Goal: Task Accomplishment & Management: Use online tool/utility

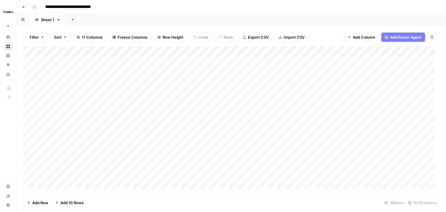
click at [85, 71] on div "Add Column" at bounding box center [230, 119] width 415 height 146
click at [73, 184] on div "Add Column" at bounding box center [230, 119] width 415 height 146
click at [167, 181] on div "Add Column" at bounding box center [230, 119] width 415 height 146
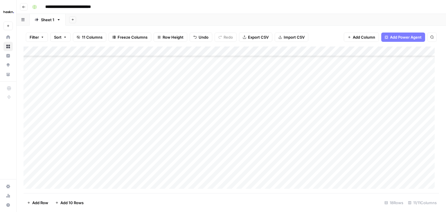
scroll to position [55, 0]
click at [93, 167] on div "Add Column" at bounding box center [230, 119] width 415 height 146
type textarea "*"
type textarea "****"
click at [167, 163] on div "Add Column" at bounding box center [230, 119] width 415 height 146
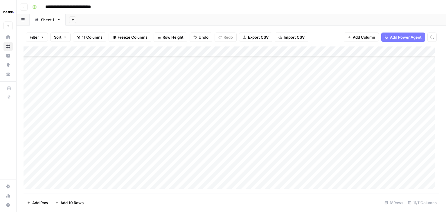
scroll to position [0, 0]
click at [182, 62] on div "Add Column" at bounding box center [230, 119] width 415 height 146
click at [149, 136] on div "Add Column" at bounding box center [230, 119] width 415 height 146
click at [162, 162] on div "Add Column" at bounding box center [230, 119] width 415 height 146
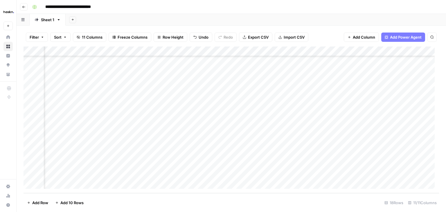
scroll to position [55, 80]
click at [152, 135] on div "Add Column" at bounding box center [230, 119] width 415 height 146
click at [157, 164] on div "Add Column" at bounding box center [230, 119] width 415 height 146
click at [228, 133] on div "Add Column" at bounding box center [230, 119] width 415 height 146
click at [166, 164] on div "Add Column" at bounding box center [230, 119] width 415 height 146
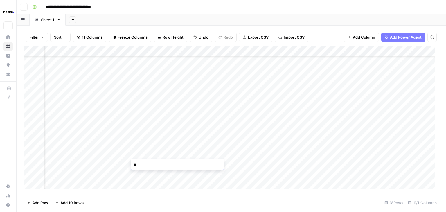
type textarea "***"
click at [244, 166] on div "Add Column" at bounding box center [230, 119] width 415 height 146
type textarea "***"
click at [327, 132] on div "Add Column" at bounding box center [230, 119] width 415 height 146
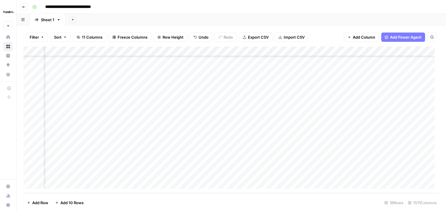
click at [183, 164] on div "Add Column" at bounding box center [230, 119] width 415 height 146
click at [354, 134] on div "Add Column" at bounding box center [230, 119] width 415 height 146
click at [354, 166] on div "Add Column" at bounding box center [230, 119] width 415 height 146
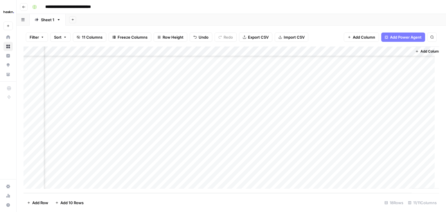
click at [249, 153] on div "Add Column" at bounding box center [230, 119] width 415 height 146
click at [258, 135] on div "Add Column" at bounding box center [230, 119] width 415 height 146
click at [240, 164] on div "Add Column" at bounding box center [230, 119] width 415 height 146
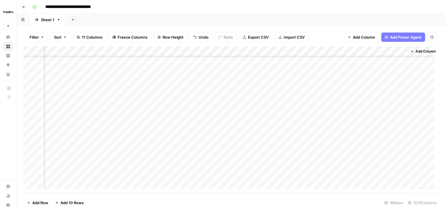
click at [309, 162] on div "Add Column" at bounding box center [230, 119] width 415 height 146
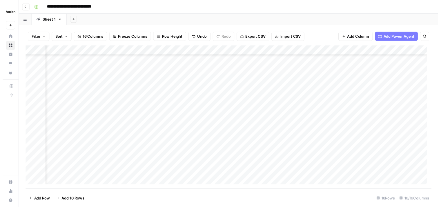
scroll to position [55, 701]
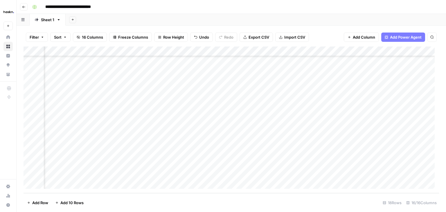
click at [261, 164] on div "Add Column" at bounding box center [230, 119] width 415 height 146
click at [261, 164] on textarea "**********" at bounding box center [269, 164] width 93 height 8
click at [321, 167] on div "Add Column" at bounding box center [230, 119] width 415 height 146
click at [342, 164] on div "Add Column" at bounding box center [230, 119] width 415 height 146
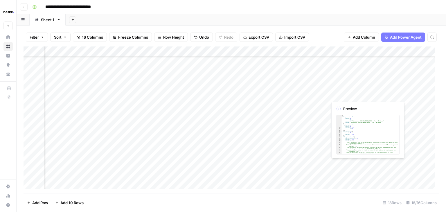
click at [342, 164] on div "Add Column" at bounding box center [230, 119] width 415 height 146
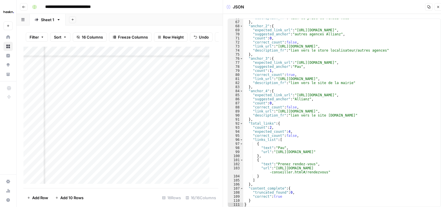
scroll to position [5, 0]
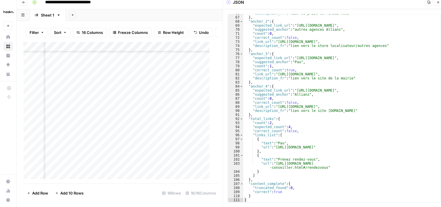
click at [440, 3] on button "Close" at bounding box center [439, 3] width 8 height 8
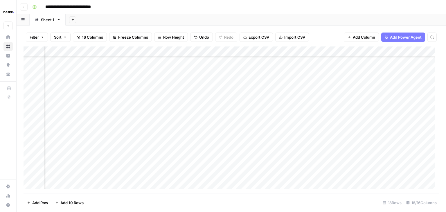
click at [161, 163] on div "Add Column" at bounding box center [230, 119] width 415 height 146
click at [158, 163] on div "Add Column" at bounding box center [230, 119] width 415 height 146
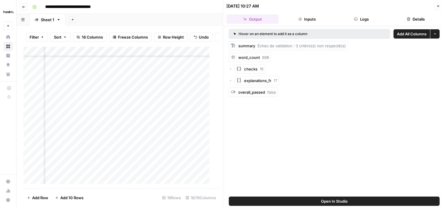
click at [232, 81] on div "explanations_fr 17" at bounding box center [334, 80] width 211 height 9
click at [230, 81] on icon "button" at bounding box center [230, 81] width 1 height 2
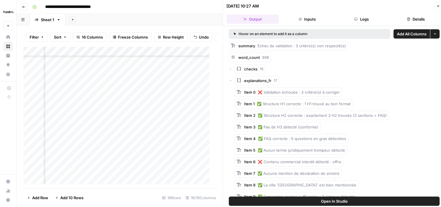
click at [232, 68] on icon "button" at bounding box center [230, 68] width 3 height 3
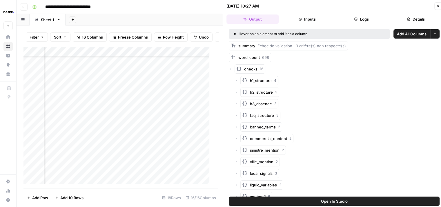
click at [232, 68] on icon "button" at bounding box center [230, 68] width 3 height 3
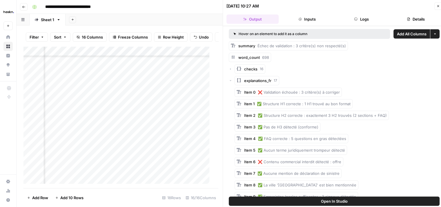
click at [437, 6] on icon "button" at bounding box center [438, 5] width 3 height 3
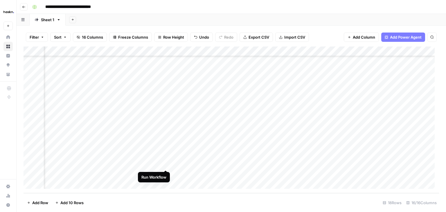
click at [165, 163] on div "Add Column" at bounding box center [230, 119] width 415 height 146
click at [258, 51] on div "Add Column" at bounding box center [230, 119] width 415 height 146
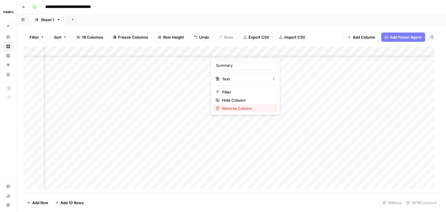
click at [248, 108] on span "Remove Column" at bounding box center [247, 108] width 51 height 6
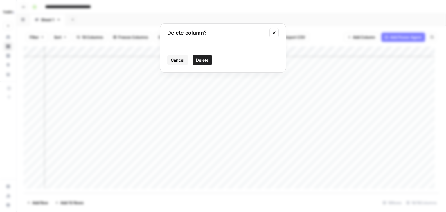
click at [202, 63] on span "Delete" at bounding box center [202, 60] width 12 height 6
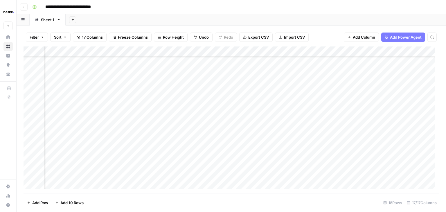
click at [259, 52] on div "Add Column" at bounding box center [230, 119] width 415 height 146
click at [239, 110] on span "Remove Column" at bounding box center [247, 108] width 51 height 6
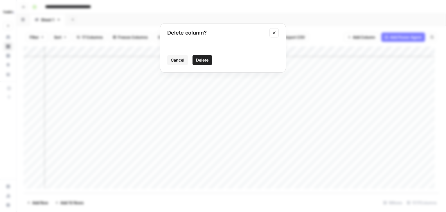
click at [202, 59] on span "Delete" at bounding box center [202, 60] width 12 height 6
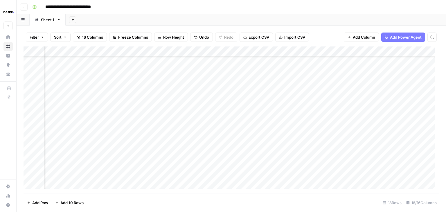
click at [257, 51] on div "Add Column" at bounding box center [230, 119] width 415 height 146
click at [240, 108] on span "Remove Column" at bounding box center [247, 108] width 51 height 6
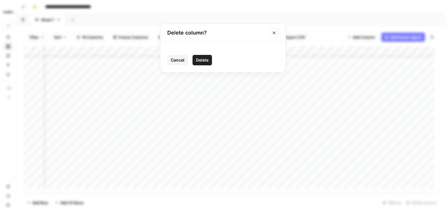
click at [207, 58] on span "Delete" at bounding box center [202, 60] width 12 height 6
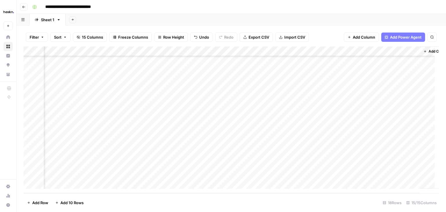
click at [258, 52] on div "Add Column" at bounding box center [230, 119] width 415 height 146
click at [240, 108] on span "Remove Column" at bounding box center [247, 108] width 51 height 6
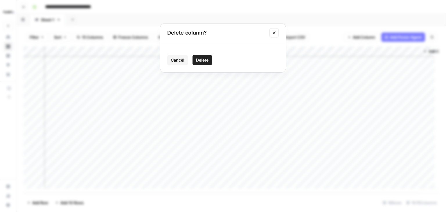
click at [206, 58] on span "Delete" at bounding box center [202, 60] width 12 height 6
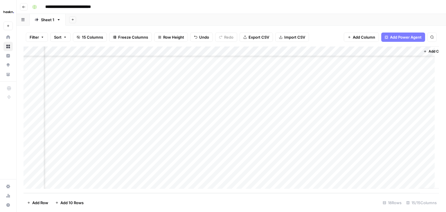
scroll to position [55, 679]
click at [294, 53] on div "Add Column" at bounding box center [230, 119] width 415 height 146
click at [282, 107] on span "Remove Column" at bounding box center [281, 108] width 51 height 6
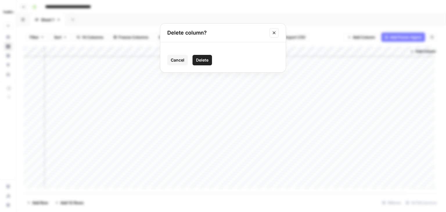
click at [208, 58] on span "Delete" at bounding box center [202, 60] width 12 height 6
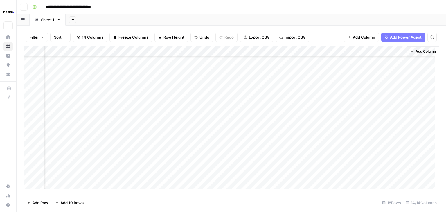
scroll to position [55, 627]
click at [344, 54] on div "Add Column" at bounding box center [230, 119] width 415 height 146
click at [329, 108] on span "Remove Column" at bounding box center [334, 108] width 51 height 6
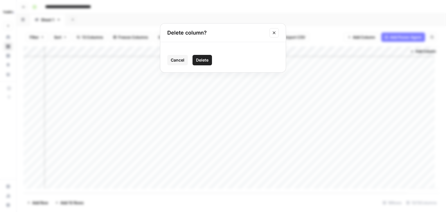
click at [202, 59] on span "Delete" at bounding box center [202, 60] width 12 height 6
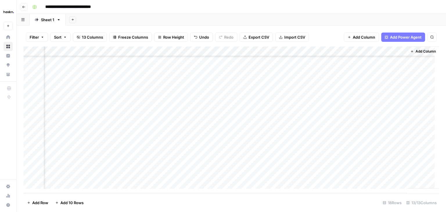
scroll to position [55, 574]
click at [398, 51] on div "Add Column" at bounding box center [230, 119] width 415 height 146
click at [378, 107] on span "Remove Column" at bounding box center [386, 108] width 51 height 6
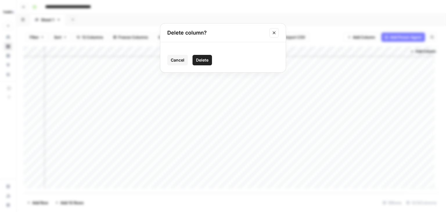
click at [208, 59] on span "Delete" at bounding box center [202, 60] width 12 height 6
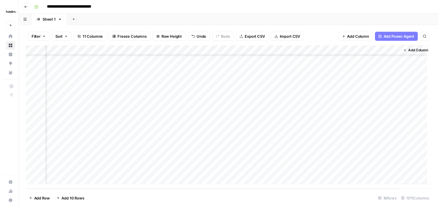
scroll to position [55, 522]
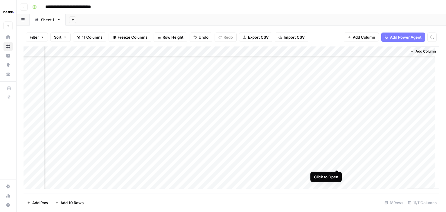
click at [338, 164] on div "Add Column" at bounding box center [230, 119] width 415 height 146
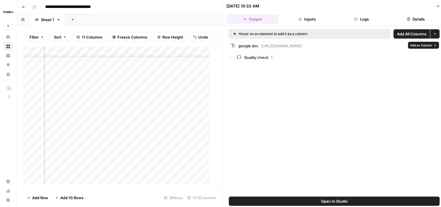
click at [420, 47] on span "Add as Column" at bounding box center [420, 45] width 21 height 5
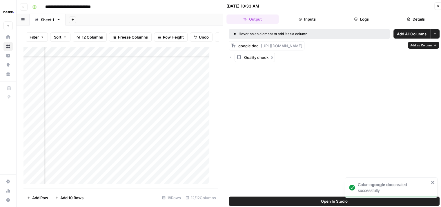
scroll to position [55, 758]
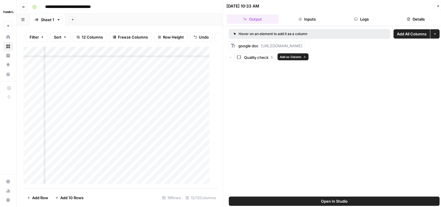
click at [251, 58] on span "Quality check" at bounding box center [256, 58] width 24 height 6
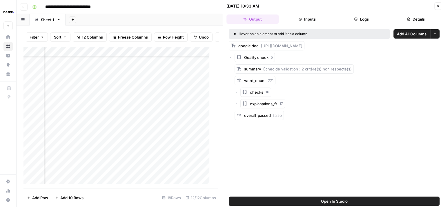
click at [236, 93] on icon "button" at bounding box center [236, 92] width 3 height 3
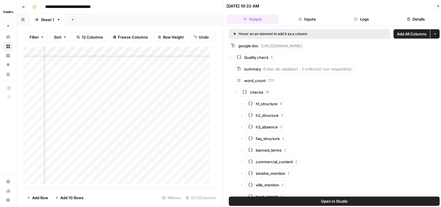
click at [236, 93] on icon "button" at bounding box center [236, 92] width 3 height 3
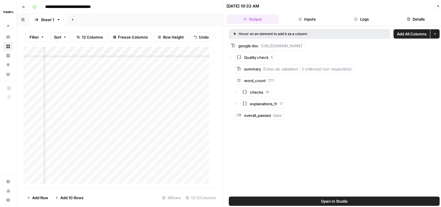
click at [231, 57] on icon "button" at bounding box center [230, 57] width 3 height 3
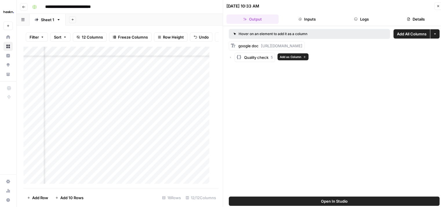
click at [289, 56] on span "Add as Column" at bounding box center [290, 57] width 21 height 5
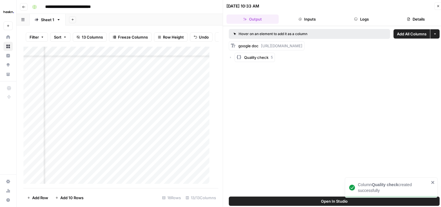
click at [437, 6] on icon "button" at bounding box center [438, 6] width 2 height 2
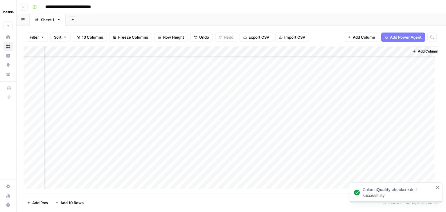
scroll to position [55, 627]
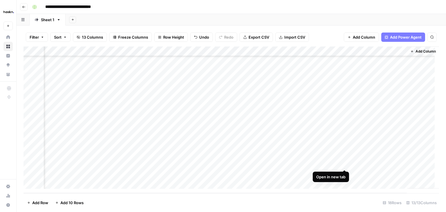
click at [344, 162] on div "Add Column" at bounding box center [230, 119] width 415 height 146
click at [232, 165] on div "Add Column" at bounding box center [230, 119] width 415 height 146
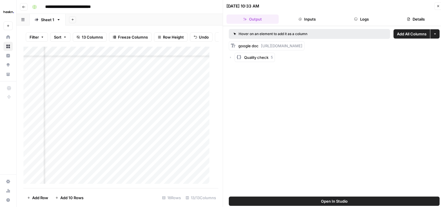
click at [230, 60] on div "Quality check 5" at bounding box center [334, 57] width 211 height 9
click at [437, 7] on icon "button" at bounding box center [438, 5] width 3 height 3
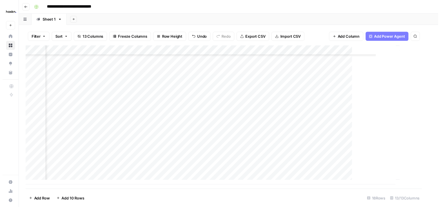
scroll to position [55, 620]
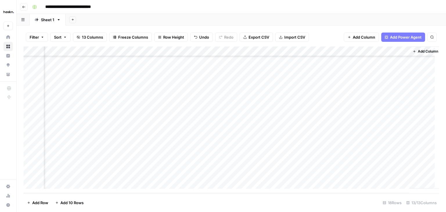
click at [239, 164] on div "Add Column" at bounding box center [230, 119] width 415 height 146
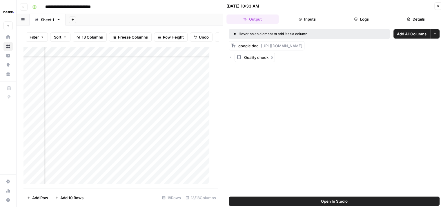
click at [231, 56] on icon "button" at bounding box center [230, 57] width 3 height 3
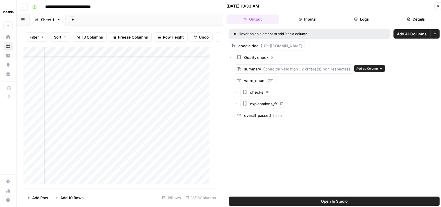
click at [362, 69] on span "Add as Column" at bounding box center [367, 68] width 21 height 5
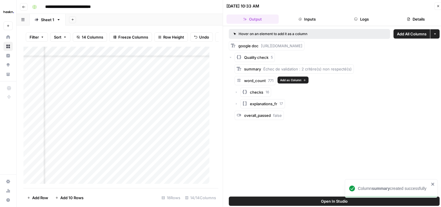
click at [293, 79] on span "Add as Column" at bounding box center [290, 80] width 21 height 5
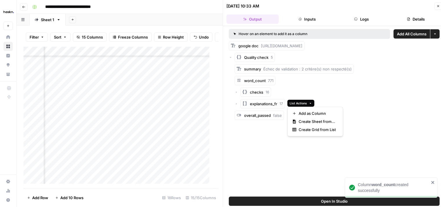
click at [305, 104] on span "List Actions" at bounding box center [298, 103] width 17 height 5
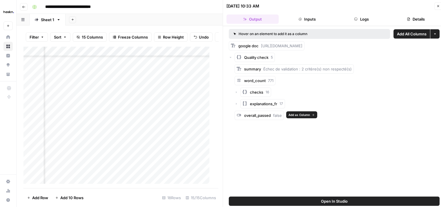
click at [311, 116] on button "Add as Column" at bounding box center [301, 114] width 31 height 7
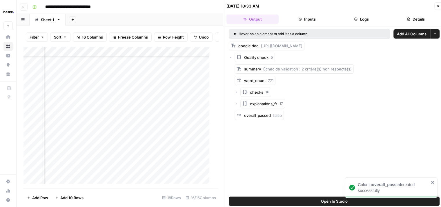
click at [438, 7] on icon "button" at bounding box center [438, 5] width 3 height 3
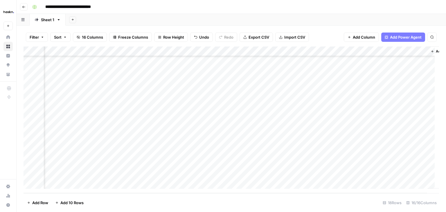
drag, startPoint x: 346, startPoint y: 164, endPoint x: 343, endPoint y: 162, distance: 3.9
click at [343, 162] on div "Add Column" at bounding box center [230, 119] width 415 height 146
drag, startPoint x: 343, startPoint y: 50, endPoint x: 158, endPoint y: 52, distance: 185.7
click at [158, 52] on div "Add Column" at bounding box center [230, 119] width 415 height 146
drag, startPoint x: 304, startPoint y: 55, endPoint x: 210, endPoint y: 46, distance: 95.0
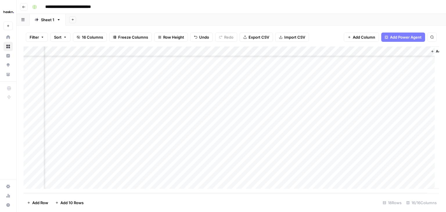
click at [210, 46] on div "Filter Sort 16 Columns Freeze Columns Row Height Undo Redo Export CSV Import CS…" at bounding box center [231, 119] width 429 height 186
click at [350, 163] on div "Add Column" at bounding box center [230, 119] width 415 height 146
click at [370, 165] on div "Add Column" at bounding box center [230, 119] width 415 height 146
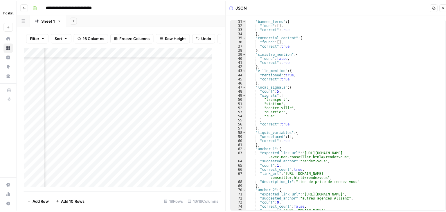
scroll to position [123, 0]
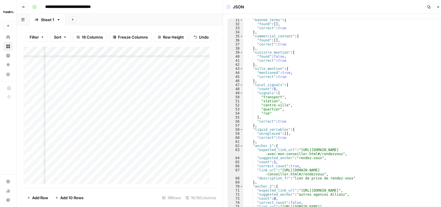
click at [440, 6] on button "Close" at bounding box center [439, 7] width 8 height 8
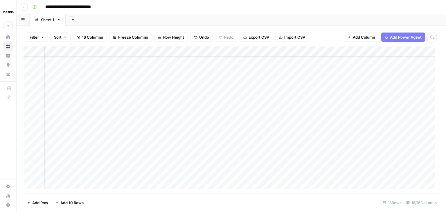
scroll to position [55, 671]
click at [194, 164] on div "Add Column" at bounding box center [230, 119] width 415 height 146
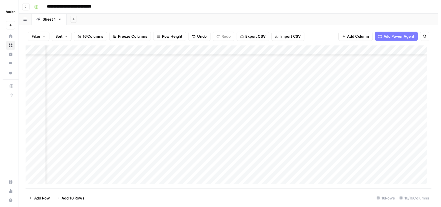
scroll to position [55, 720]
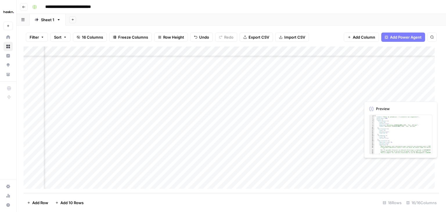
click at [383, 159] on div "Add Column" at bounding box center [230, 119] width 415 height 146
click at [233, 164] on div "Add Column" at bounding box center [230, 119] width 415 height 146
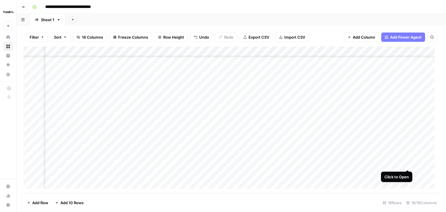
click at [408, 164] on div "Add Column" at bounding box center [230, 119] width 415 height 146
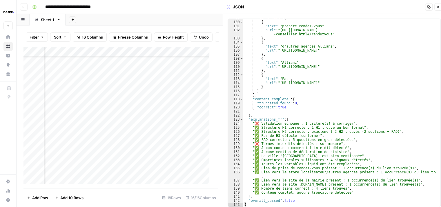
scroll to position [409, 0]
click at [440, 6] on button "Close" at bounding box center [439, 7] width 8 height 8
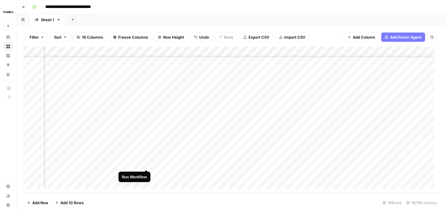
click at [144, 164] on div "Add Column" at bounding box center [230, 119] width 415 height 146
click at [253, 52] on div "Add Column" at bounding box center [230, 119] width 415 height 146
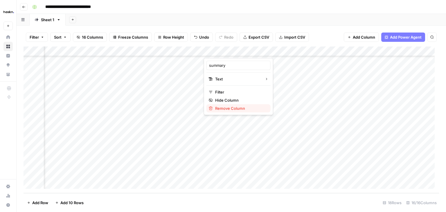
click at [245, 109] on span "Remove Column" at bounding box center [240, 108] width 51 height 6
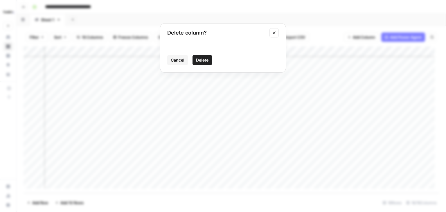
click at [204, 62] on span "Delete" at bounding box center [202, 60] width 12 height 6
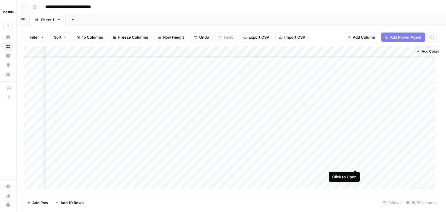
click at [355, 164] on div "Add Column" at bounding box center [230, 119] width 415 height 146
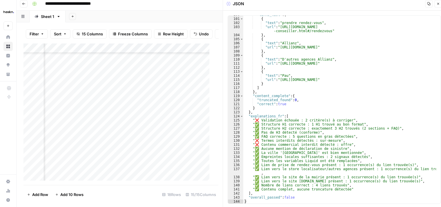
scroll to position [5, 0]
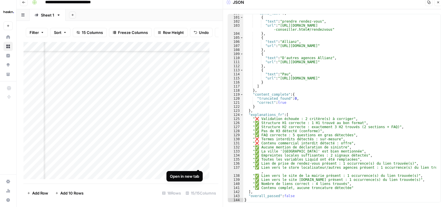
click at [198, 164] on div "Add Column" at bounding box center [118, 113] width 191 height 142
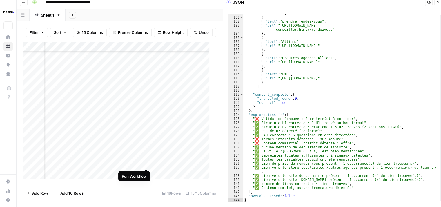
click at [147, 163] on div "Add Column" at bounding box center [118, 113] width 191 height 142
click at [439, 4] on icon "button" at bounding box center [438, 2] width 3 height 3
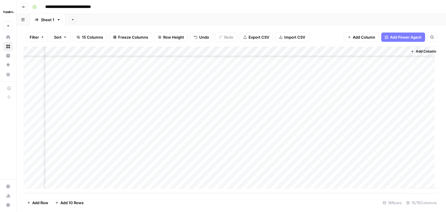
scroll to position [55, 731]
click at [418, 51] on span "Add Column" at bounding box center [425, 51] width 20 height 5
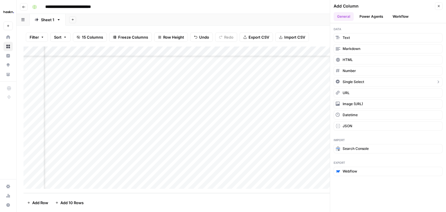
click at [359, 79] on span "Single Select" at bounding box center [352, 81] width 21 height 5
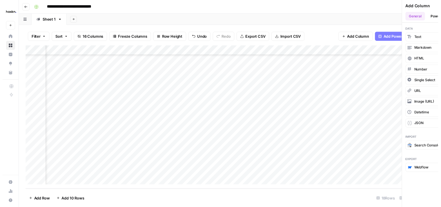
scroll to position [55, 783]
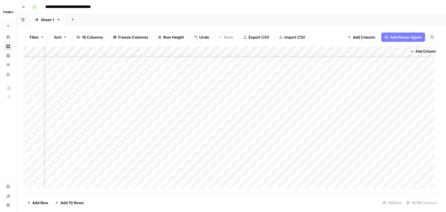
click at [376, 52] on div "Add Column" at bounding box center [230, 119] width 415 height 146
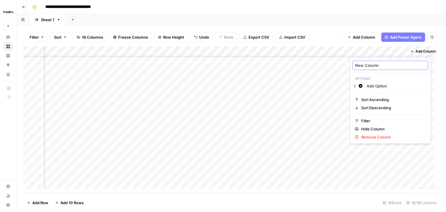
click at [378, 66] on input "New Column" at bounding box center [390, 65] width 70 height 6
type input "Check"
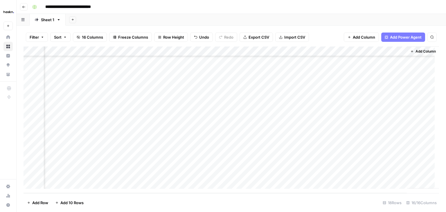
click at [398, 50] on div "Add Column" at bounding box center [230, 119] width 415 height 146
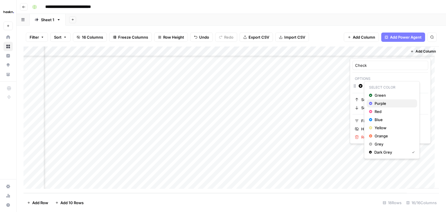
click at [385, 104] on span "Purple" at bounding box center [393, 103] width 38 height 6
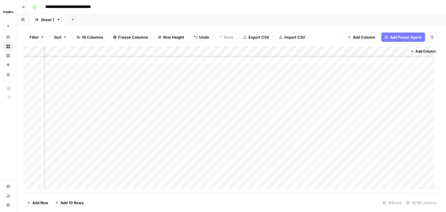
click at [424, 82] on div "Add Column" at bounding box center [423, 117] width 32 height 142
click at [337, 26] on div "Filter Sort 16 Columns Freeze Columns Row Height Undo Redo Export CSV Import CS…" at bounding box center [231, 119] width 429 height 186
click at [368, 63] on div "Add Column" at bounding box center [230, 119] width 415 height 146
click at [390, 49] on div "Add Column" at bounding box center [230, 119] width 415 height 146
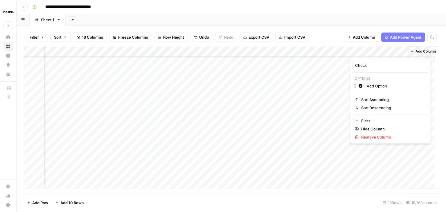
click at [387, 51] on div at bounding box center [376, 52] width 53 height 12
click at [391, 50] on div at bounding box center [376, 52] width 53 height 12
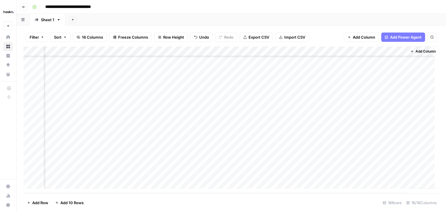
click at [348, 24] on div "Add Sheet" at bounding box center [256, 20] width 380 height 12
click at [397, 52] on div "Add Column" at bounding box center [230, 119] width 415 height 146
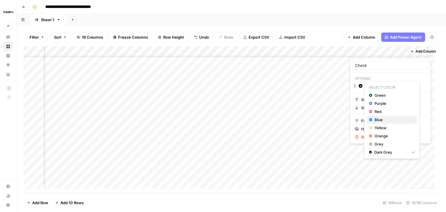
click at [379, 119] on span "Blue" at bounding box center [393, 120] width 38 height 6
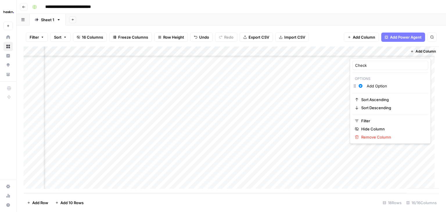
click at [377, 52] on div at bounding box center [376, 52] width 53 height 12
click at [396, 93] on div "Check Options Change color Add Option Sort Ascending Sort Descending Filter Hid…" at bounding box center [390, 101] width 81 height 86
click at [381, 64] on input "Check" at bounding box center [390, 65] width 70 height 6
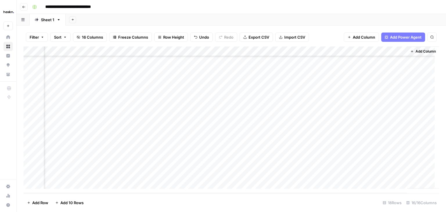
click at [410, 82] on div "Add Column" at bounding box center [423, 117] width 32 height 142
click at [418, 71] on div "Add Column" at bounding box center [423, 117] width 32 height 142
click at [414, 64] on div "Add Column" at bounding box center [423, 117] width 32 height 142
click at [278, 75] on div "Add Column" at bounding box center [230, 119] width 415 height 146
click at [380, 50] on div "Add Column" at bounding box center [230, 119] width 415 height 146
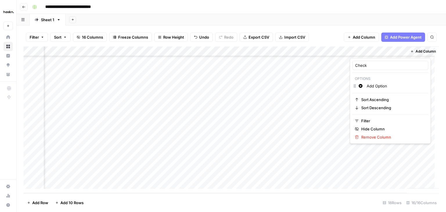
click at [380, 50] on div at bounding box center [376, 52] width 53 height 12
click at [365, 87] on div "Add Option" at bounding box center [396, 86] width 62 height 6
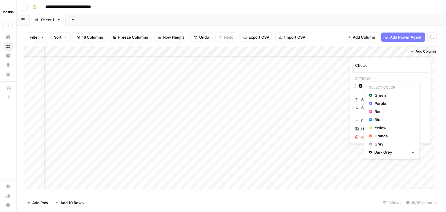
click at [360, 86] on icon "button" at bounding box center [360, 86] width 4 height 4
click at [379, 104] on span "Purple" at bounding box center [393, 103] width 38 height 6
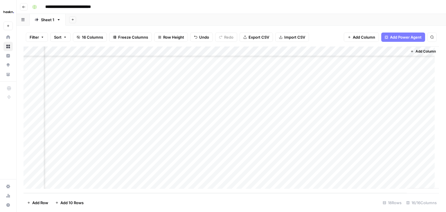
click at [363, 73] on html "**********" at bounding box center [223, 106] width 446 height 212
click at [378, 25] on div "Add Sheet" at bounding box center [256, 20] width 380 height 12
click at [407, 68] on div "Add Column" at bounding box center [423, 117] width 32 height 142
click at [280, 71] on div "Add Column" at bounding box center [230, 119] width 415 height 146
click at [370, 55] on div "Add Column" at bounding box center [230, 119] width 415 height 146
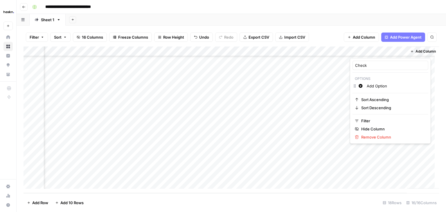
click at [370, 55] on div at bounding box center [376, 52] width 53 height 12
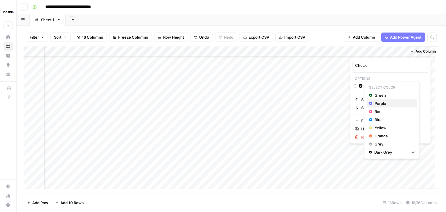
click at [379, 103] on span "Purple" at bounding box center [393, 103] width 38 height 6
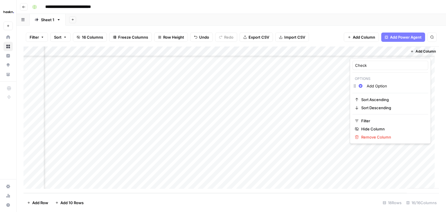
click at [388, 87] on input "Add Option" at bounding box center [395, 86] width 59 height 6
click at [365, 73] on div "Check Options Change color Add Option Sort Ascending Sort Descending Filter Hid…" at bounding box center [390, 101] width 81 height 86
click at [354, 85] on div "Change color Add Option" at bounding box center [390, 86] width 76 height 8
click at [384, 155] on div "Add Column" at bounding box center [230, 119] width 415 height 146
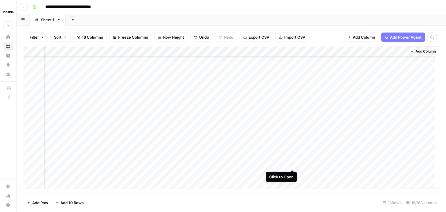
click at [292, 165] on div "Add Column" at bounding box center [230, 119] width 415 height 146
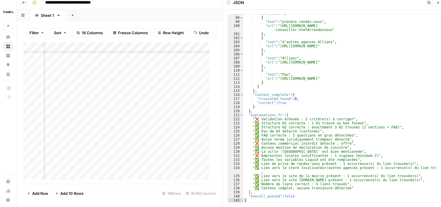
scroll to position [5, 0]
click at [439, 4] on icon "button" at bounding box center [438, 2] width 3 height 3
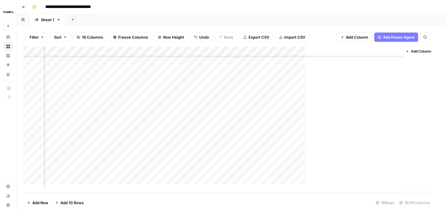
scroll to position [55, 776]
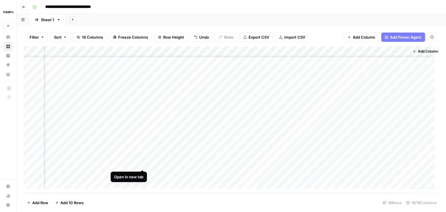
click at [142, 164] on div "Add Column" at bounding box center [230, 119] width 415 height 146
click at [67, 165] on div "Add Column" at bounding box center [230, 119] width 415 height 146
type textarea "******"
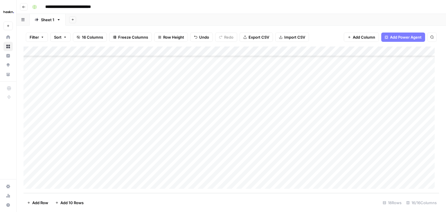
click at [184, 161] on div "Add Column" at bounding box center [230, 119] width 415 height 146
click at [273, 164] on div "Add Column" at bounding box center [230, 119] width 415 height 146
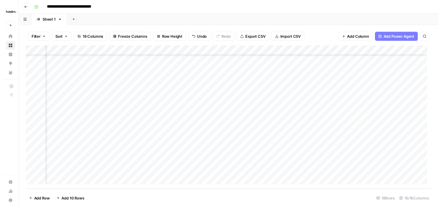
scroll to position [53, 715]
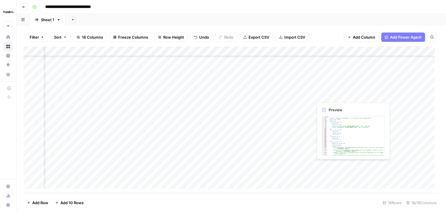
click at [359, 167] on div "Add Column" at bounding box center [230, 119] width 415 height 146
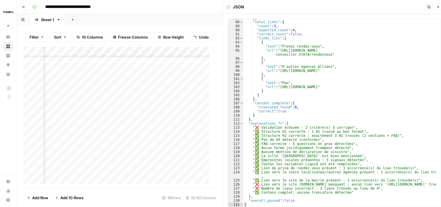
scroll to position [5, 0]
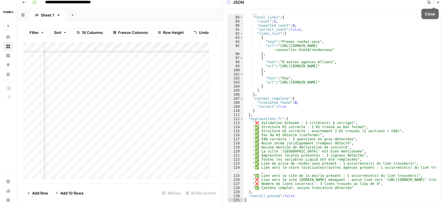
click at [441, 2] on button "Close" at bounding box center [439, 3] width 8 height 8
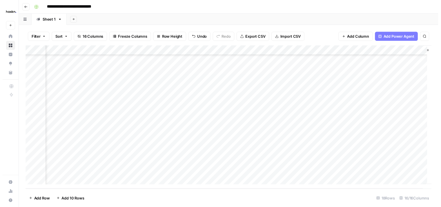
scroll to position [55, 742]
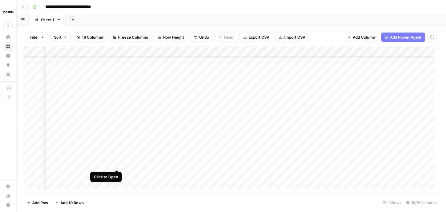
click at [116, 162] on div "Add Column" at bounding box center [230, 119] width 415 height 146
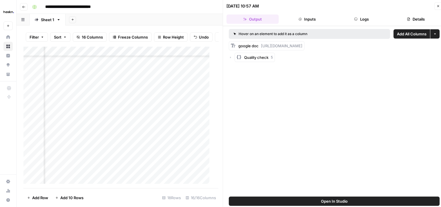
click at [231, 57] on icon "button" at bounding box center [230, 57] width 3 height 3
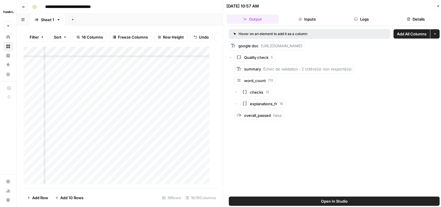
click at [237, 104] on icon "button" at bounding box center [236, 103] width 3 height 3
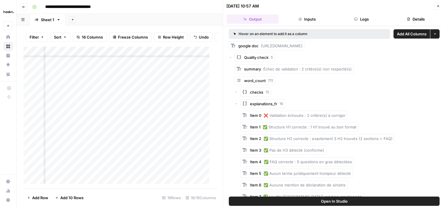
click at [237, 104] on div "explanations_fr 16" at bounding box center [337, 103] width 205 height 9
click at [237, 106] on icon "button" at bounding box center [236, 103] width 3 height 3
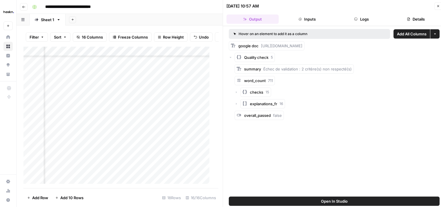
click at [198, 168] on div "Add Column" at bounding box center [118, 117] width 191 height 142
click at [437, 7] on icon "button" at bounding box center [438, 5] width 3 height 3
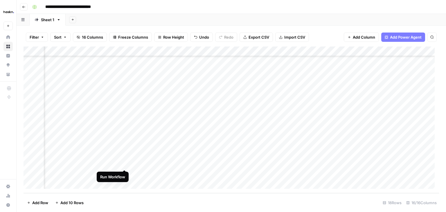
click at [124, 161] on div "Add Column" at bounding box center [230, 119] width 415 height 146
click at [334, 164] on div "Add Column" at bounding box center [230, 119] width 415 height 146
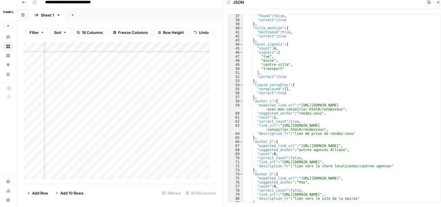
scroll to position [154, 0]
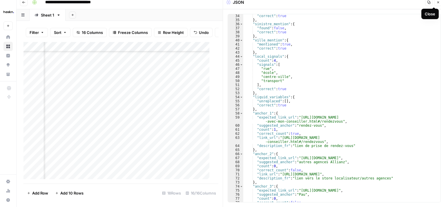
click at [438, 2] on icon "button" at bounding box center [438, 2] width 2 height 2
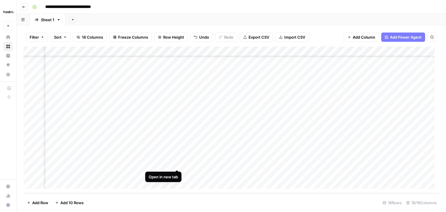
click at [177, 163] on div "Add Column" at bounding box center [230, 119] width 415 height 146
click at [115, 163] on div "Add Column" at bounding box center [230, 119] width 415 height 146
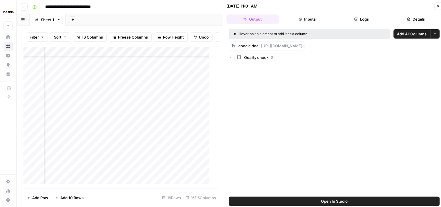
click at [231, 58] on icon "button" at bounding box center [230, 57] width 3 height 3
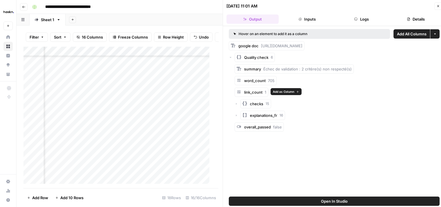
click at [298, 91] on icon "button" at bounding box center [297, 91] width 3 height 3
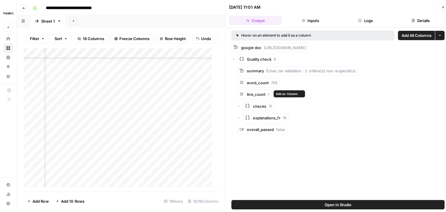
scroll to position [55, 758]
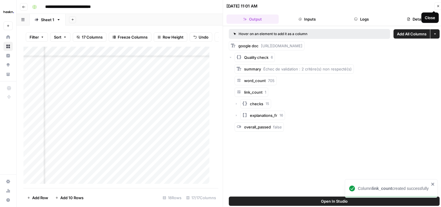
click at [440, 5] on button "Close" at bounding box center [439, 6] width 8 height 8
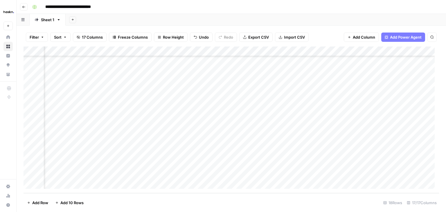
scroll to position [55, 652]
click at [213, 163] on div "Add Column" at bounding box center [230, 119] width 415 height 146
drag, startPoint x: 299, startPoint y: 51, endPoint x: 256, endPoint y: 57, distance: 43.6
click at [256, 57] on div "Add Column" at bounding box center [230, 119] width 415 height 146
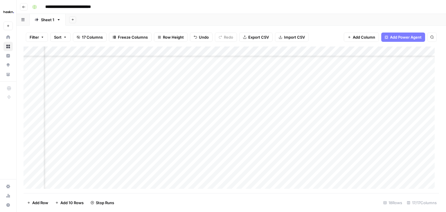
drag, startPoint x: 301, startPoint y: 51, endPoint x: 247, endPoint y: 54, distance: 53.4
click at [247, 54] on div "Add Column" at bounding box center [230, 119] width 415 height 146
drag, startPoint x: 240, startPoint y: 52, endPoint x: 213, endPoint y: 53, distance: 27.3
click at [213, 53] on div "Add Column" at bounding box center [230, 119] width 415 height 146
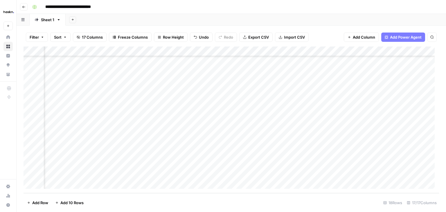
scroll to position [55, 723]
click at [214, 142] on div "Add Column" at bounding box center [230, 119] width 415 height 146
click at [349, 154] on div "Add Column" at bounding box center [230, 119] width 415 height 146
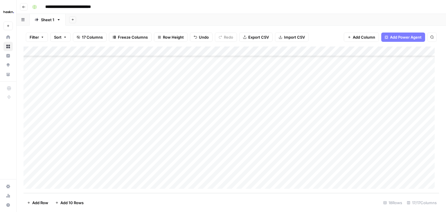
click at [76, 156] on div "Add Column" at bounding box center [230, 119] width 415 height 146
click at [79, 135] on div "Add Column" at bounding box center [230, 119] width 415 height 146
click at [83, 73] on div "Add Column" at bounding box center [230, 119] width 415 height 146
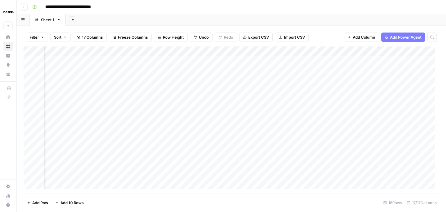
click at [305, 70] on div "Add Column" at bounding box center [230, 119] width 415 height 146
click at [73, 178] on div "Add Column" at bounding box center [230, 119] width 415 height 146
click at [90, 176] on div "Add Column" at bounding box center [230, 119] width 415 height 146
type textarea "******"
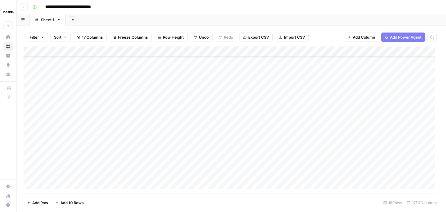
click at [230, 193] on footer "Add Row Add 10 Rows 18 Rows 17/17 Columns" at bounding box center [230, 202] width 415 height 19
click at [238, 173] on div "Add Column" at bounding box center [230, 119] width 415 height 146
click at [271, 163] on div "Add Column" at bounding box center [230, 119] width 415 height 146
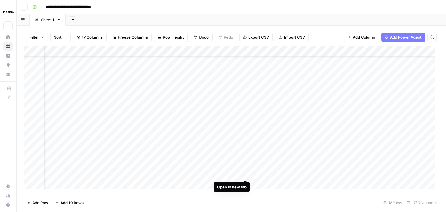
click at [245, 174] on div "Add Column" at bounding box center [230, 119] width 415 height 146
click at [245, 163] on div "Add Column" at bounding box center [230, 119] width 415 height 146
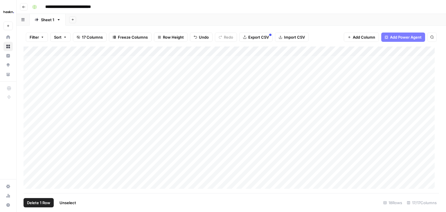
click at [29, 122] on div "Add Column" at bounding box center [230, 119] width 415 height 146
click at [198, 180] on div "Add Column" at bounding box center [230, 119] width 415 height 146
click at [69, 174] on div "Add Column" at bounding box center [230, 119] width 415 height 146
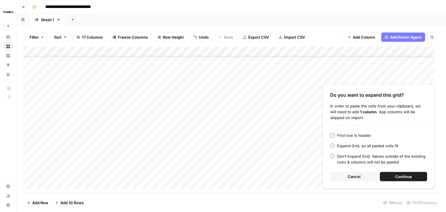
click at [405, 174] on span "Continue" at bounding box center [403, 176] width 17 height 6
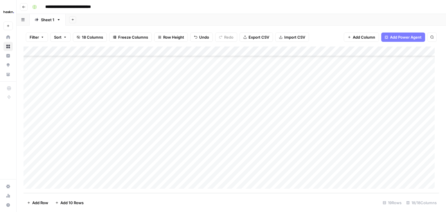
click at [86, 175] on div "Add Column" at bounding box center [230, 119] width 415 height 146
click at [86, 175] on textarea "******" at bounding box center [90, 174] width 93 height 8
type textarea "******"
click at [171, 181] on div "Add Column" at bounding box center [230, 119] width 415 height 146
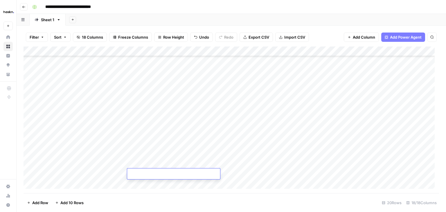
scroll to position [74, 0]
click at [103, 163] on div "Add Column" at bounding box center [230, 119] width 415 height 146
click at [340, 166] on div "Add Column" at bounding box center [230, 119] width 415 height 146
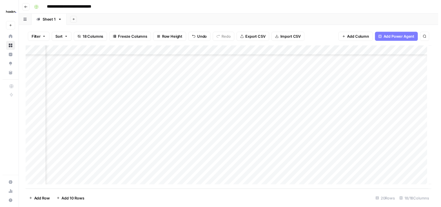
scroll to position [73, 886]
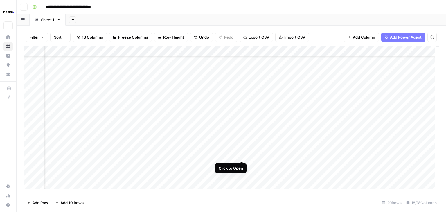
click at [241, 157] on div "Add Column" at bounding box center [230, 119] width 415 height 146
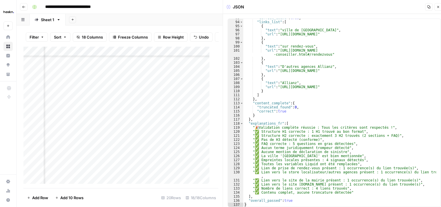
scroll to position [5, 0]
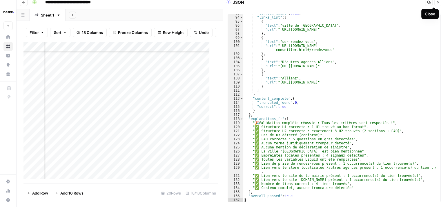
click at [440, 3] on icon "button" at bounding box center [438, 2] width 3 height 3
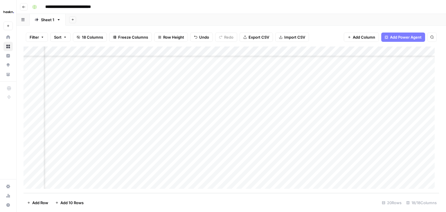
scroll to position [74, 692]
click at [279, 163] on div "Add Column" at bounding box center [230, 119] width 415 height 146
click at [29, 94] on div "Add Column" at bounding box center [230, 119] width 415 height 146
click at [61, 173] on div "Add Column" at bounding box center [230, 119] width 415 height 146
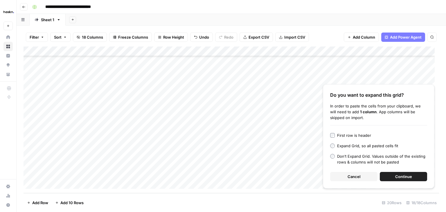
click at [402, 176] on span "Continue" at bounding box center [403, 176] width 17 height 6
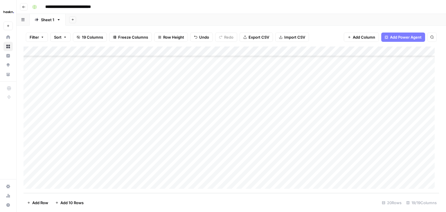
click at [71, 175] on div "Add Column" at bounding box center [230, 119] width 415 height 146
type textarea "******"
click at [237, 105] on div "Add Column" at bounding box center [230, 119] width 415 height 146
click at [30, 105] on div "Add Column" at bounding box center [230, 119] width 415 height 146
click at [146, 183] on div "Add Column" at bounding box center [230, 119] width 415 height 146
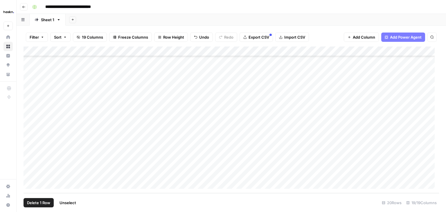
scroll to position [84, 0]
click at [77, 174] on div "Add Column" at bounding box center [230, 119] width 415 height 146
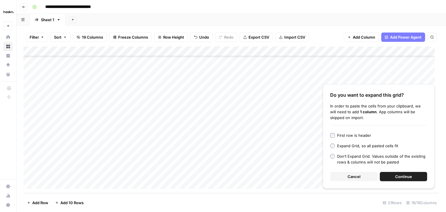
click at [406, 174] on span "Continue" at bounding box center [403, 176] width 17 height 6
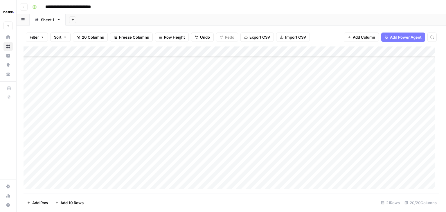
click at [85, 175] on div "Add Column" at bounding box center [230, 119] width 415 height 146
click at [85, 175] on textarea "******" at bounding box center [90, 174] width 93 height 8
type textarea "******"
click at [185, 173] on div "Add Column" at bounding box center [230, 119] width 415 height 146
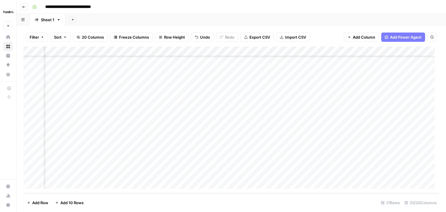
click at [234, 164] on div "Add Column" at bounding box center [230, 119] width 415 height 146
click at [235, 175] on div "Add Column" at bounding box center [230, 119] width 415 height 146
drag, startPoint x: 350, startPoint y: 50, endPoint x: 313, endPoint y: 50, distance: 37.1
click at [313, 50] on div "Add Column" at bounding box center [230, 119] width 415 height 146
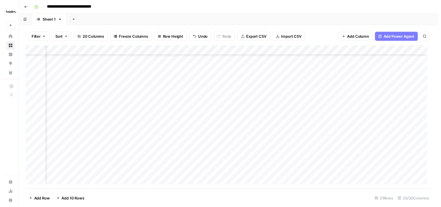
scroll to position [84, 791]
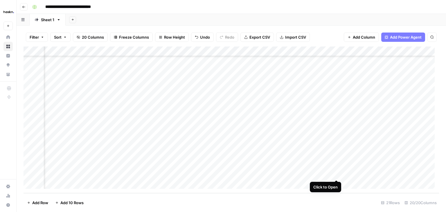
click at [337, 173] on div "Add Column" at bounding box center [230, 119] width 415 height 146
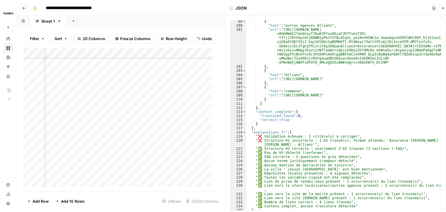
scroll to position [507, 0]
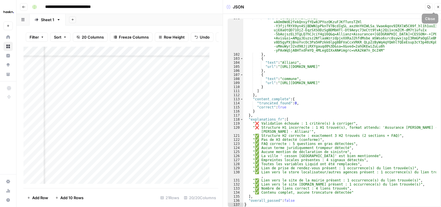
click at [440, 6] on icon "button" at bounding box center [438, 6] width 3 height 3
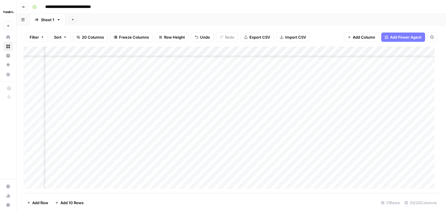
scroll to position [84, 677]
click at [188, 174] on div "Add Column" at bounding box center [230, 119] width 415 height 146
click at [236, 173] on div "Add Column" at bounding box center [230, 119] width 415 height 146
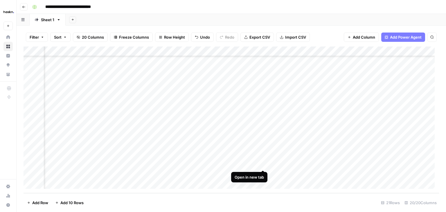
click at [261, 163] on div "Add Column" at bounding box center [230, 119] width 415 height 146
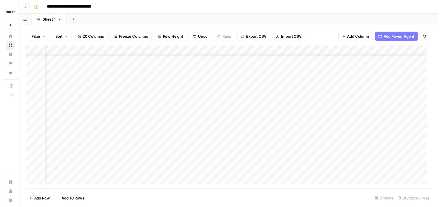
scroll to position [84, 795]
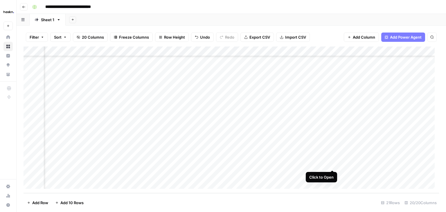
click at [332, 164] on div "Add Column" at bounding box center [230, 119] width 415 height 146
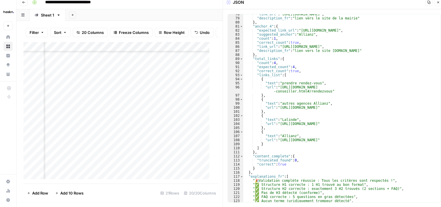
scroll to position [331, 0]
click at [437, 3] on icon "button" at bounding box center [438, 2] width 3 height 3
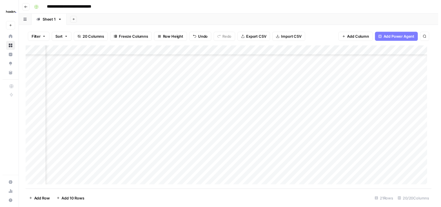
scroll to position [84, 804]
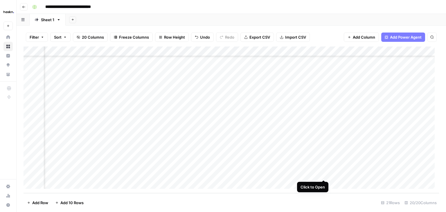
click at [323, 174] on div "Add Column" at bounding box center [230, 119] width 415 height 146
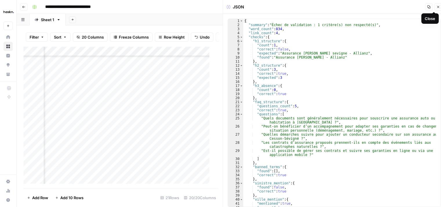
click at [438, 7] on icon "button" at bounding box center [438, 6] width 3 height 3
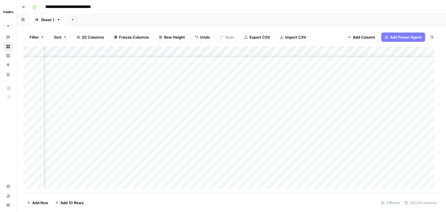
scroll to position [84, 668]
click at [302, 173] on div "Add Column" at bounding box center [230, 119] width 415 height 146
click at [304, 174] on div "Add Column" at bounding box center [230, 119] width 415 height 146
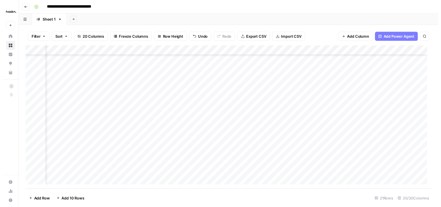
scroll to position [84, 875]
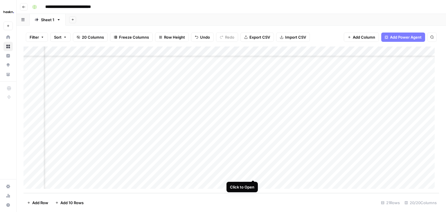
click at [254, 174] on div "Add Column" at bounding box center [230, 119] width 415 height 146
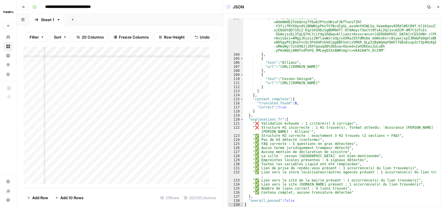
scroll to position [5, 0]
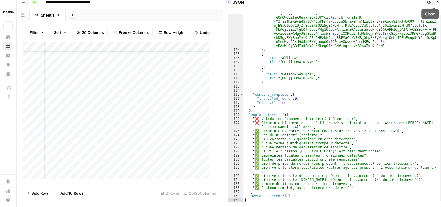
click at [440, 2] on button "Close" at bounding box center [439, 3] width 8 height 8
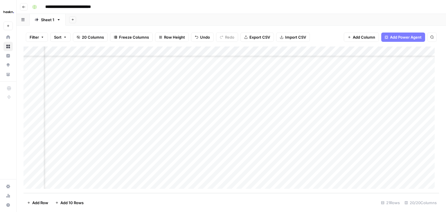
scroll to position [84, 723]
click at [145, 173] on div "Add Column" at bounding box center [230, 119] width 415 height 146
click at [142, 173] on div "Add Column" at bounding box center [230, 119] width 415 height 146
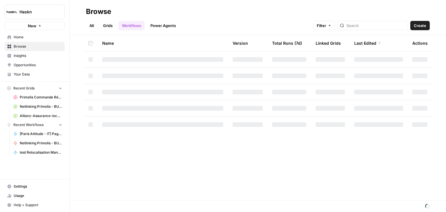
click at [109, 24] on link "Grids" at bounding box center [108, 25] width 17 height 9
click at [363, 29] on div at bounding box center [367, 25] width 70 height 9
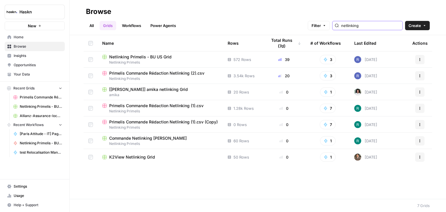
click at [379, 27] on input "netlinking" at bounding box center [370, 26] width 59 height 6
type input "netlinking"
click at [152, 73] on span "Primelis Commande Rédaction Netlinking (2).csv" at bounding box center [156, 73] width 95 height 6
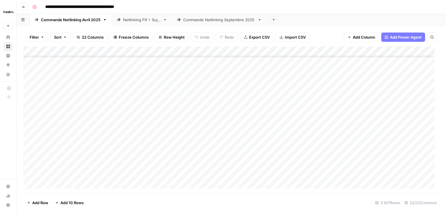
scroll to position [32495, 0]
click at [271, 185] on div "Add Column" at bounding box center [230, 119] width 415 height 146
click at [74, 171] on div "Add Column" at bounding box center [230, 119] width 415 height 146
click at [182, 176] on div "Add Column" at bounding box center [230, 119] width 415 height 146
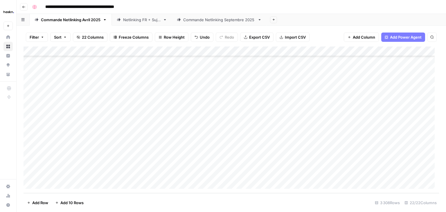
click at [79, 171] on div "Add Column" at bounding box center [230, 119] width 415 height 146
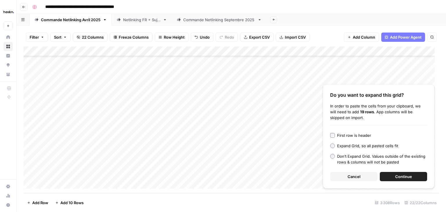
click at [396, 174] on span "Continue" at bounding box center [403, 176] width 17 height 6
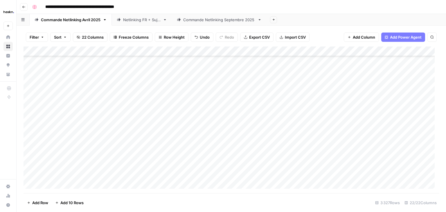
scroll to position [32576, 0]
click at [172, 102] on div "Add Column" at bounding box center [230, 119] width 415 height 146
click at [287, 100] on div "Add Column" at bounding box center [230, 119] width 415 height 146
click at [202, 105] on div "Add Column" at bounding box center [230, 119] width 415 height 146
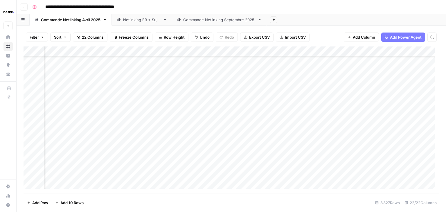
scroll to position [32663, 795]
click at [314, 51] on div "Add Column" at bounding box center [230, 119] width 415 height 146
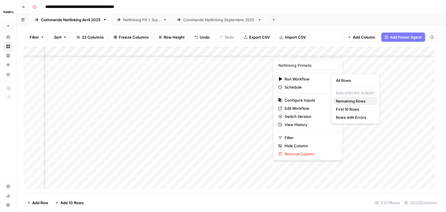
click at [357, 102] on span "Remaining Rows" at bounding box center [354, 101] width 37 height 6
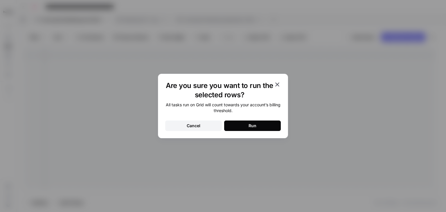
click at [252, 128] on div "Run" at bounding box center [252, 126] width 8 height 6
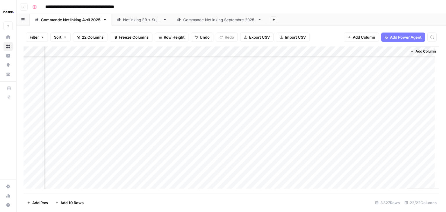
scroll to position [32692, 1032]
click at [292, 135] on div "Add Column" at bounding box center [230, 119] width 415 height 146
click at [210, 165] on div "Add Column" at bounding box center [230, 119] width 415 height 146
click at [210, 134] on div "Add Column" at bounding box center [230, 119] width 415 height 146
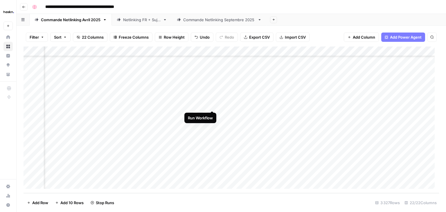
click at [211, 104] on div "Add Column" at bounding box center [230, 119] width 415 height 146
click at [212, 95] on div "Add Column" at bounding box center [230, 119] width 415 height 146
click at [211, 83] on div "Add Column" at bounding box center [230, 119] width 415 height 146
click at [210, 75] on div "Add Column" at bounding box center [230, 119] width 415 height 146
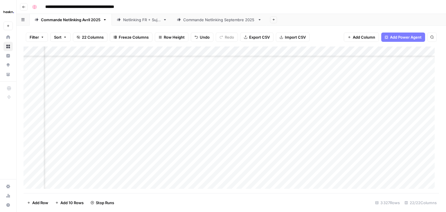
click at [211, 115] on div "Add Column" at bounding box center [230, 119] width 415 height 146
click at [210, 94] on div "Add Column" at bounding box center [230, 119] width 415 height 146
click at [84, 73] on div "Add Column" at bounding box center [230, 119] width 415 height 146
click at [84, 83] on div "Add Column" at bounding box center [230, 119] width 415 height 146
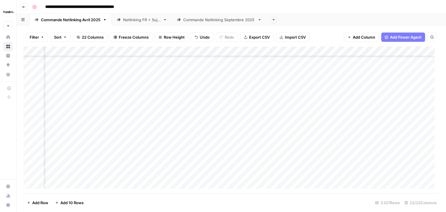
scroll to position [32629, 983]
click at [131, 100] on div "Add Column" at bounding box center [230, 119] width 415 height 146
click at [132, 106] on div "Add Column" at bounding box center [230, 119] width 415 height 146
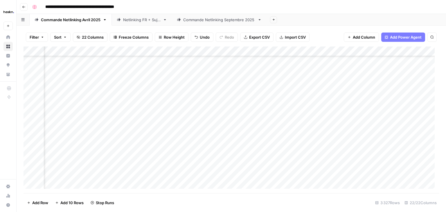
click at [330, 83] on div "Add Column" at bounding box center [230, 119] width 415 height 146
click at [371, 121] on div "Add Column" at bounding box center [230, 119] width 415 height 146
click at [415, 126] on div "Add Column" at bounding box center [230, 119] width 415 height 146
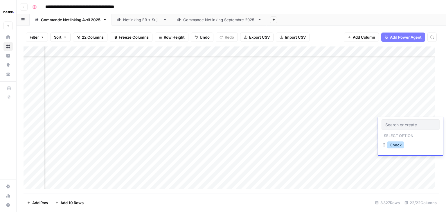
click at [398, 147] on button "Check" at bounding box center [395, 144] width 17 height 7
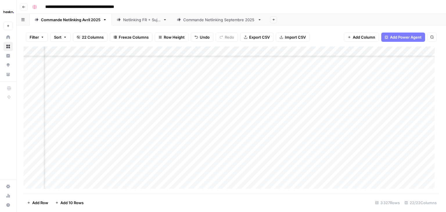
click at [417, 113] on div "Add Column" at bounding box center [230, 119] width 415 height 146
click at [397, 138] on button "Check" at bounding box center [395, 134] width 17 height 7
click at [408, 103] on div "Add Column" at bounding box center [230, 119] width 415 height 146
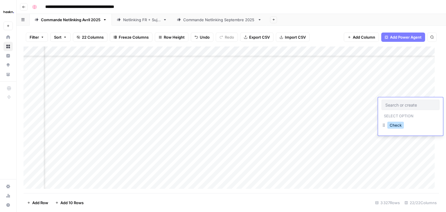
click at [399, 125] on button "Check" at bounding box center [395, 125] width 17 height 7
click at [412, 95] on div "Add Column" at bounding box center [230, 119] width 415 height 146
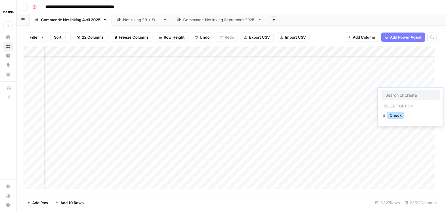
click at [394, 115] on button "Check" at bounding box center [395, 115] width 17 height 7
click at [416, 82] on div "Add Column" at bounding box center [230, 119] width 415 height 146
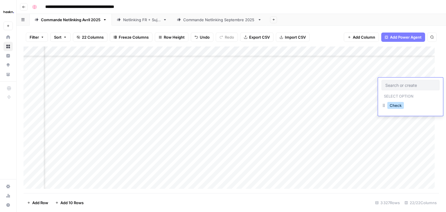
click at [397, 106] on button "Check" at bounding box center [395, 105] width 17 height 7
click at [159, 84] on div "Add Column" at bounding box center [230, 119] width 415 height 146
click at [307, 81] on div "Add Column" at bounding box center [230, 119] width 415 height 146
click at [378, 131] on div "Add Column" at bounding box center [230, 119] width 415 height 146
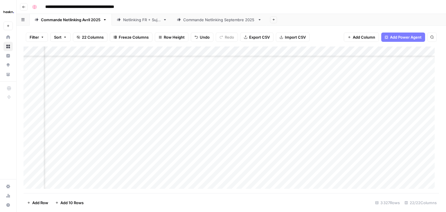
click at [408, 81] on div "Add Column" at bounding box center [230, 119] width 415 height 146
click at [397, 108] on button "Check" at bounding box center [395, 105] width 17 height 7
click at [408, 133] on div "Add Column" at bounding box center [230, 119] width 415 height 146
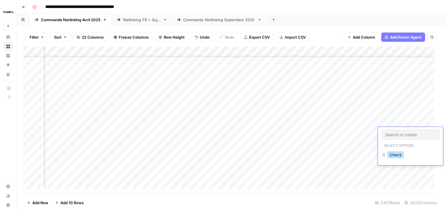
click at [398, 155] on button "Check" at bounding box center [395, 154] width 17 height 7
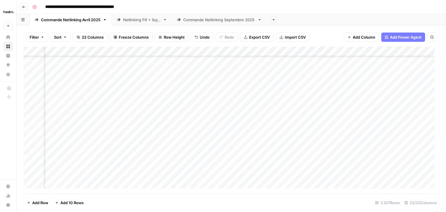
click at [408, 93] on div "Add Column" at bounding box center [230, 119] width 415 height 146
click at [397, 116] on button "Check" at bounding box center [395, 115] width 17 height 7
click at [412, 124] on div "Add Column" at bounding box center [230, 119] width 415 height 146
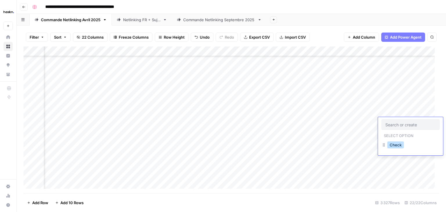
click at [397, 145] on button "Check" at bounding box center [395, 144] width 17 height 7
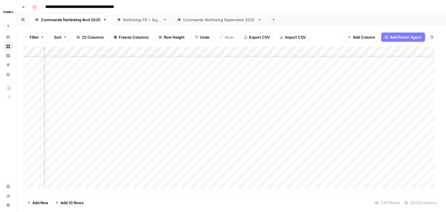
click at [410, 103] on div "Add Column" at bounding box center [230, 119] width 415 height 146
click at [397, 126] on button "Check" at bounding box center [395, 125] width 17 height 7
click at [417, 113] on div "Add Column" at bounding box center [230, 119] width 415 height 146
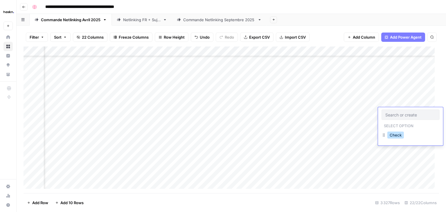
click at [396, 137] on button "Check" at bounding box center [395, 134] width 17 height 7
click at [326, 114] on div "Add Column" at bounding box center [230, 119] width 415 height 146
click at [379, 173] on div "Add Column" at bounding box center [230, 119] width 415 height 146
click at [418, 116] on div "Add Column" at bounding box center [230, 119] width 415 height 146
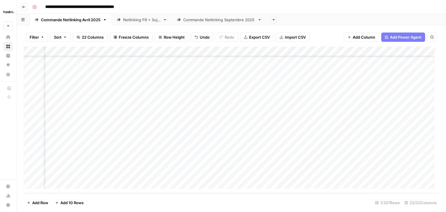
click at [418, 116] on div "Add Column" at bounding box center [230, 119] width 415 height 146
click at [400, 135] on button "Check" at bounding box center [395, 137] width 17 height 7
drag, startPoint x: 401, startPoint y: 119, endPoint x: 399, endPoint y: 129, distance: 10.4
click at [399, 129] on div "Add Column" at bounding box center [230, 119] width 415 height 146
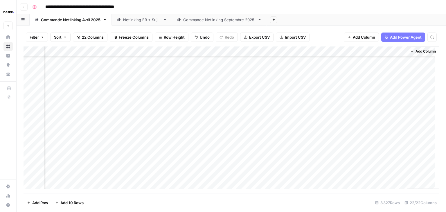
drag, startPoint x: 401, startPoint y: 119, endPoint x: 400, endPoint y: 170, distance: 51.3
click at [400, 170] on div "Add Column" at bounding box center [230, 119] width 415 height 146
click at [305, 95] on div "Add Column" at bounding box center [230, 119] width 415 height 146
click at [343, 93] on div "Add Column" at bounding box center [230, 119] width 415 height 146
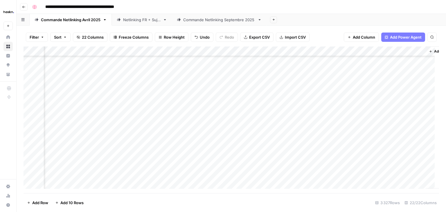
copy div "Add Column"
click at [387, 95] on div "Add Column" at bounding box center [230, 119] width 415 height 146
click at [389, 116] on button "Check" at bounding box center [389, 116] width 17 height 7
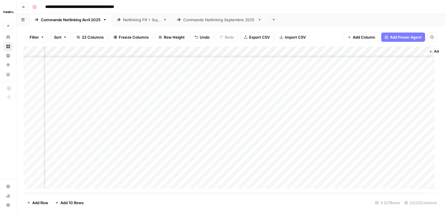
click at [307, 105] on div "Add Column" at bounding box center [230, 119] width 415 height 146
click at [347, 105] on div "Add Column" at bounding box center [230, 119] width 415 height 146
click at [385, 104] on div "Add Column" at bounding box center [230, 119] width 415 height 146
click at [391, 127] on button "Check" at bounding box center [389, 127] width 17 height 7
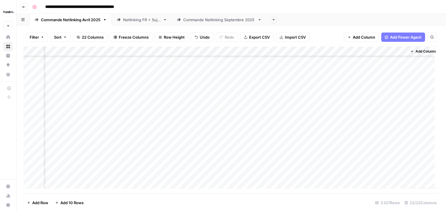
scroll to position [32518, 1032]
click at [76, 51] on div "Add Column" at bounding box center [230, 119] width 415 height 146
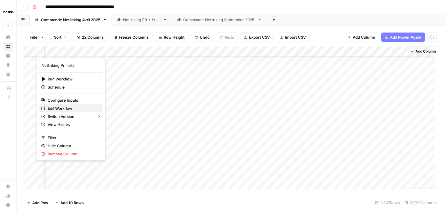
click at [71, 109] on span "Edit Workflow" at bounding box center [73, 108] width 51 height 6
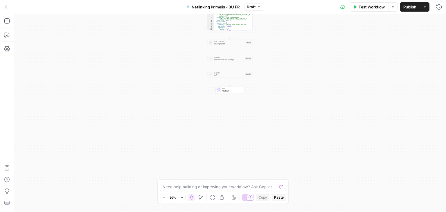
click at [297, 72] on div "**********" at bounding box center [230, 113] width 432 height 198
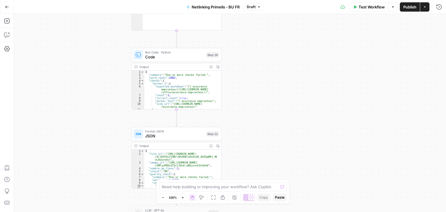
drag, startPoint x: 270, startPoint y: 75, endPoint x: 287, endPoint y: 72, distance: 16.5
click at [285, 72] on div "**********" at bounding box center [230, 113] width 432 height 198
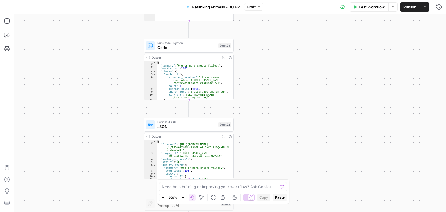
drag, startPoint x: 266, startPoint y: 100, endPoint x: 281, endPoint y: 88, distance: 19.2
click at [281, 88] on div "**********" at bounding box center [230, 113] width 432 height 198
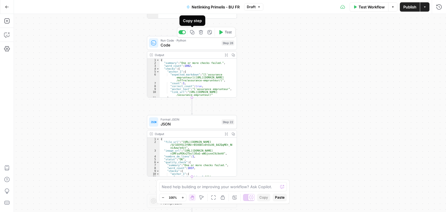
click at [189, 34] on button "Copy step" at bounding box center [192, 32] width 8 height 8
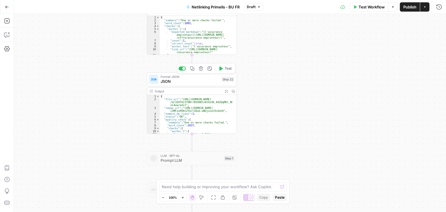
click at [172, 80] on span "JSON" at bounding box center [189, 81] width 59 height 6
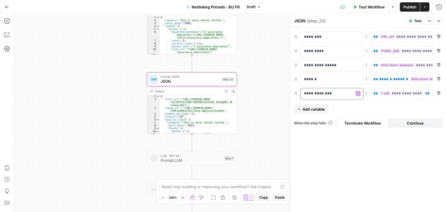
click at [332, 91] on p "**********" at bounding box center [327, 94] width 46 height 6
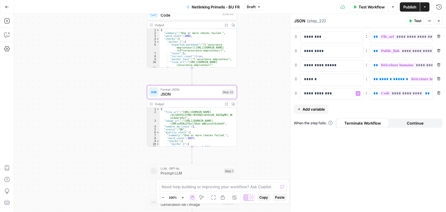
click at [271, 107] on div "**********" at bounding box center [230, 113] width 432 height 198
click at [342, 153] on div "**********" at bounding box center [367, 120] width 155 height 184
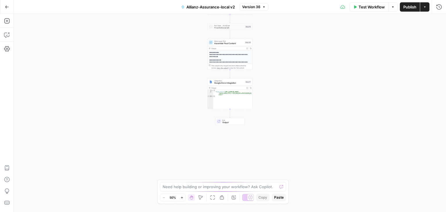
click at [282, 54] on div "Workflow Set Inputs Inputs Google Search Perform Google Search Step 26 Output E…" at bounding box center [230, 113] width 432 height 198
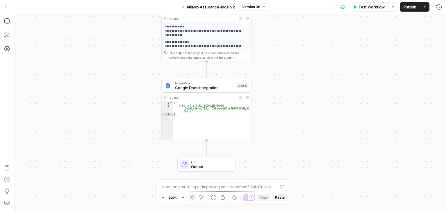
drag, startPoint x: 267, startPoint y: 100, endPoint x: 297, endPoint y: 74, distance: 39.7
click at [296, 75] on div "Workflow Set Inputs Inputs Google Search Perform Google Search Step 26 Output E…" at bounding box center [230, 113] width 432 height 198
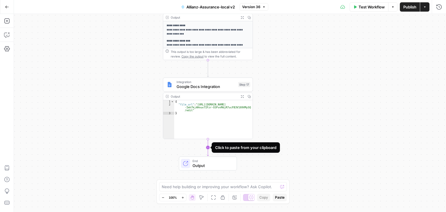
click at [207, 149] on icon "Edge from step_17 to end" at bounding box center [208, 147] width 2 height 17
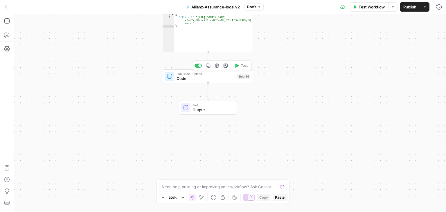
click at [188, 83] on div "Run Code · Python Code Step 34 Copy step Delete step Add Note Test" at bounding box center [208, 76] width 90 height 14
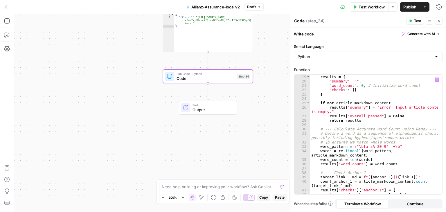
scroll to position [104, 0]
click at [6, 36] on icon "button" at bounding box center [7, 35] width 6 height 6
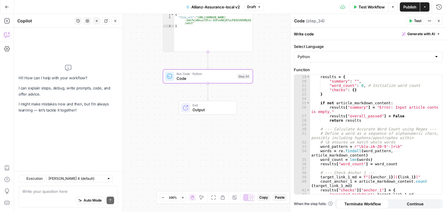
click at [45, 197] on div "Auto Mode Send" at bounding box center [68, 200] width 92 height 13
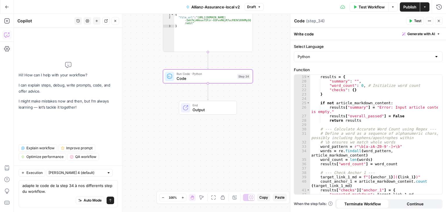
click at [54, 194] on div "Auto Mode Send" at bounding box center [68, 200] width 92 height 13
click at [59, 194] on div "Auto Mode Send" at bounding box center [68, 200] width 92 height 13
click at [48, 193] on textarea "adapte le code de la step 34 à nos differents step du workflow." at bounding box center [68, 188] width 92 height 12
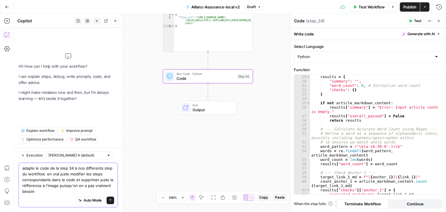
type textarea "adapte le code de la step 34 à nos differents step du workflow. en vrai juste m…"
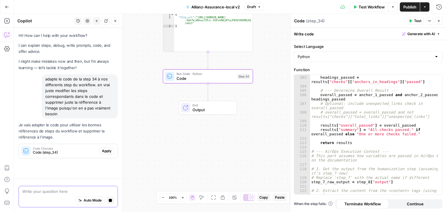
scroll to position [0, 0]
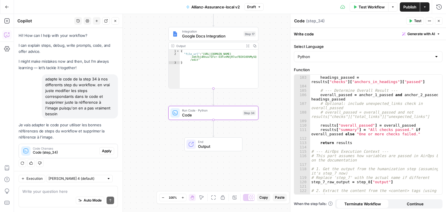
click at [104, 148] on span "Apply" at bounding box center [107, 150] width 10 height 5
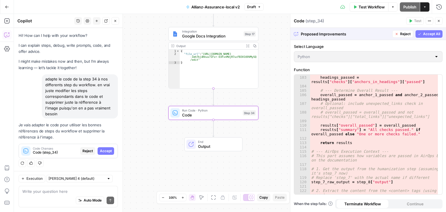
click at [105, 148] on span "Accept" at bounding box center [106, 150] width 12 height 5
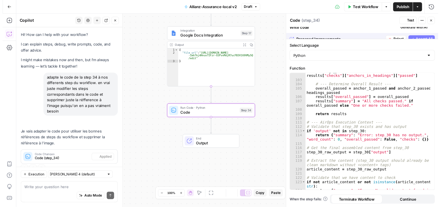
scroll to position [10, 0]
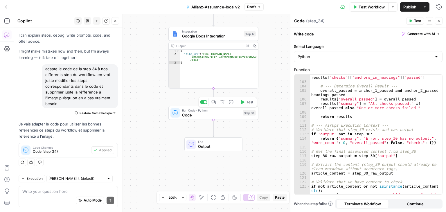
click at [244, 101] on icon "button" at bounding box center [242, 102] width 5 height 5
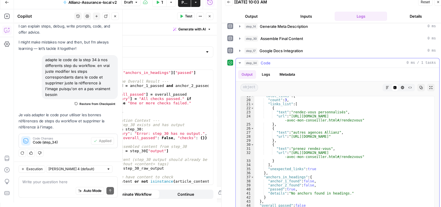
scroll to position [88, 0]
click at [37, 183] on textarea at bounding box center [68, 182] width 92 height 6
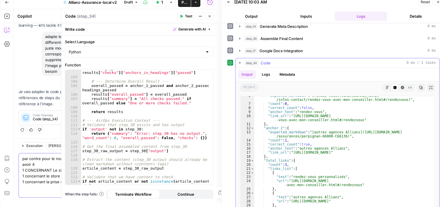
scroll to position [0, 0]
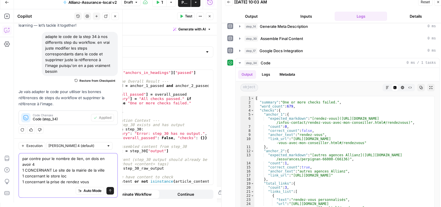
click at [91, 183] on textarea "par contre pour le nombre de lien, on dois en avoir 4 1 CONCERNANT Le site de l…" at bounding box center [68, 170] width 92 height 29
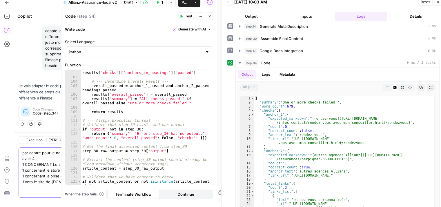
type textarea "par contre pour le nombre de lien, on dois en avoir 4 1 CONCERNANT Le site de l…"
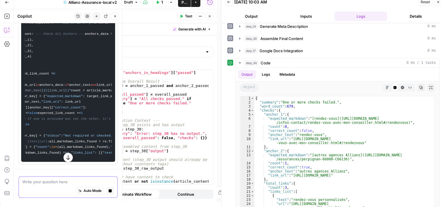
scroll to position [366, 0]
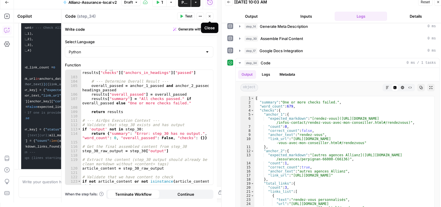
click at [210, 16] on icon "button" at bounding box center [209, 16] width 3 height 3
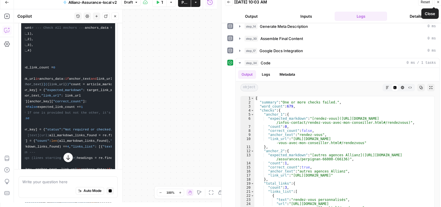
click at [440, 4] on button "Close" at bounding box center [439, 2] width 8 height 8
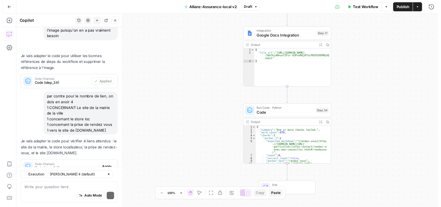
scroll to position [103, 0]
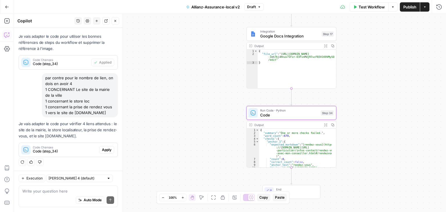
click at [102, 150] on span "Apply" at bounding box center [107, 149] width 10 height 5
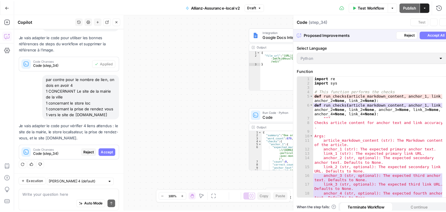
scroll to position [94, 0]
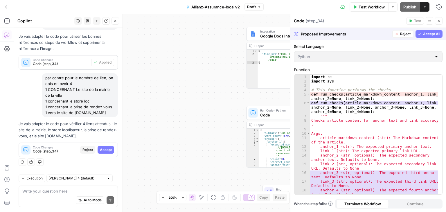
click at [104, 153] on button "Accept" at bounding box center [105, 150] width 17 height 8
click at [45, 194] on div "Auto Mode Send" at bounding box center [68, 200] width 92 height 13
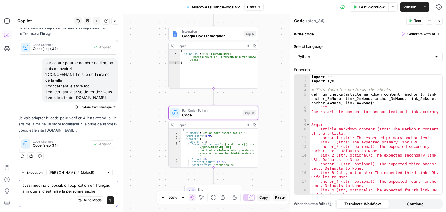
scroll to position [124, 0]
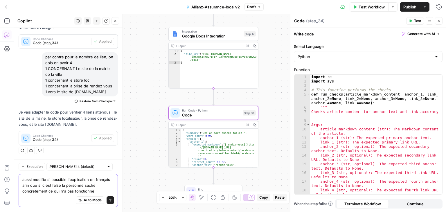
type textarea "aussi modifie si possible l'explication en français afin que si c'est false la …"
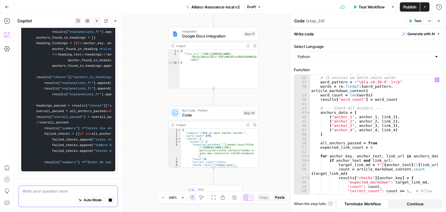
scroll to position [0, 0]
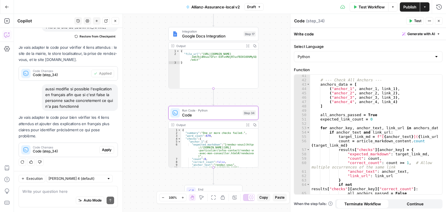
click at [102, 148] on span "Apply" at bounding box center [107, 149] width 10 height 5
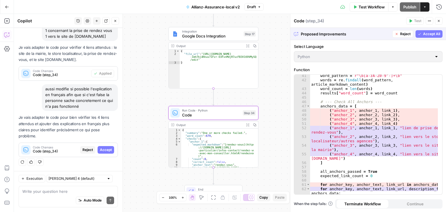
click at [100, 150] on span "Accept" at bounding box center [106, 149] width 12 height 5
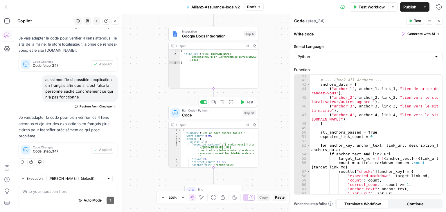
click at [244, 102] on icon "button" at bounding box center [242, 102] width 5 height 5
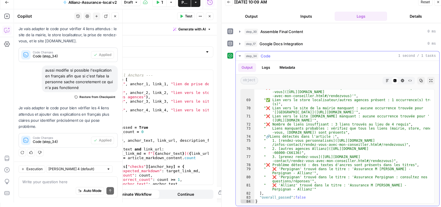
scroll to position [316, 0]
click at [42, 185] on div "Auto Mode Send" at bounding box center [68, 191] width 92 height 13
type textarea "explique pourquoi il y a false"
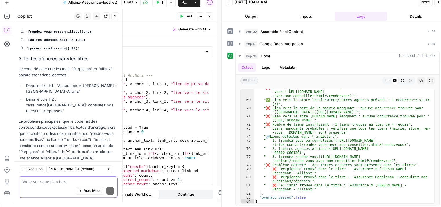
scroll to position [496, 0]
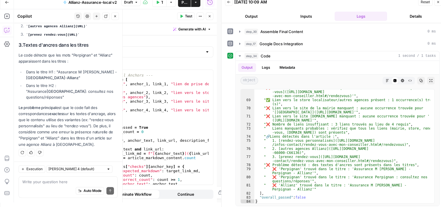
drag, startPoint x: 19, startPoint y: 53, endPoint x: 93, endPoint y: 53, distance: 73.7
click at [93, 48] on h2 "3. Textes d'ancres dans les titres" at bounding box center [68, 45] width 99 height 6
click at [45, 185] on div "Auto Mode Send" at bounding box center [68, 191] width 92 height 13
click at [39, 185] on textarea "ok" at bounding box center [68, 182] width 92 height 6
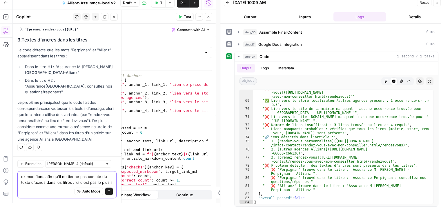
scroll to position [507, 0]
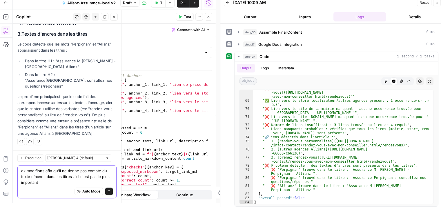
type textarea "ok modifions afin qu'il ne tienne pas compte du texte d'acnes dans les titres .…"
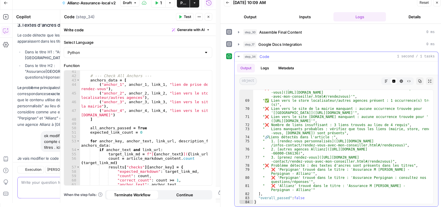
scroll to position [560, 0]
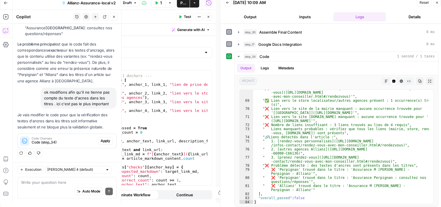
click at [101, 140] on span "Apply" at bounding box center [106, 140] width 10 height 5
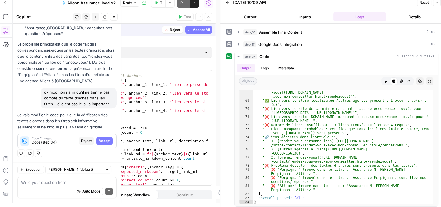
click at [102, 140] on span "Accept" at bounding box center [105, 140] width 12 height 5
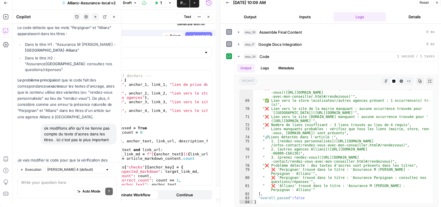
scroll to position [578, 0]
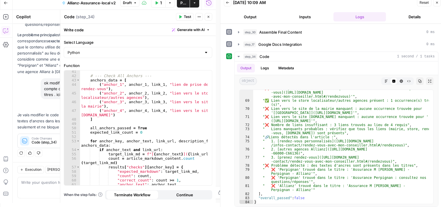
click at [188, 17] on span "Test" at bounding box center [187, 16] width 7 height 5
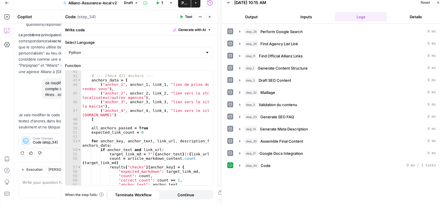
click at [212, 19] on button "Close" at bounding box center [210, 17] width 8 height 8
click at [211, 17] on icon "button" at bounding box center [209, 16] width 3 height 3
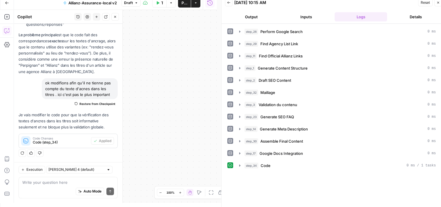
scroll to position [5, 0]
click at [238, 164] on icon "button" at bounding box center [240, 165] width 5 height 5
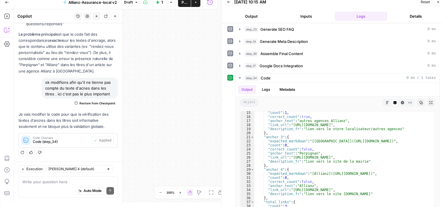
scroll to position [70, 0]
click at [115, 17] on icon "button" at bounding box center [114, 16] width 3 height 3
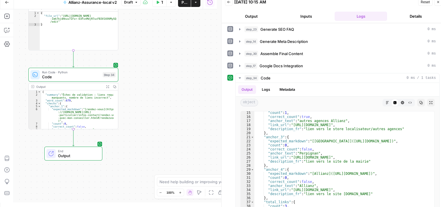
click at [191, 77] on div "Workflow Set Inputs Inputs Google Search Perform Google Search Step 26 Output E…" at bounding box center [115, 105] width 203 height 193
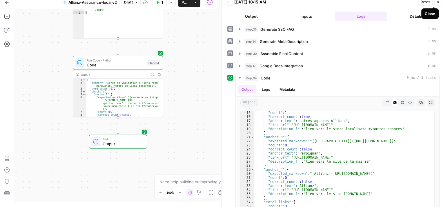
click at [440, 3] on icon "button" at bounding box center [438, 1] width 3 height 3
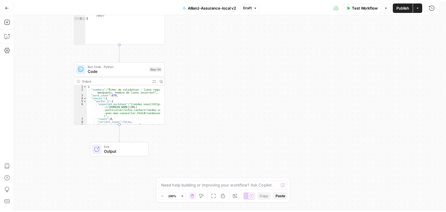
scroll to position [0, 0]
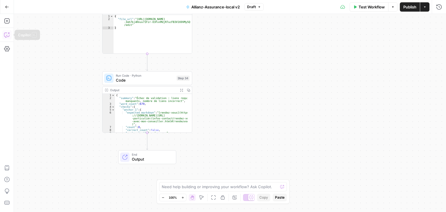
click at [7, 34] on icon "button" at bounding box center [7, 35] width 6 height 6
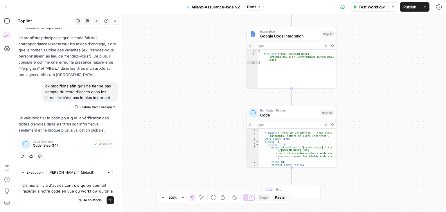
scroll to position [586, 0]
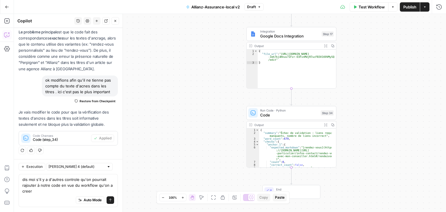
type textarea "dis moi s'il y a d'autres controle qu'on pourrait rajouter à notre code en vue …"
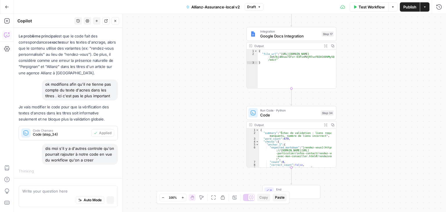
scroll to position [545, 0]
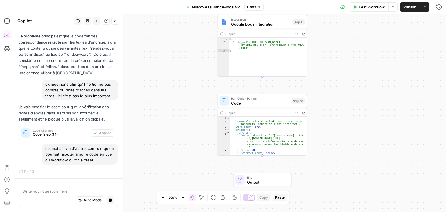
drag, startPoint x: 185, startPoint y: 127, endPoint x: 163, endPoint y: 90, distance: 43.2
click at [163, 90] on div "Workflow Set Inputs Inputs Google Search Perform Google Search Step 26 Output E…" at bounding box center [230, 113] width 432 height 198
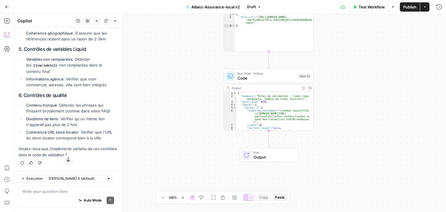
scroll to position [992, 0]
click at [41, 195] on div "Auto Mode Send" at bounding box center [68, 200] width 92 height 13
type textarea "oui ça peut etre bien integre les"
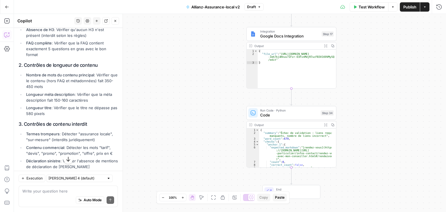
scroll to position [790, 0]
drag, startPoint x: 97, startPoint y: 72, endPoint x: 24, endPoint y: 73, distance: 73.1
click at [24, 67] on h2 "2. Contrôles de longueur de contenu" at bounding box center [68, 65] width 99 height 6
copy strong "Contrôles de longueur de contenu"
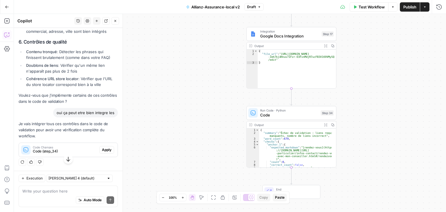
scroll to position [1044, 0]
click at [103, 150] on span "Apply" at bounding box center [107, 149] width 10 height 5
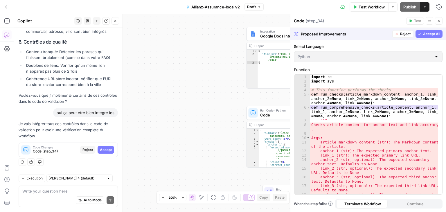
scroll to position [998, 0]
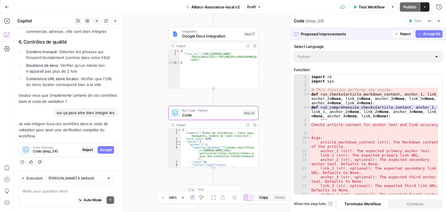
click at [104, 150] on span "Accept" at bounding box center [106, 149] width 12 height 5
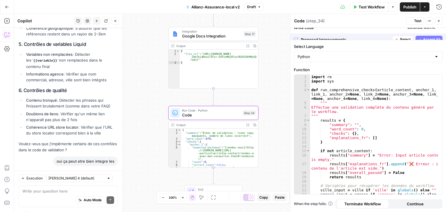
scroll to position [1063, 0]
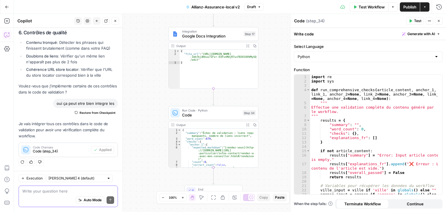
click at [51, 192] on textarea at bounding box center [68, 191] width 92 height 6
paste textarea "Contrôles de longueur de contenu"
type textarea "par contre supprime juste le Contrôles de longueur de contenu"
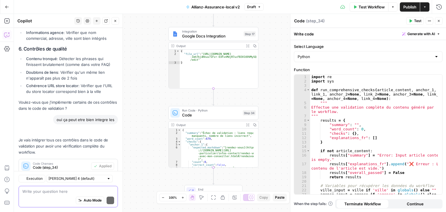
scroll to position [1121, 0]
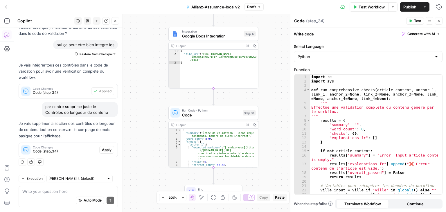
click at [67, 152] on span "Code (step_34)" at bounding box center [65, 151] width 64 height 5
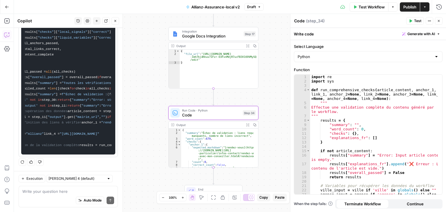
scroll to position [0, 0]
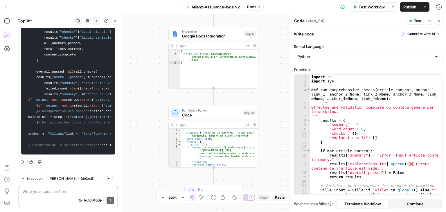
click at [45, 192] on textarea at bounding box center [68, 191] width 92 height 6
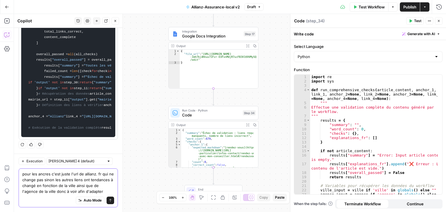
scroll to position [3146, 0]
click at [100, 171] on textarea "pour les ancres c'est juste l'url de allianz. fr qui ne change pas sinon les au…" at bounding box center [68, 182] width 92 height 23
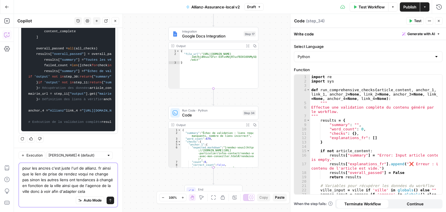
scroll to position [3151, 0]
type textarea "pour les ancres c'est juste l'url de allianz. fr ainsi que le lien de prise de …"
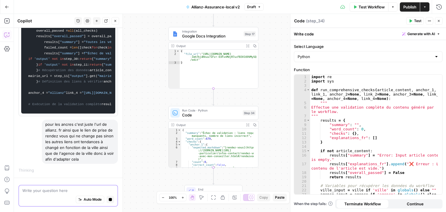
scroll to position [3097, 0]
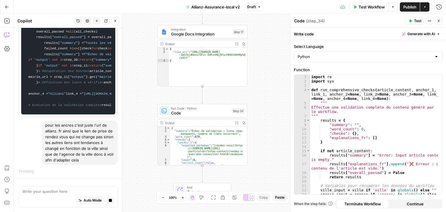
drag, startPoint x: 149, startPoint y: 155, endPoint x: 138, endPoint y: 153, distance: 11.2
click at [138, 153] on div "Workflow Set Inputs Inputs Google Search Perform Google Search Step 26 Output E…" at bounding box center [230, 113] width 432 height 198
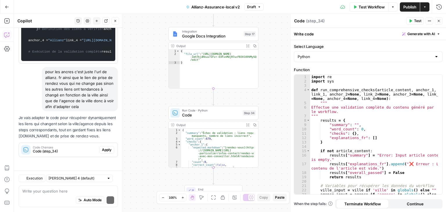
scroll to position [3222, 0]
click at [103, 149] on span "Apply" at bounding box center [107, 149] width 10 height 5
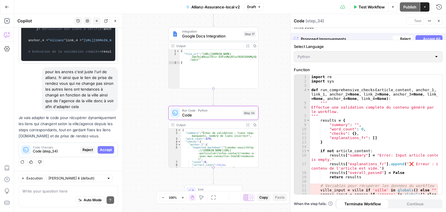
scroll to position [3157, 0]
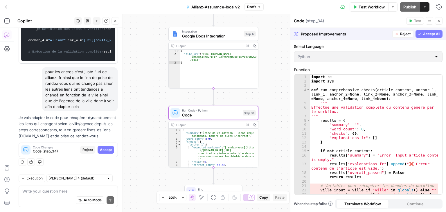
click at [103, 149] on span "Accept" at bounding box center [106, 149] width 12 height 5
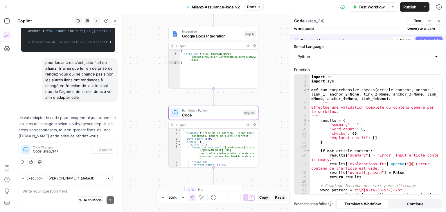
scroll to position [3240, 0]
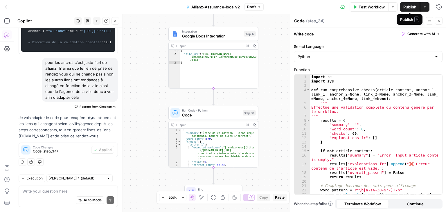
click at [406, 8] on span "Publish" at bounding box center [409, 7] width 13 height 6
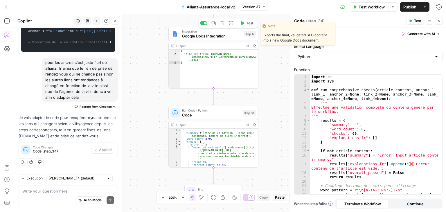
click at [216, 40] on div "Integration Google Docs Integration Step 17 Copy step Delete step Edit Note Test" at bounding box center [213, 34] width 90 height 14
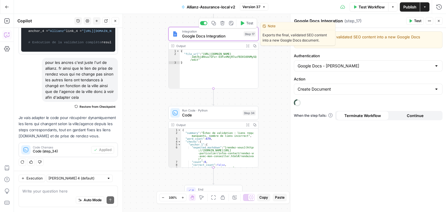
scroll to position [3240, 0]
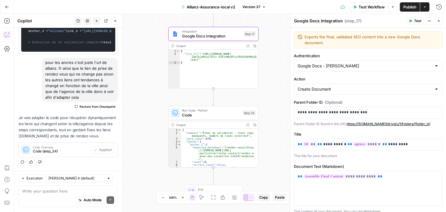
click at [408, 8] on span "Publish" at bounding box center [409, 7] width 13 height 6
click at [115, 18] on button "Close" at bounding box center [115, 21] width 8 height 8
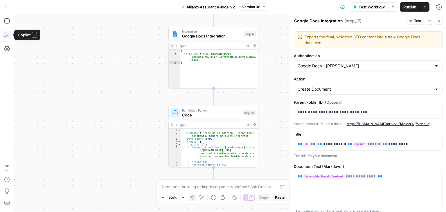
click at [6, 33] on icon "button" at bounding box center [7, 35] width 6 height 6
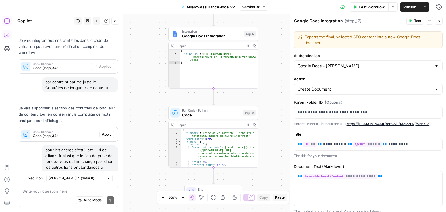
click at [7, 24] on button "Add Steps" at bounding box center [6, 20] width 9 height 9
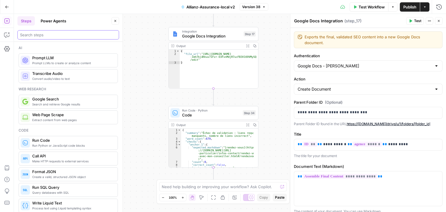
click at [51, 37] on input "search" at bounding box center [68, 35] width 96 height 6
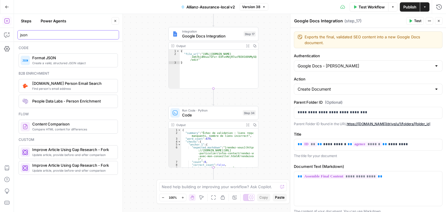
type input "json"
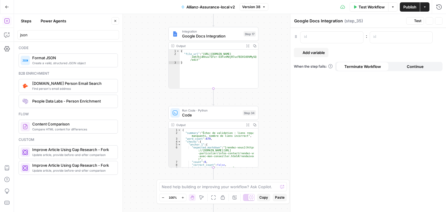
type textarea "Format JSON"
click at [313, 33] on div at bounding box center [326, 37] width 53 height 11
click at [393, 41] on div at bounding box center [396, 37] width 53 height 11
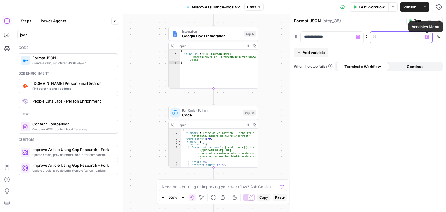
click at [427, 37] on icon "button" at bounding box center [426, 36] width 3 height 3
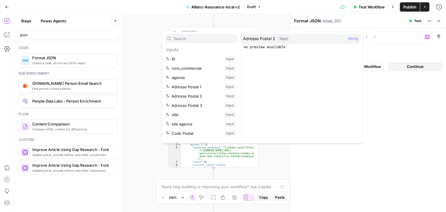
scroll to position [155, 0]
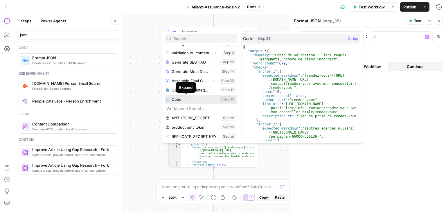
click at [185, 100] on icon "button" at bounding box center [186, 98] width 3 height 3
click at [187, 98] on icon "button" at bounding box center [186, 98] width 3 height 3
click at [186, 99] on icon "button" at bounding box center [186, 98] width 3 height 3
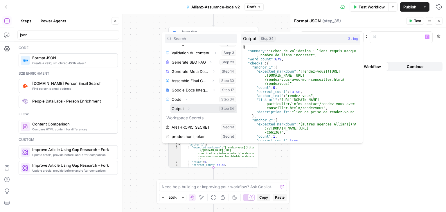
click at [178, 108] on button "Select variable Output" at bounding box center [203, 108] width 67 height 9
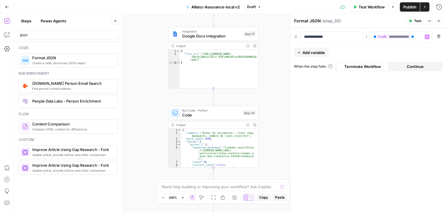
click at [310, 52] on span "Add variable" at bounding box center [313, 53] width 22 height 6
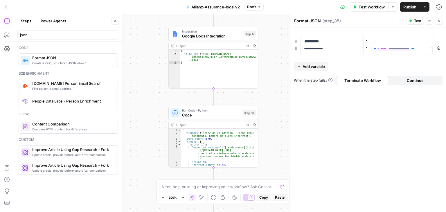
drag, startPoint x: 295, startPoint y: 53, endPoint x: 296, endPoint y: 38, distance: 14.2
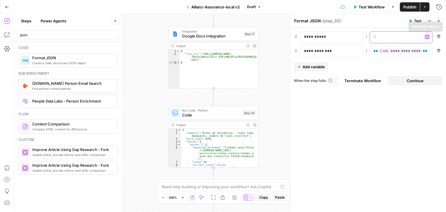
click at [427, 36] on icon "button" at bounding box center [426, 36] width 3 height 3
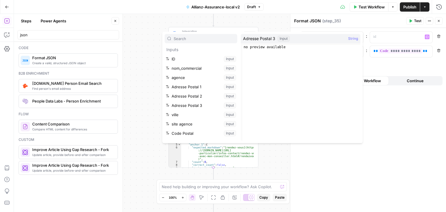
scroll to position [155, 0]
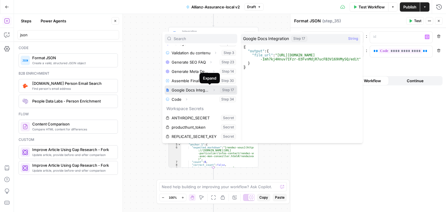
click at [212, 88] on icon "button" at bounding box center [213, 89] width 3 height 3
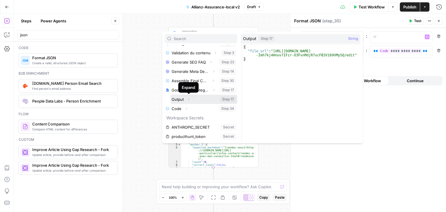
click at [189, 99] on icon "button" at bounding box center [188, 99] width 1 height 2
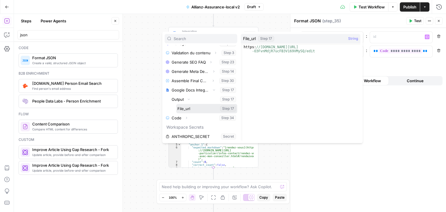
click at [183, 109] on button "Select variable File_url" at bounding box center [206, 108] width 61 height 9
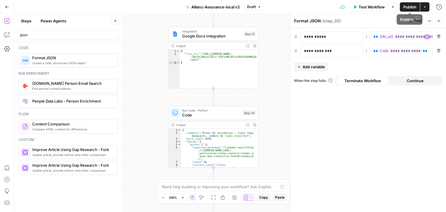
click at [408, 5] on span "Publish" at bounding box center [409, 7] width 13 height 6
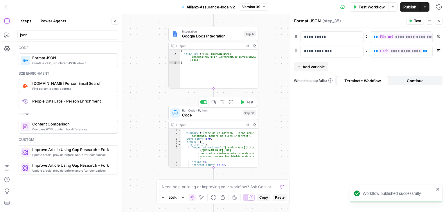
click at [194, 116] on span "Code" at bounding box center [211, 115] width 58 height 6
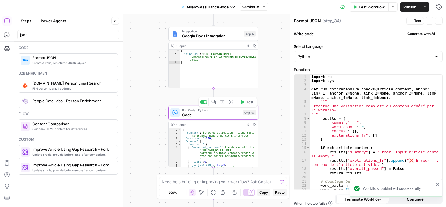
type textarea "Code"
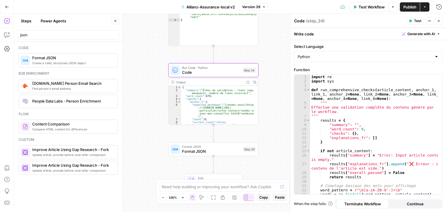
click at [5, 39] on div "Add Steps Copilot Settings AirOps Academy Help Give Feedback Shortcuts" at bounding box center [7, 113] width 14 height 198
click at [6, 33] on icon "button" at bounding box center [6, 35] width 5 height 5
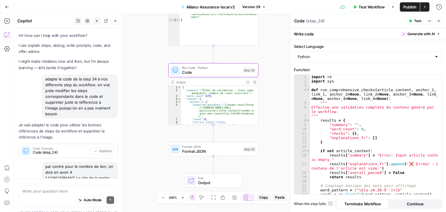
scroll to position [1239, 0]
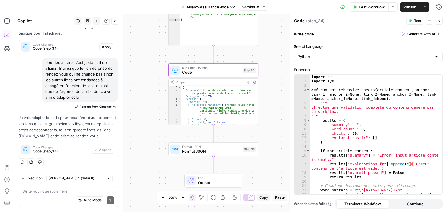
click at [43, 193] on textarea at bounding box center [68, 191] width 92 height 6
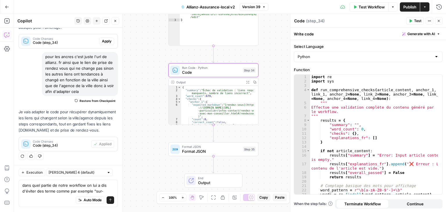
scroll to position [1251, 0]
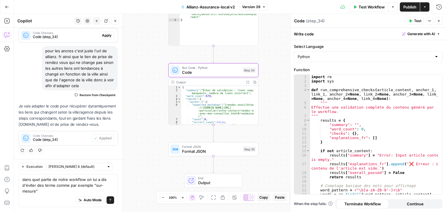
type textarea "dans quel partie de notre workflow on lui a dis d'éviter des terme comme par ex…"
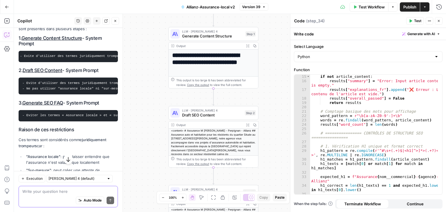
scroll to position [0, 0]
click at [45, 58] on code "- Evite d'utiliser des termes juridiquement trompeur tels que "assurance locale…" at bounding box center [117, 55] width 190 height 3
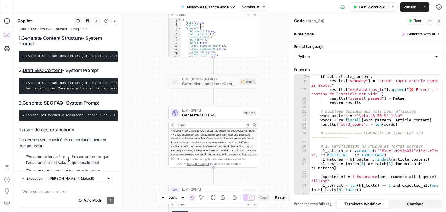
click at [71, 58] on code "- Evite d'utiliser des termes juridiquement trompeur tels que "assurance locale…" at bounding box center [117, 55] width 190 height 3
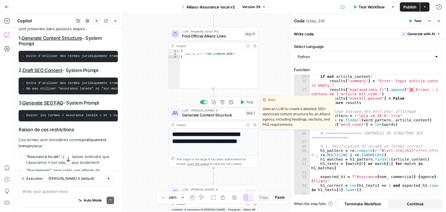
click at [198, 118] on div "LLM · [PERSON_NAME] 4 Generate Content Structure Step 1 Copy step Delete step E…" at bounding box center [213, 113] width 90 height 14
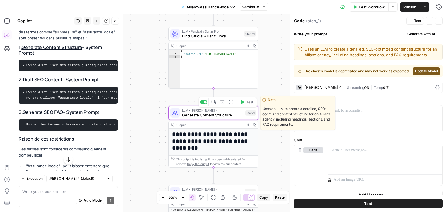
scroll to position [1406, 0]
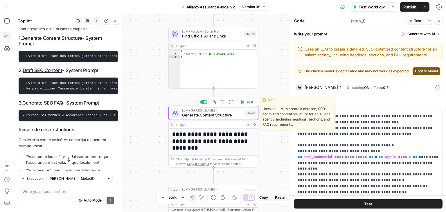
type textarea "Generate Content Structure"
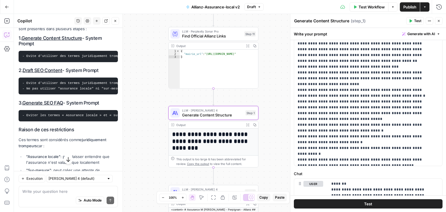
scroll to position [164, 0]
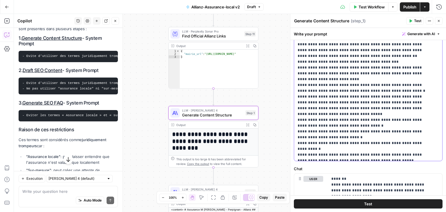
click at [357, 93] on p "**********" at bounding box center [363, 41] width 132 height 348
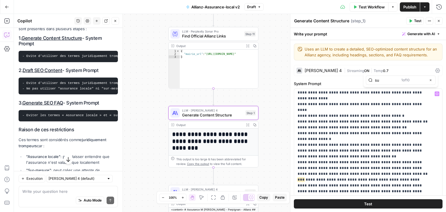
type input "s"
type input "mesure"
click at [412, 80] on icon "button" at bounding box center [412, 80] width 3 height 3
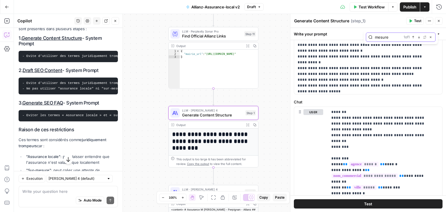
scroll to position [79, 0]
drag, startPoint x: 296, startPoint y: 56, endPoint x: 345, endPoint y: 74, distance: 52.2
copy p "**********"
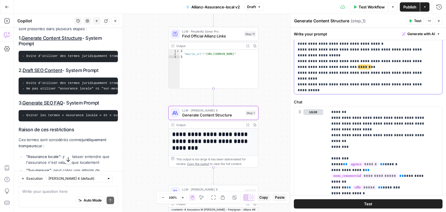
scroll to position [116, 0]
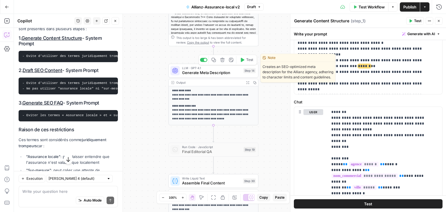
click at [187, 70] on span "Generate Meta Description" at bounding box center [211, 73] width 59 height 6
click at [188, 76] on div "LLM · GPT-4.1 Generate Meta Description Step 14 Copy step Delete step Edit Note…" at bounding box center [213, 71] width 90 height 14
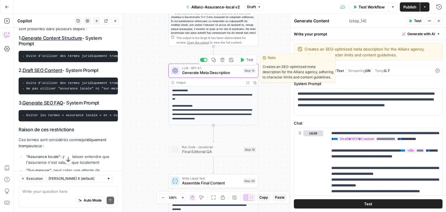
type textarea "Generate Meta Description"
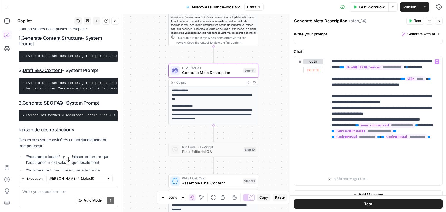
scroll to position [77, 0]
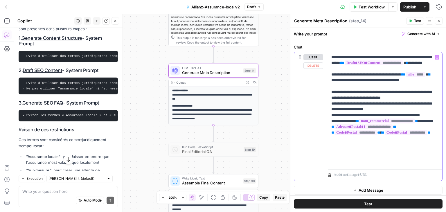
click at [354, 100] on p "**********" at bounding box center [382, 109] width 103 height 110
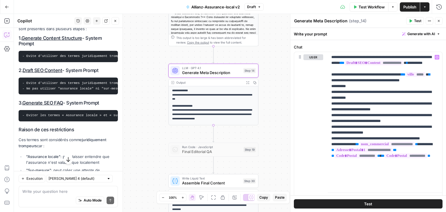
click at [367, 204] on span "Test" at bounding box center [368, 204] width 8 height 6
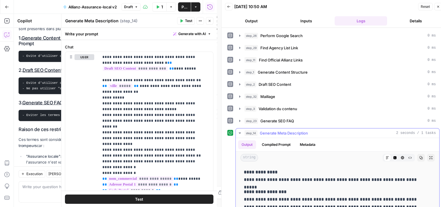
click at [239, 132] on icon "button" at bounding box center [240, 133] width 5 height 5
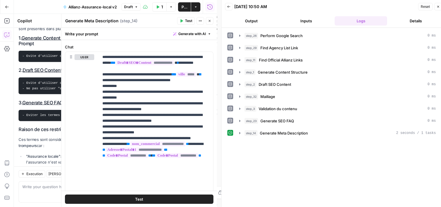
click at [180, 6] on button "Publish" at bounding box center [184, 6] width 13 height 9
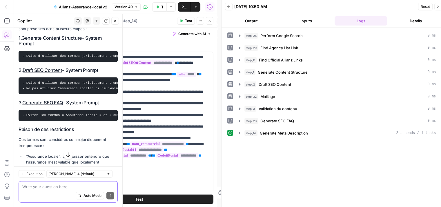
click at [43, 189] on textarea at bounding box center [68, 187] width 92 height 6
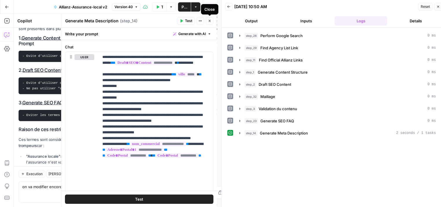
click at [210, 21] on icon "button" at bounding box center [209, 20] width 3 height 3
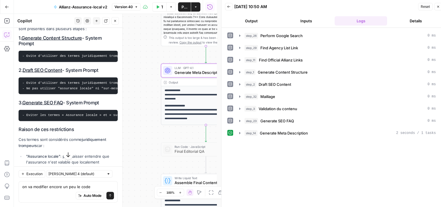
scroll to position [0, 4]
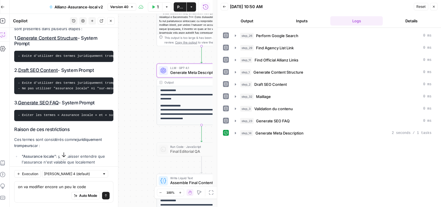
click at [145, 114] on div "Workflow Set Inputs Inputs Google Search Perform Google Search Step 26 Output E…" at bounding box center [111, 110] width 203 height 193
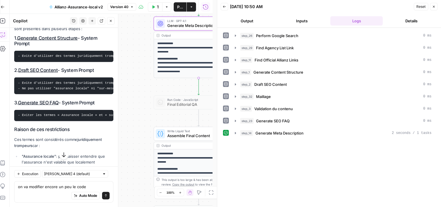
scroll to position [0, 3]
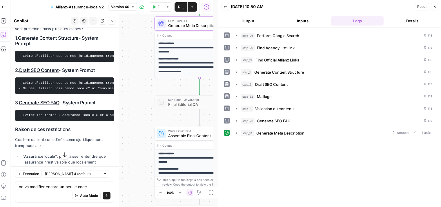
drag, startPoint x: 142, startPoint y: 105, endPoint x: 141, endPoint y: 65, distance: 40.0
click at [141, 65] on div "Workflow Set Inputs Inputs Google Search Perform Google Search Step 26 Output E…" at bounding box center [111, 110] width 203 height 193
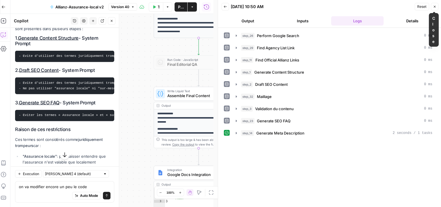
click at [435, 9] on button "Close" at bounding box center [435, 7] width 8 height 8
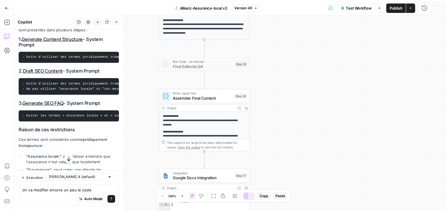
scroll to position [0, 0]
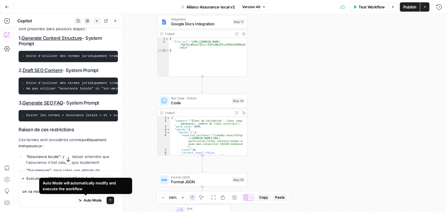
click at [97, 192] on div "Auto Mode will automatically modify and execute the workflow" at bounding box center [85, 186] width 93 height 16
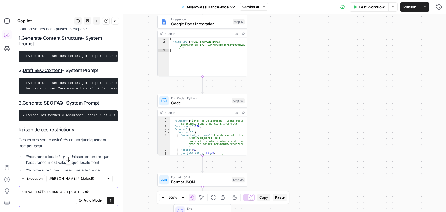
click at [97, 192] on textarea "on va modifier encore un peu le code" at bounding box center [68, 191] width 92 height 6
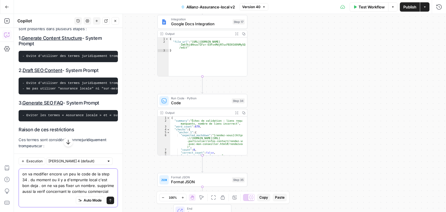
type textarea "on va modifier encore un peu le code de la step 34 . du moment ou il y a d'empr…"
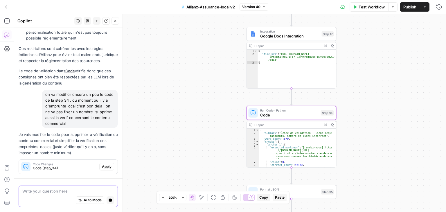
scroll to position [1490, 0]
click at [104, 166] on span "Apply" at bounding box center [107, 166] width 10 height 5
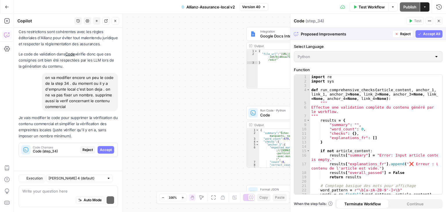
scroll to position [1506, 0]
click at [103, 149] on span "Accept" at bounding box center [106, 149] width 12 height 5
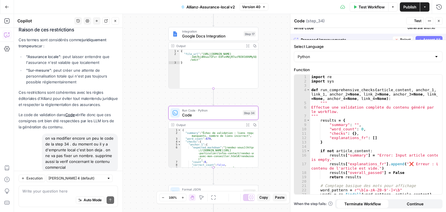
scroll to position [1608, 0]
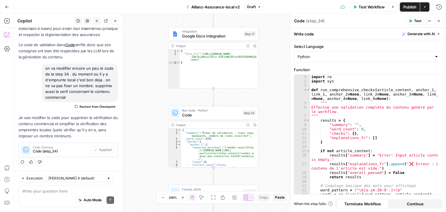
click at [407, 8] on span "Publish" at bounding box center [409, 7] width 13 height 6
click at [50, 193] on textarea at bounding box center [68, 191] width 92 height 6
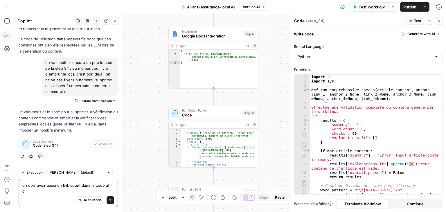
scroll to position [1614, 0]
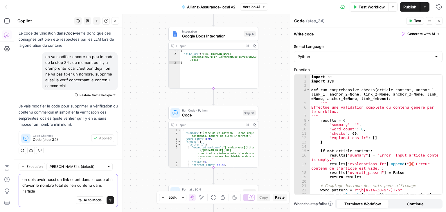
type textarea "on dois avoir aussi un link count dans le code afin d'avoir le nombre total de …"
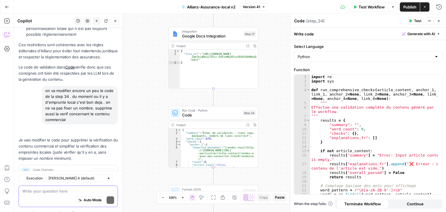
scroll to position [1672, 0]
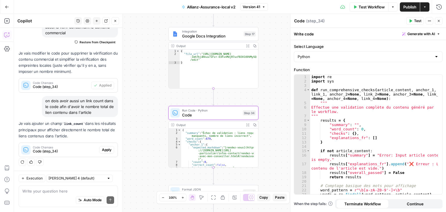
click at [102, 149] on span "Apply" at bounding box center [107, 149] width 10 height 5
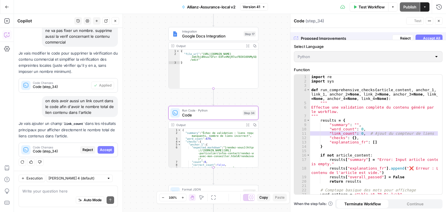
scroll to position [1570, 0]
click at [105, 148] on span "Accept" at bounding box center [106, 149] width 12 height 5
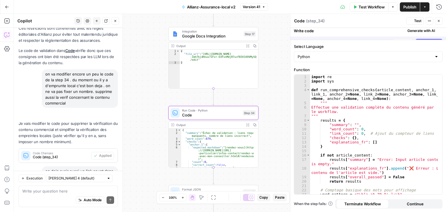
scroll to position [1682, 0]
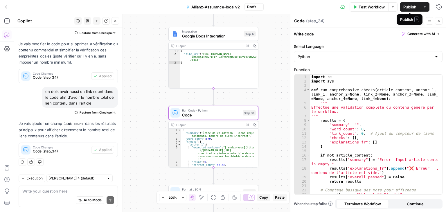
click at [406, 7] on span "Publish" at bounding box center [409, 7] width 13 height 6
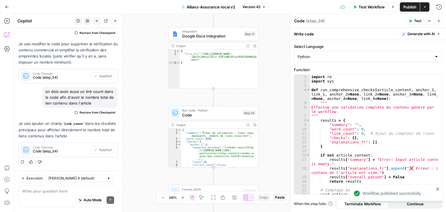
click at [46, 196] on div "Auto Mode Send" at bounding box center [68, 200] width 92 height 13
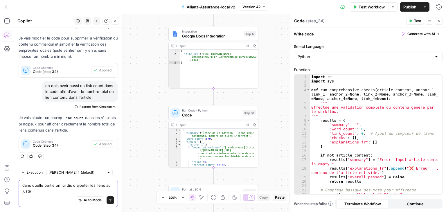
type textarea "dans quelle partie on lui dis d'ajouter les liens au juste"
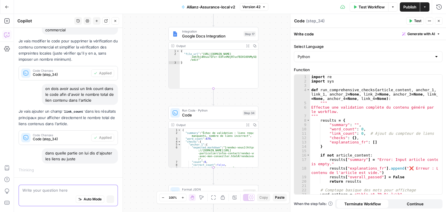
scroll to position [1582, 0]
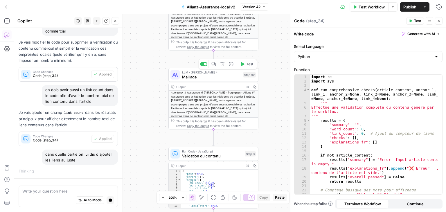
click at [198, 78] on span "Maillage" at bounding box center [211, 77] width 59 height 6
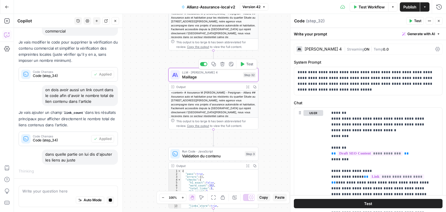
type textarea "Maillage"
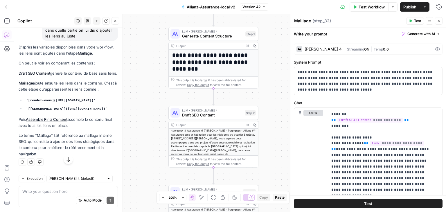
scroll to position [1834, 0]
click at [37, 199] on div "Auto Mode Send" at bounding box center [68, 200] width 92 height 13
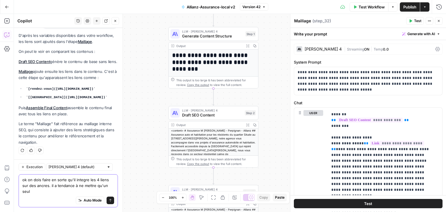
scroll to position [1846, 0]
type textarea "ok on dois faire en sorte qu'il integre les 4 liens sur des ancres. il a tendan…"
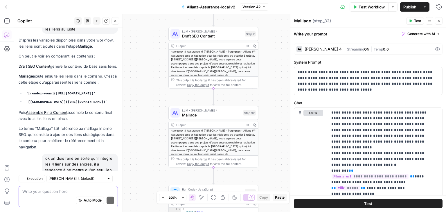
scroll to position [1920, 0]
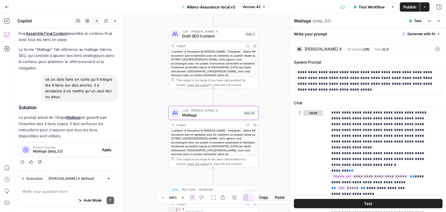
click at [67, 151] on span "Maillage (step_32)" at bounding box center [65, 151] width 64 height 5
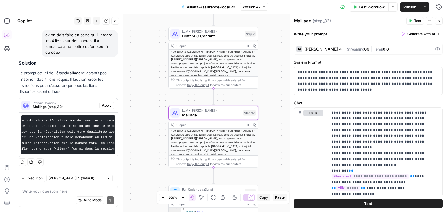
scroll to position [0, 0]
click at [37, 193] on textarea at bounding box center [68, 191] width 92 height 6
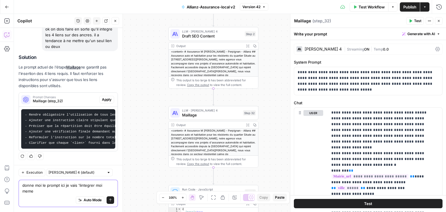
type textarea "donne moi le prompt ici je vais 'lintegrer moi meme"
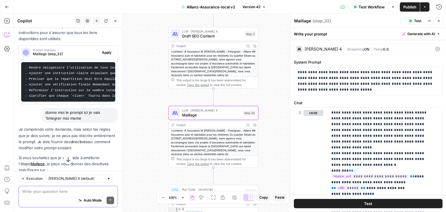
scroll to position [1966, 0]
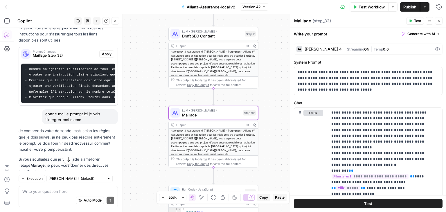
click at [102, 57] on span "Apply" at bounding box center [107, 53] width 10 height 5
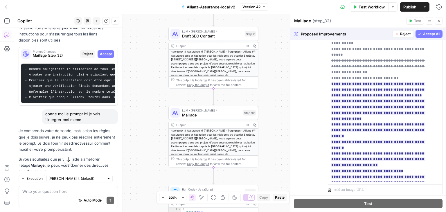
scroll to position [179, 0]
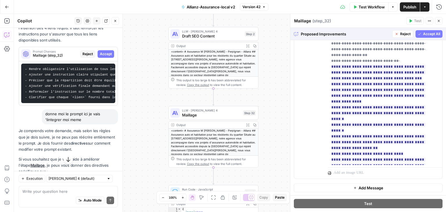
click at [428, 35] on span "Accept All" at bounding box center [431, 33] width 17 height 5
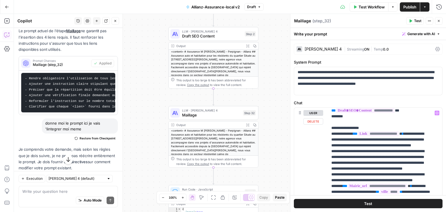
scroll to position [145, 0]
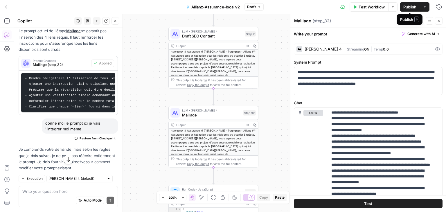
click at [410, 7] on span "Publish" at bounding box center [409, 7] width 13 height 6
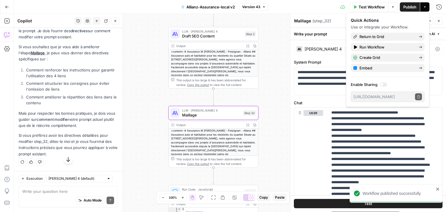
scroll to position [2160, 0]
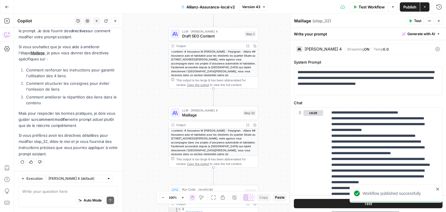
click at [404, 5] on span "Publish" at bounding box center [409, 7] width 13 height 6
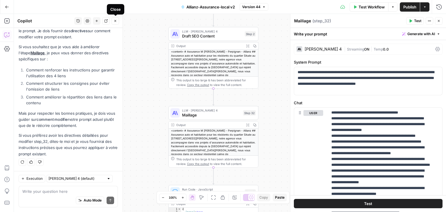
click at [116, 21] on icon "button" at bounding box center [114, 20] width 3 height 3
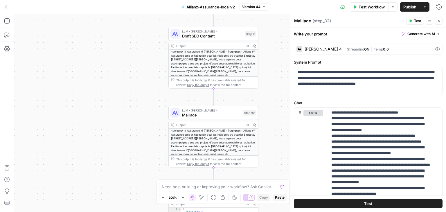
click at [7, 35] on icon "button" at bounding box center [6, 35] width 1 height 0
click at [5, 33] on icon "button" at bounding box center [6, 35] width 5 height 5
click at [10, 36] on button "Copilot" at bounding box center [6, 34] width 9 height 9
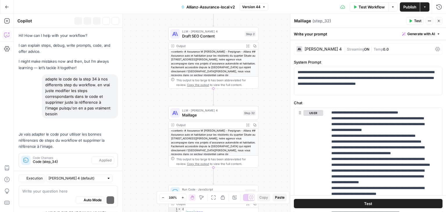
scroll to position [2111, 0]
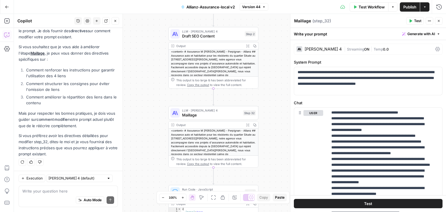
click at [55, 194] on div "Auto Mode Send" at bounding box center [68, 200] width 92 height 13
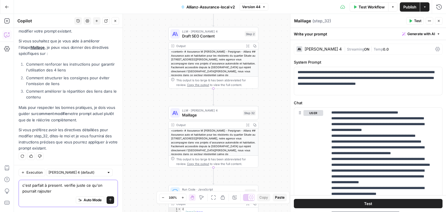
scroll to position [2117, 0]
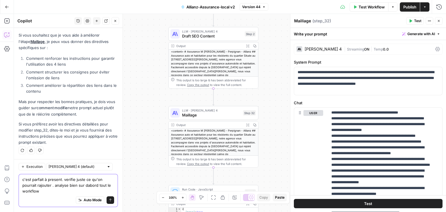
type textarea "c'est parfait à present. verifie juste ce qu'on pourrait rajouter . analyse bie…"
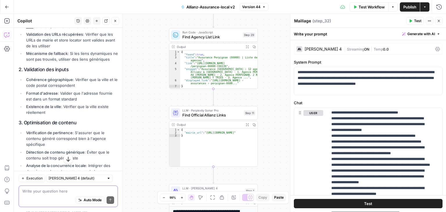
scroll to position [2269, 0]
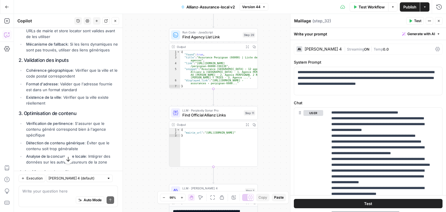
click at [37, 194] on div "Auto Mode Send" at bounding box center [68, 200] width 92 height 13
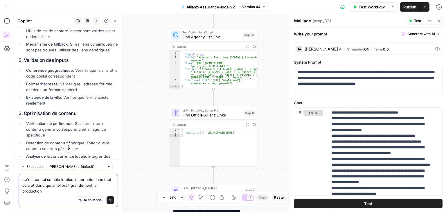
type textarea "qu'est ce qui semble le plus importants dans tout cela et donc qui améliorait g…"
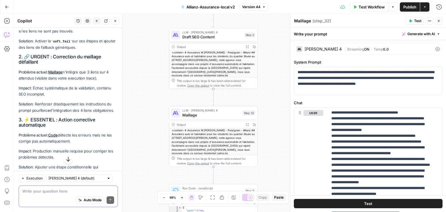
scroll to position [2642, 0]
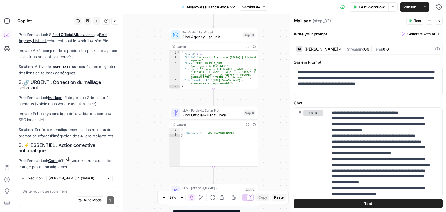
drag, startPoint x: 36, startPoint y: 122, endPoint x: 91, endPoint y: 128, distance: 56.1
click at [91, 76] on p "Solution : Activer le soft_fail sur ces étapes et ajouter des liens de fallback…" at bounding box center [68, 70] width 99 height 12
copy p "Activer le soft_fail sur ces étapes et ajouter des liens de fallback génériques."
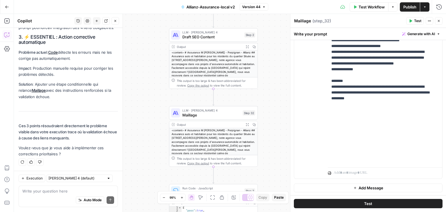
scroll to position [145, 0]
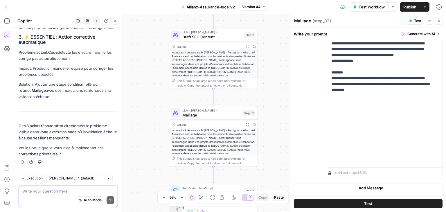
click at [48, 191] on textarea at bounding box center [68, 191] width 92 height 6
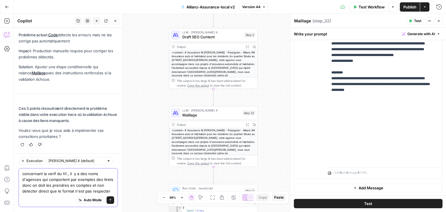
scroll to position [2835, 0]
type textarea "concernant la verif du h1 , il y a des noms d'agences qui comportent par exempl…"
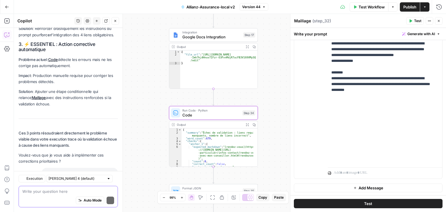
scroll to position [2899, 0]
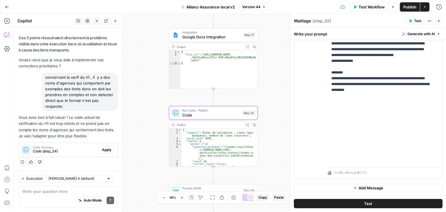
click at [103, 149] on span "Apply" at bounding box center [107, 149] width 10 height 5
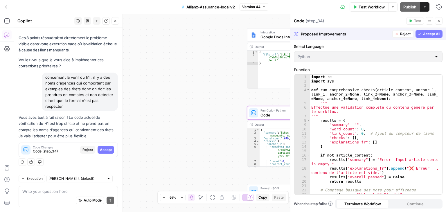
scroll to position [2760, 0]
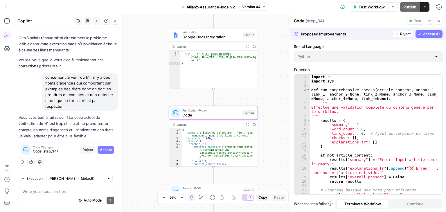
click at [104, 153] on button "Accept" at bounding box center [105, 150] width 17 height 8
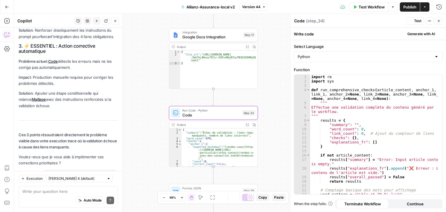
scroll to position [2927, 0]
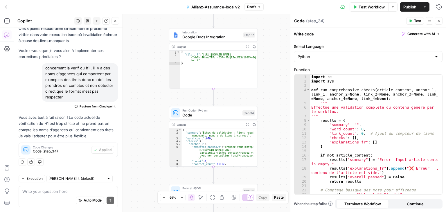
click at [404, 4] on span "Publish" at bounding box center [409, 7] width 13 height 6
click at [45, 192] on textarea at bounding box center [68, 191] width 92 height 6
type textarea "aussi je suis d'avis de controler l'exactitude des liens"
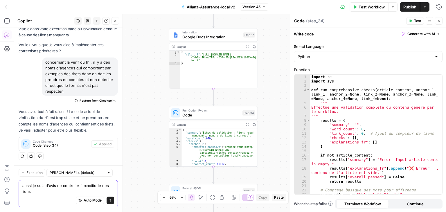
scroll to position [2933, 0]
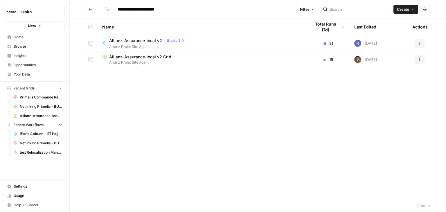
click at [88, 10] on button "Go back" at bounding box center [90, 9] width 9 height 9
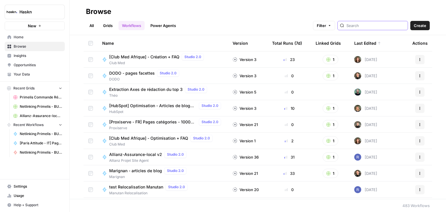
click at [377, 28] on input "search" at bounding box center [375, 26] width 59 height 6
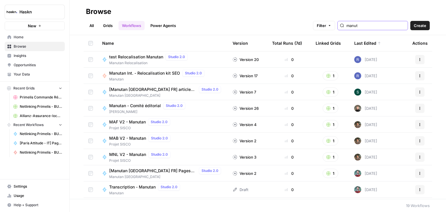
type input "manut"
click at [136, 57] on span "test Relocalisation Manutan" at bounding box center [136, 57] width 54 height 6
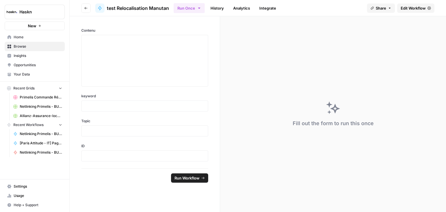
click at [419, 7] on span "Edit Workflow" at bounding box center [412, 8] width 25 height 6
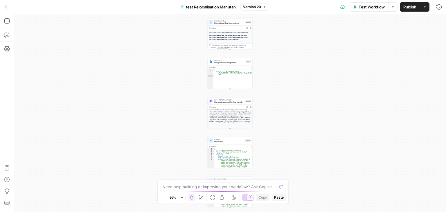
click at [293, 7] on div "**********" at bounding box center [223, 106] width 446 height 212
click at [294, 66] on div "**********" at bounding box center [230, 113] width 432 height 198
click at [280, 128] on div "**********" at bounding box center [230, 113] width 432 height 198
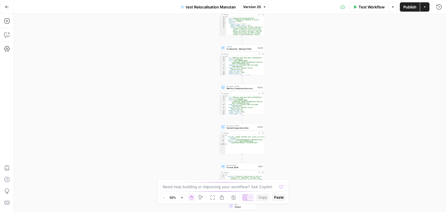
click at [279, 117] on div "**********" at bounding box center [230, 113] width 432 height 198
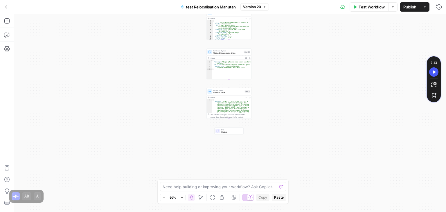
click at [311, 83] on div "**********" at bounding box center [230, 113] width 432 height 198
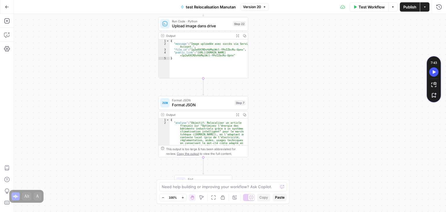
drag, startPoint x: 290, startPoint y: 80, endPoint x: 347, endPoint y: 85, distance: 56.8
click at [347, 85] on div "**********" at bounding box center [230, 113] width 432 height 198
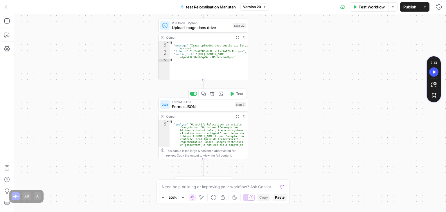
click at [199, 108] on span "Format JSON" at bounding box center [202, 107] width 60 height 6
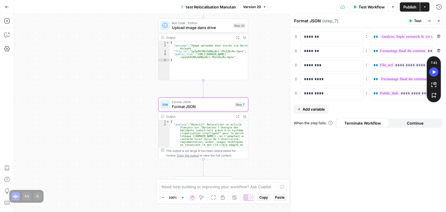
click at [102, 95] on div "**********" at bounding box center [230, 113] width 432 height 198
click at [91, 95] on div "**********" at bounding box center [230, 113] width 432 height 198
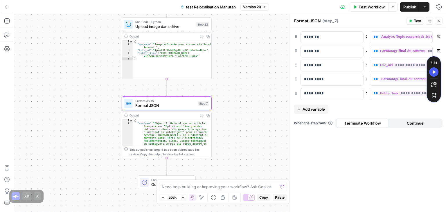
click at [370, 8] on span "Test Workflow" at bounding box center [371, 7] width 26 height 6
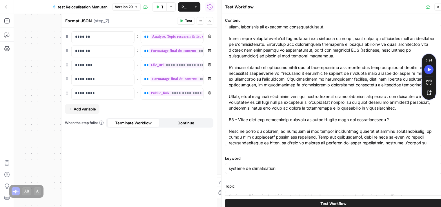
scroll to position [145, 0]
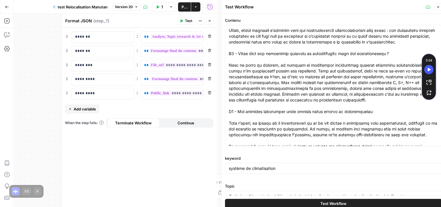
click at [341, 202] on span "Test Workflow" at bounding box center [334, 204] width 26 height 6
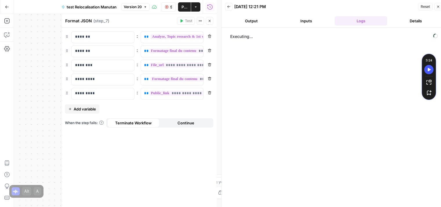
click at [255, 23] on button "Output" at bounding box center [251, 20] width 53 height 9
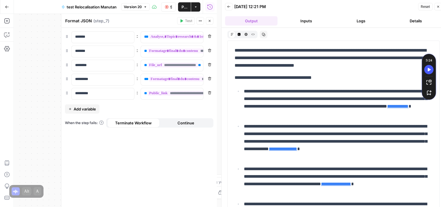
click at [347, 20] on button "Logs" at bounding box center [361, 20] width 53 height 9
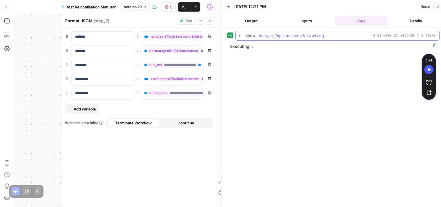
click at [240, 39] on button "step_3 Analyse, Topic research & 1st writing 4 minutes 25 seconds / 1 tasks" at bounding box center [338, 35] width 204 height 9
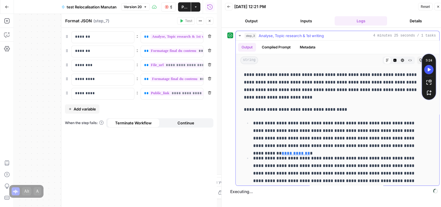
click at [240, 39] on button "step_3 Analyse, Topic research & 1st writing 4 minutes 25 seconds / 1 tasks" at bounding box center [338, 35] width 204 height 9
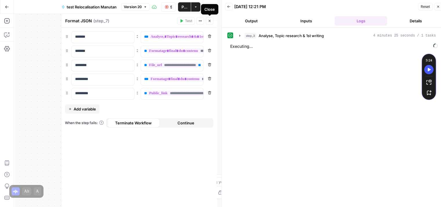
click at [211, 19] on icon "button" at bounding box center [209, 20] width 3 height 3
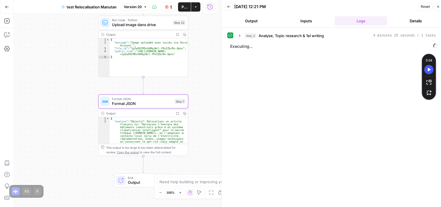
drag, startPoint x: 96, startPoint y: 68, endPoint x: 73, endPoint y: 66, distance: 23.9
click at [73, 66] on div "**********" at bounding box center [115, 110] width 203 height 193
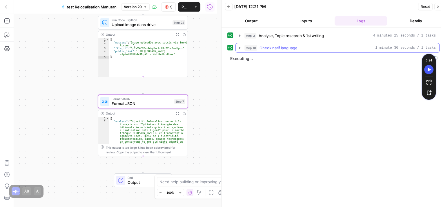
click at [240, 47] on icon "button" at bounding box center [240, 48] width 5 height 5
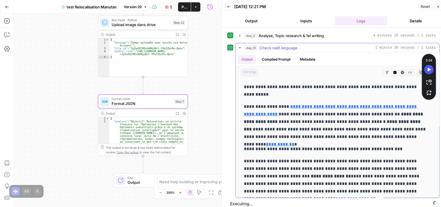
click at [241, 47] on icon "button" at bounding box center [240, 48] width 5 height 5
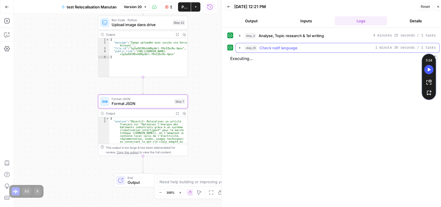
click at [240, 47] on icon "button" at bounding box center [239, 48] width 1 height 2
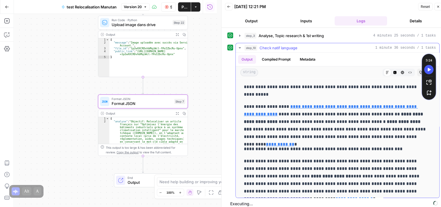
click at [240, 47] on icon "button" at bounding box center [240, 47] width 2 height 1
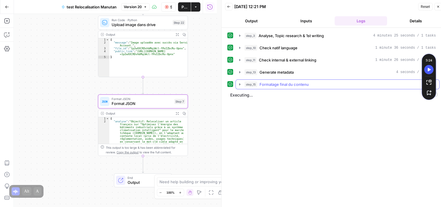
click at [240, 84] on icon "button" at bounding box center [239, 84] width 1 height 2
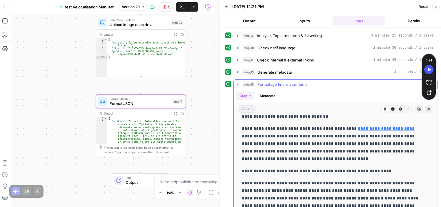
scroll to position [189, 0]
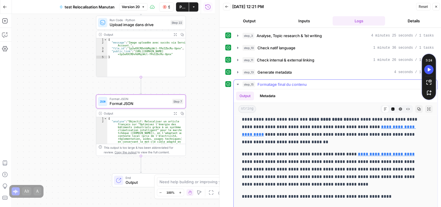
click at [238, 84] on icon "button" at bounding box center [238, 84] width 2 height 1
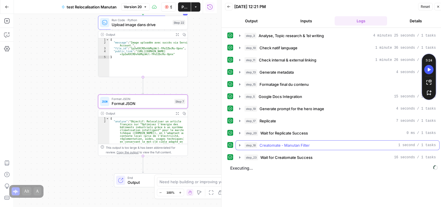
click at [240, 119] on icon "button" at bounding box center [240, 121] width 5 height 5
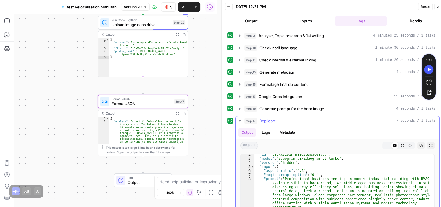
scroll to position [1, 0]
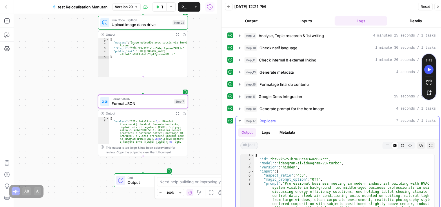
click at [240, 120] on icon "button" at bounding box center [240, 120] width 2 height 1
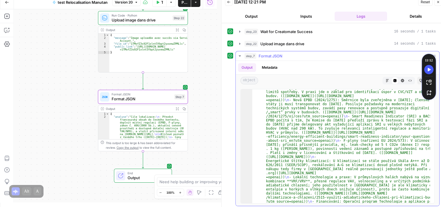
scroll to position [52, 0]
click at [241, 54] on icon "button" at bounding box center [240, 56] width 5 height 5
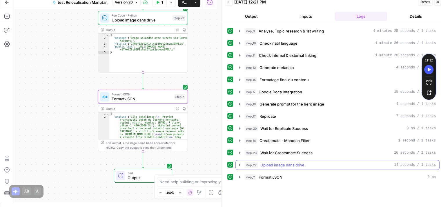
click at [239, 163] on icon "button" at bounding box center [240, 165] width 5 height 5
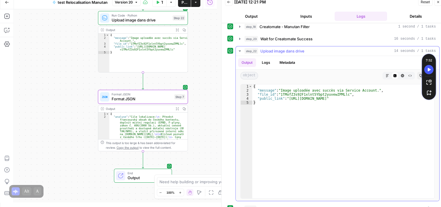
scroll to position [116, 0]
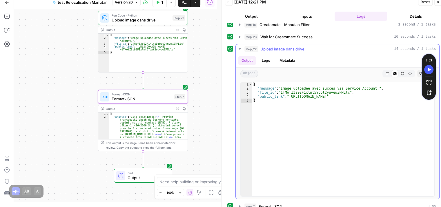
type textarea "**********"
drag, startPoint x: 288, startPoint y: 95, endPoint x: 410, endPoint y: 96, distance: 121.8
click at [410, 96] on div "{ "message" : "Image uploadée avec succès via Service Account." , "file_id" : "…" at bounding box center [343, 143] width 182 height 122
click at [240, 48] on icon "button" at bounding box center [240, 49] width 5 height 5
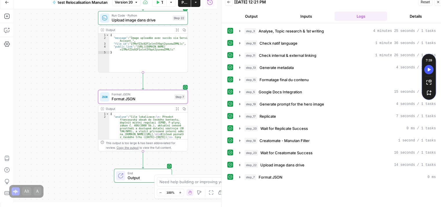
scroll to position [0, 0]
click at [240, 177] on icon "button" at bounding box center [240, 177] width 5 height 5
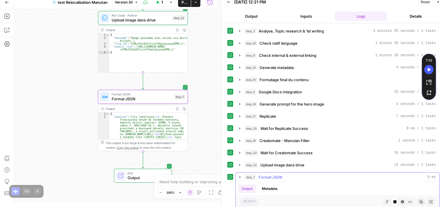
scroll to position [121, 0]
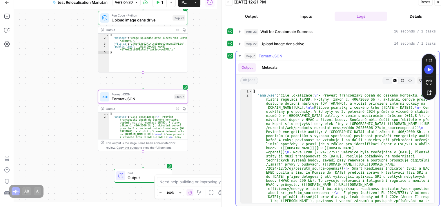
click at [242, 54] on icon "button" at bounding box center [240, 56] width 5 height 5
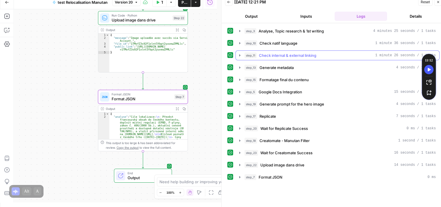
scroll to position [0, 0]
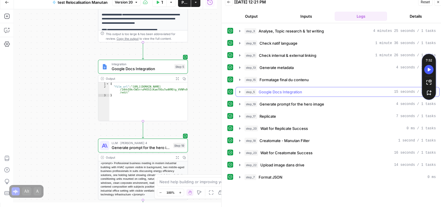
click at [239, 93] on icon "button" at bounding box center [240, 92] width 5 height 5
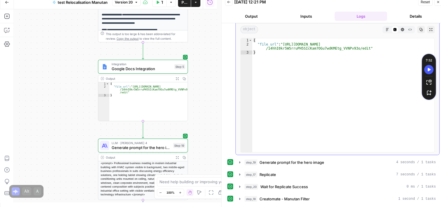
scroll to position [58, 0]
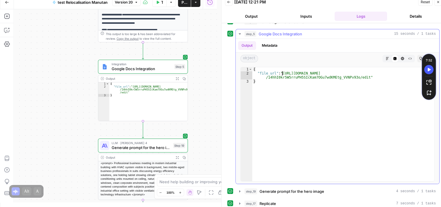
type textarea "**********"
click at [360, 77] on div "{ "file_url" : "https://docs.google.com/document/d /14hhI0kr5W5rruPH5SIcKam7OGu…" at bounding box center [343, 128] width 182 height 122
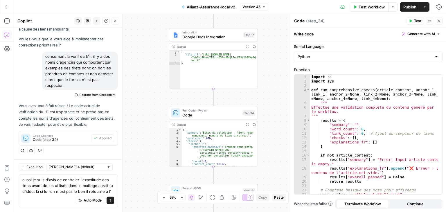
scroll to position [2944, 0]
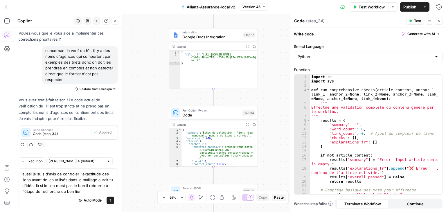
type textarea "aussi je suis d'avis de controler l'exactitude des liens avant de les utilisés …"
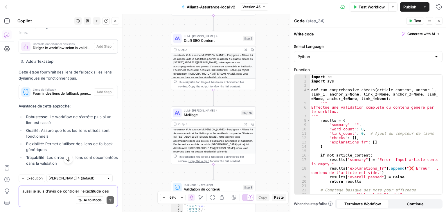
scroll to position [3130, 0]
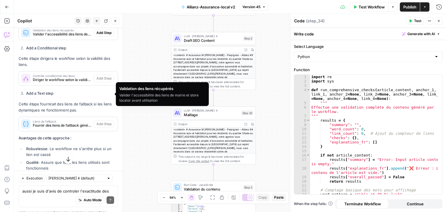
click at [55, 37] on span "Valider l'accessibilité des liens de mairie et store locator avant utilisation" at bounding box center [62, 34] width 59 height 5
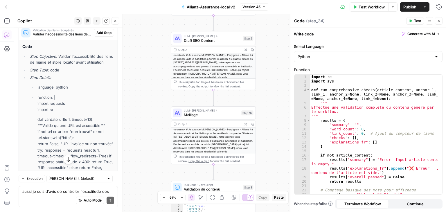
scroll to position [3139, 0]
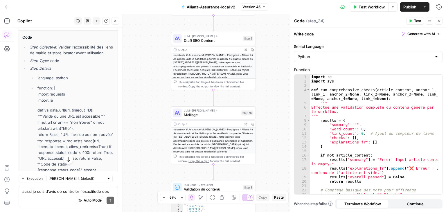
click at [87, 13] on p "Cette étape validera l'accessibilité des liens récupérés avant de les utiliser …" at bounding box center [68, 7] width 99 height 12
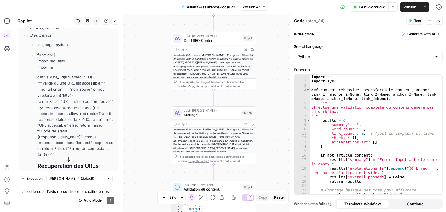
scroll to position [3128, 0]
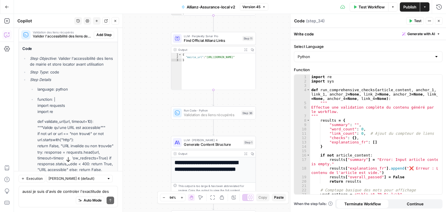
click at [97, 37] on span "Add Step" at bounding box center [103, 34] width 15 height 5
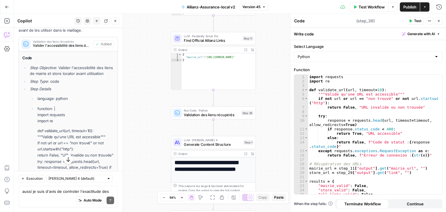
type textarea "Validation des liens récupérés"
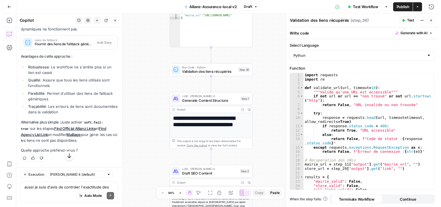
scroll to position [3680, 0]
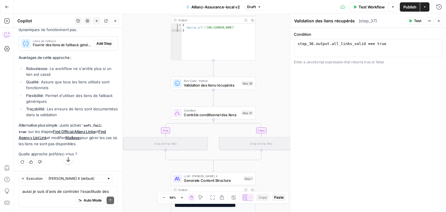
type textarea "Contrôle conditionnel des liens"
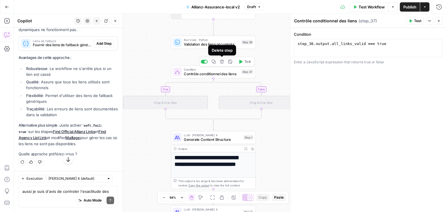
click at [220, 62] on icon "button" at bounding box center [222, 61] width 4 height 4
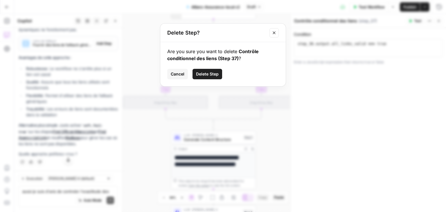
click at [205, 74] on span "Delete Step" at bounding box center [207, 74] width 23 height 6
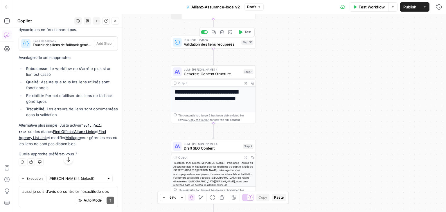
click at [244, 34] on span "Test" at bounding box center [247, 32] width 7 height 5
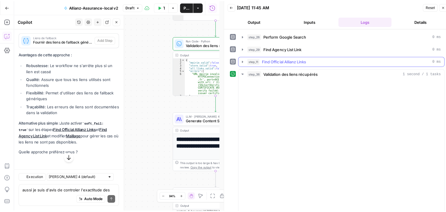
scroll to position [3203, 0]
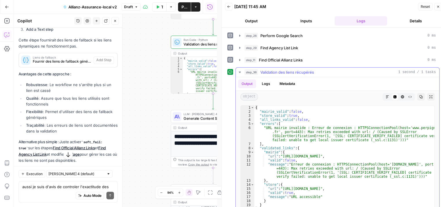
click at [164, 60] on div "Workflow Set Inputs Inputs Google Search Perform Google Search Step 26 Output E…" at bounding box center [115, 110] width 203 height 193
click at [438, 7] on icon "button" at bounding box center [438, 7] width 2 height 2
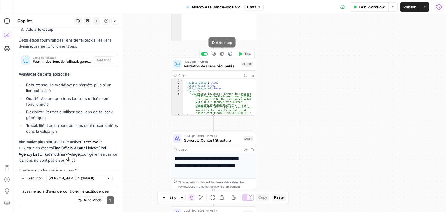
click at [222, 55] on icon "button" at bounding box center [222, 54] width 4 height 4
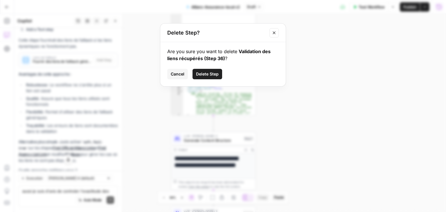
click at [208, 73] on span "Delete Step" at bounding box center [207, 74] width 23 height 6
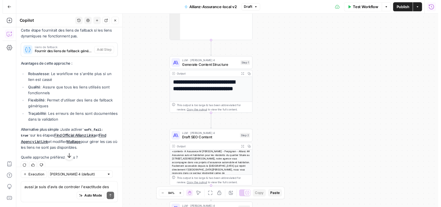
scroll to position [3193, 0]
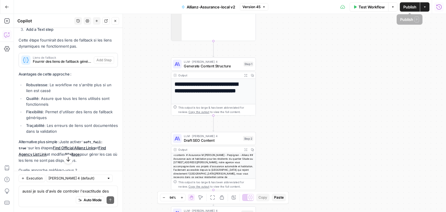
click at [410, 11] on button "Publish" at bounding box center [409, 6] width 20 height 9
click at [372, 6] on span "Test Workflow" at bounding box center [371, 7] width 26 height 6
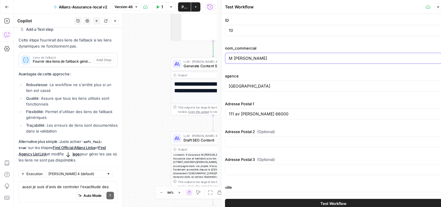
click at [292, 59] on input "M [PERSON_NAME]" at bounding box center [333, 58] width 209 height 6
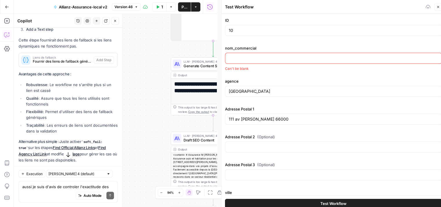
paste input "[PERSON_NAME]"
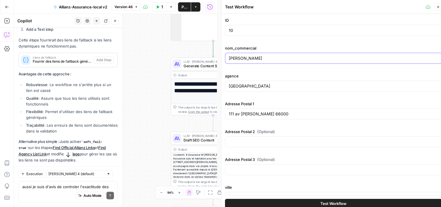
type input "[PERSON_NAME]"
click at [236, 30] on input "10" at bounding box center [333, 31] width 209 height 6
type input "1"
type input "testtt"
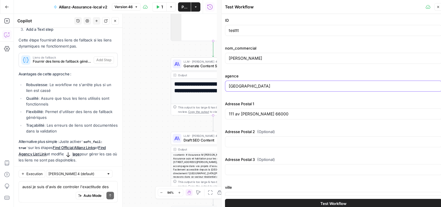
click at [269, 88] on input "Perpignan" at bounding box center [333, 86] width 209 height 6
paste input "cesson sevigne"
type input "cesson sevigne"
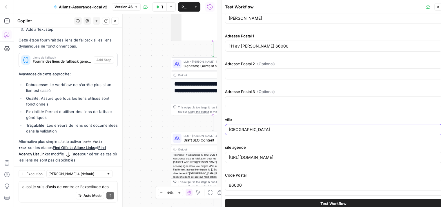
click at [262, 127] on input "Perpignan" at bounding box center [333, 130] width 209 height 6
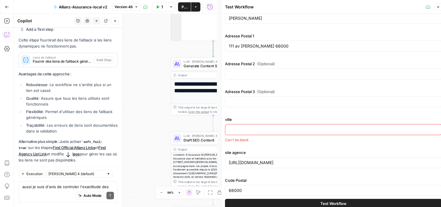
paste input "cesson sevigne"
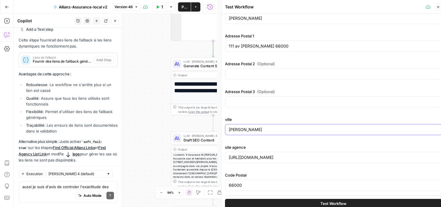
click at [231, 129] on input "cesson sevigne" at bounding box center [333, 130] width 209 height 6
type input "cesson sevigne"
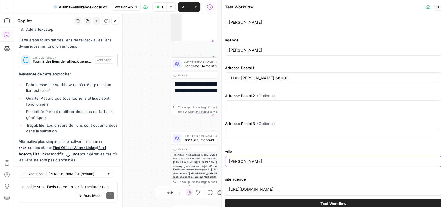
scroll to position [37, 0]
click at [289, 76] on input "111 av jean mermoz 66000" at bounding box center [333, 78] width 209 height 6
paste input "8 rue de rennes"
type input "8 rue de rennes"
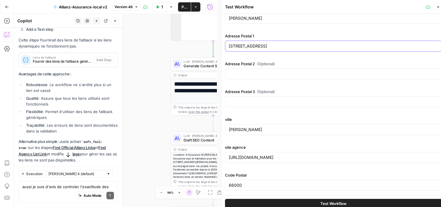
scroll to position [68, 0]
click at [244, 184] on input "66000" at bounding box center [333, 185] width 209 height 6
paste input "35510"
type input "35510"
click at [313, 162] on div "https://agence.allianz.fr/perpignan-66000-566MA2" at bounding box center [333, 157] width 217 height 11
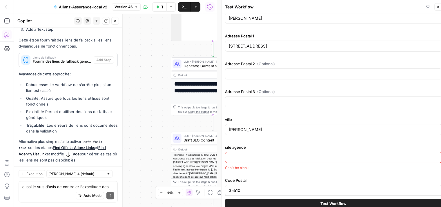
paste input "https://agence.allianz.fr/rennes-cesson-35510-H93506"
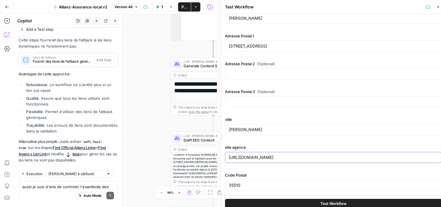
type input "https://agence.allianz.fr/rennes-cesson-35510-H93506"
click at [331, 202] on span "Test Workflow" at bounding box center [334, 204] width 26 height 6
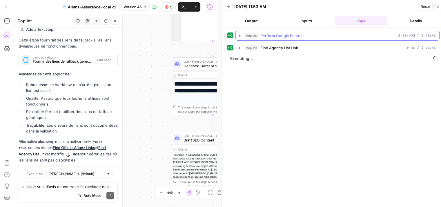
click at [238, 34] on icon "button" at bounding box center [240, 35] width 5 height 5
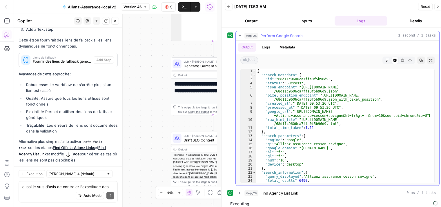
click at [238, 34] on icon "button" at bounding box center [240, 35] width 5 height 5
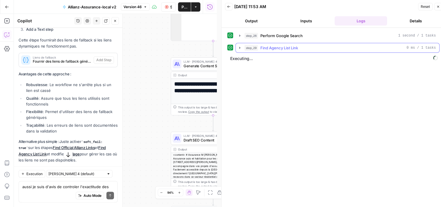
click at [240, 48] on icon "button" at bounding box center [240, 48] width 5 height 5
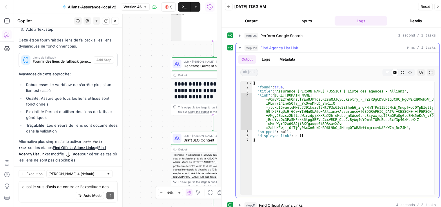
type textarea "**********"
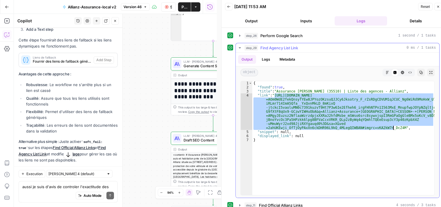
drag, startPoint x: 274, startPoint y: 93, endPoint x: 393, endPoint y: 127, distance: 123.5
click at [393, 127] on div "{ "found" : true , "title" : "Assurance Cesson Sévigné (35510) | Liste des agen…" at bounding box center [343, 142] width 182 height 122
click at [437, 6] on icon "button" at bounding box center [438, 6] width 3 height 3
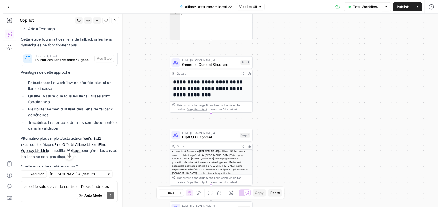
scroll to position [3193, 0]
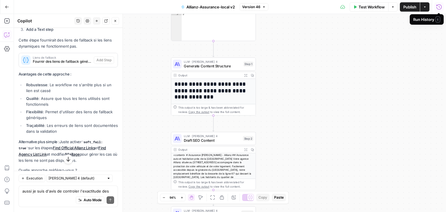
click at [439, 8] on icon "button" at bounding box center [439, 7] width 6 height 6
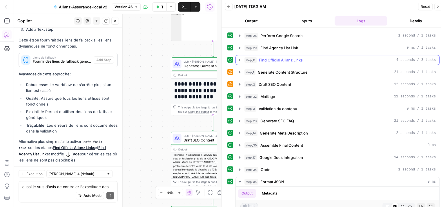
click at [239, 61] on icon "button" at bounding box center [240, 60] width 5 height 5
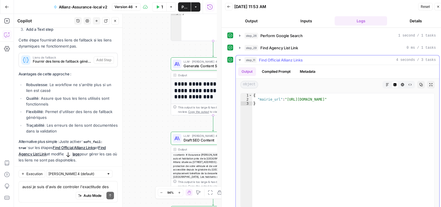
click at [237, 59] on button "step_11 Find Official Allianz Links 4 seconds / 3 tasks" at bounding box center [338, 59] width 204 height 9
click at [240, 59] on icon "button" at bounding box center [240, 59] width 2 height 1
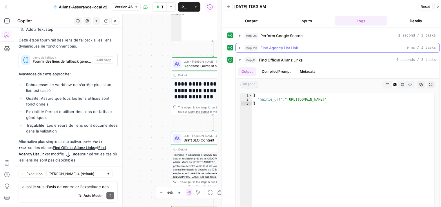
click at [240, 48] on icon "button" at bounding box center [239, 48] width 1 height 2
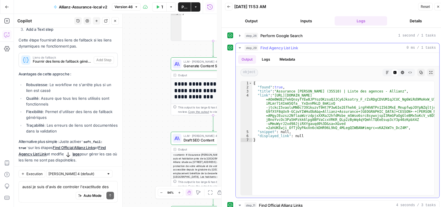
click at [240, 48] on icon "button" at bounding box center [240, 47] width 2 height 1
click at [439, 6] on icon "button" at bounding box center [438, 6] width 3 height 3
click at [239, 35] on icon "button" at bounding box center [239, 36] width 1 height 2
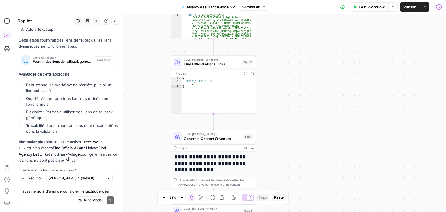
click at [440, 8] on icon "button" at bounding box center [439, 7] width 6 height 6
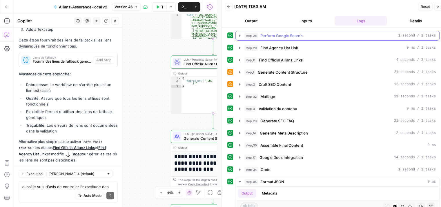
click at [238, 36] on icon "button" at bounding box center [240, 35] width 5 height 5
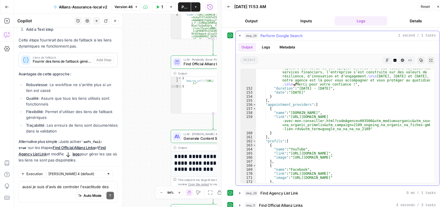
click at [430, 100] on div "151 152 153 154 155 156 157 158 159 160 161 162 163 164 165 166 167 168 169 170…" at bounding box center [337, 126] width 194 height 115
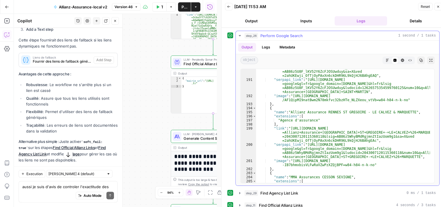
scroll to position [1149, 0]
click at [386, 61] on icon "button" at bounding box center [387, 60] width 3 height 3
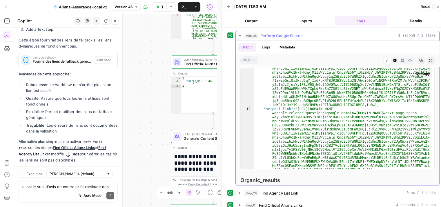
scroll to position [87, 0]
click at [182, 5] on span "Publish" at bounding box center [185, 7] width 6 height 6
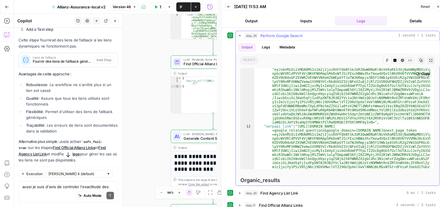
scroll to position [227, 0]
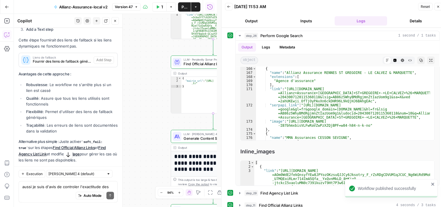
click at [146, 89] on div "Workflow Set Inputs Inputs Google Search Perform Google Search Step 26 Output E…" at bounding box center [115, 110] width 203 height 193
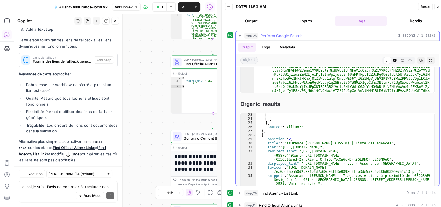
scroll to position [573, 0]
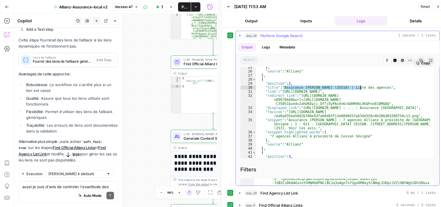
drag, startPoint x: 284, startPoint y: 88, endPoint x: 360, endPoint y: 85, distance: 75.8
click at [360, 85] on div "] } } , "source" : "Allianz" } , { "position" : 2 , "title" : "Assurance Cesson…" at bounding box center [343, 112] width 174 height 110
click at [298, 98] on div "] } } , "source" : "Allianz" } , { "position" : 2 , "title" : "Assurance Cesson…" at bounding box center [343, 112] width 174 height 110
type textarea "**********"
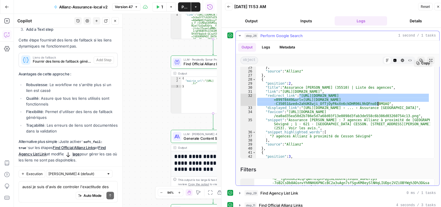
drag, startPoint x: 299, startPoint y: 95, endPoint x: 377, endPoint y: 102, distance: 78.9
click at [377, 102] on div "] } } , "source" : "Allianz" } , { "position" : 2 , "title" : "Assurance Cesson…" at bounding box center [343, 112] width 174 height 110
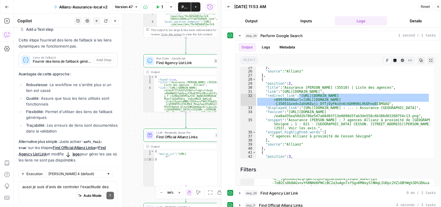
drag, startPoint x: 154, startPoint y: 66, endPoint x: 126, endPoint y: 140, distance: 78.5
click at [126, 140] on div "Workflow Set Inputs Inputs Google Search Perform Google Search Step 26 Output E…" at bounding box center [115, 110] width 203 height 193
click at [167, 64] on span "Find Agency List Link" at bounding box center [182, 63] width 55 height 6
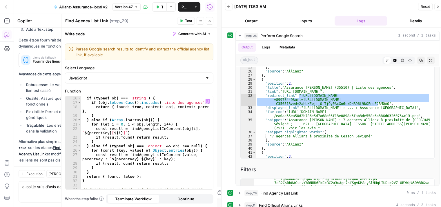
scroll to position [87, 0]
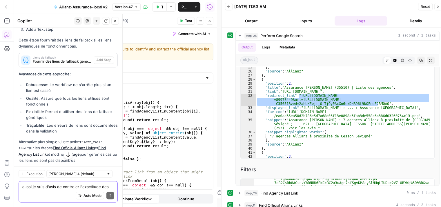
click at [37, 188] on textarea "aussi je suis d'avis de controler l'exactitude des liens avant de les utilisés …" at bounding box center [68, 187] width 92 height 6
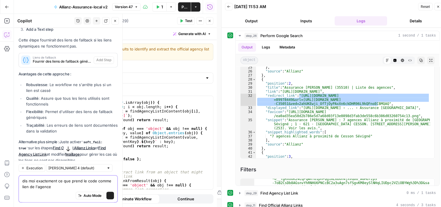
click at [50, 187] on textarea "dis moi exactement ce que prend le code comme lien de l'agence" at bounding box center [68, 184] width 92 height 12
click at [69, 188] on textarea "dis moi exactement ce que prend le code comme lien de l'agence" at bounding box center [68, 184] width 92 height 12
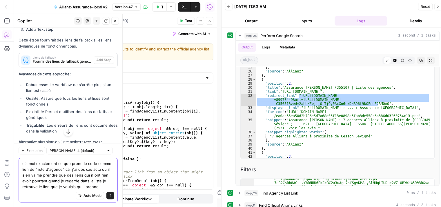
type textarea "dis moi exactement ce que prend le code comme lien de "liste d'agence" car j'ai…"
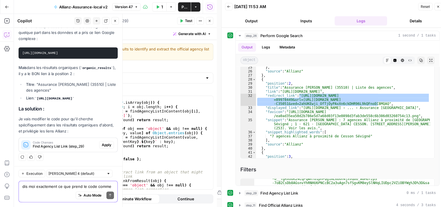
scroll to position [5, 0]
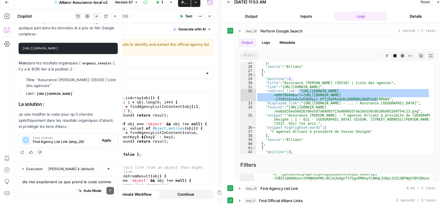
click at [59, 143] on span "Find Agency List Link (step_29)" at bounding box center [65, 141] width 64 height 5
click at [62, 141] on span "Find Agency List Link (step_29)" at bounding box center [65, 141] width 64 height 5
click at [46, 184] on textarea "dis moi exactement ce que prend le code comme lien de "liste d'agence" car j'ai…" at bounding box center [68, 182] width 92 height 6
click at [48, 182] on textarea "dis moi exactement ce que prend le code comme lien de "liste d'agence" car j'ai…" at bounding box center [68, 182] width 92 height 6
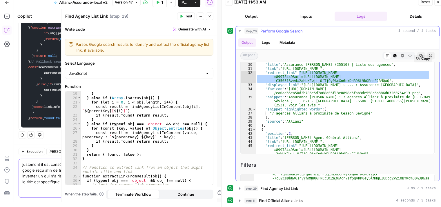
scroll to position [132, 0]
click at [52, 182] on textarea "justement il est censé fouiller dans tout le resultat google reçu afin de trouv…" at bounding box center [68, 173] width 92 height 23
type textarea "justement il est censé fouiller dans tout le resultat google reçu afin de trouv…"
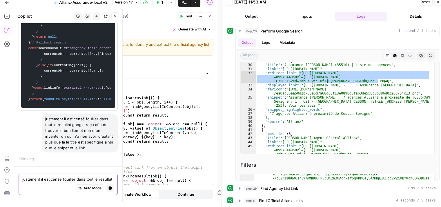
scroll to position [132, 0]
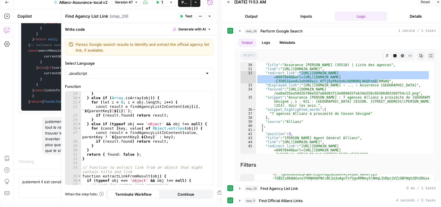
click at [210, 16] on icon "button" at bounding box center [210, 16] width 2 height 2
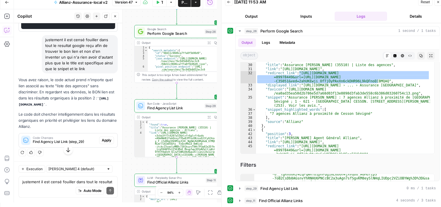
scroll to position [4536, 0]
click at [102, 140] on span "Apply" at bounding box center [107, 140] width 10 height 5
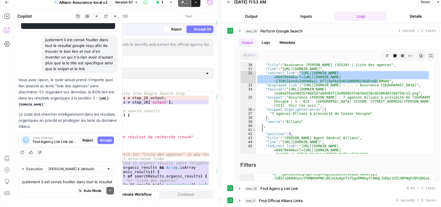
scroll to position [4369, 0]
click at [101, 141] on span "Accept" at bounding box center [106, 140] width 12 height 5
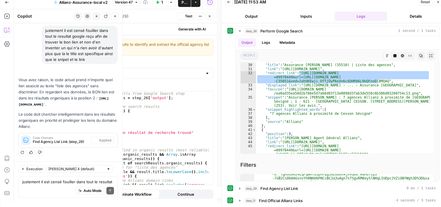
scroll to position [4564, 0]
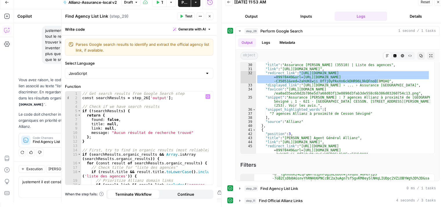
click at [40, 185] on div "Auto Mode Send" at bounding box center [68, 191] width 92 height 13
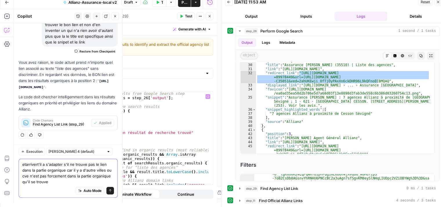
type textarea "etarrivert'il a s'adapter s'il ne trouve pas le lien dans la partie organique c…"
click at [83, 180] on textarea "etarrivert'il a s'adapter s'il ne trouve pas le lien dans la partie organique c…" at bounding box center [68, 173] width 92 height 23
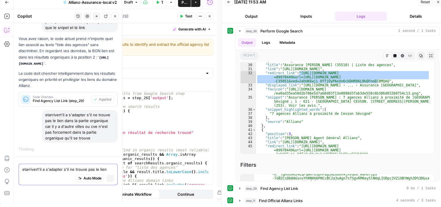
scroll to position [4395, 0]
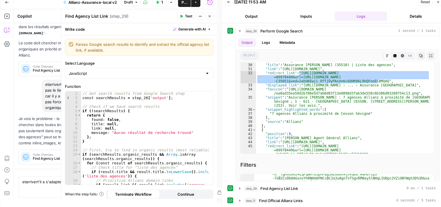
click at [30, 148] on div "Je vois le problème - le code doit être plus robuste pour chercher dans toutes …" at bounding box center [68, 140] width 99 height 49
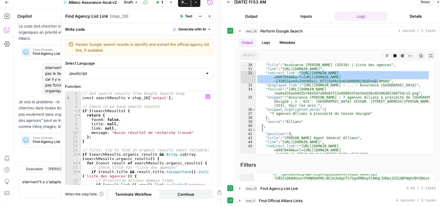
scroll to position [4651, 0]
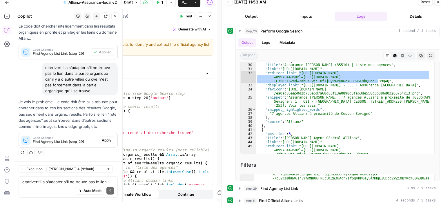
click at [73, 139] on span "Code Changes" at bounding box center [65, 137] width 64 height 3
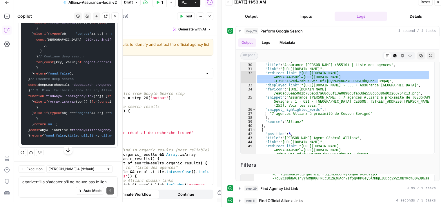
scroll to position [4683, 0]
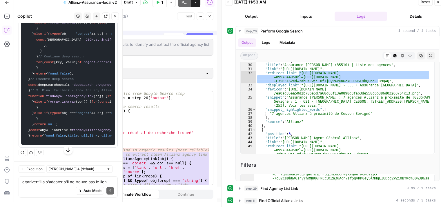
scroll to position [4488, 0]
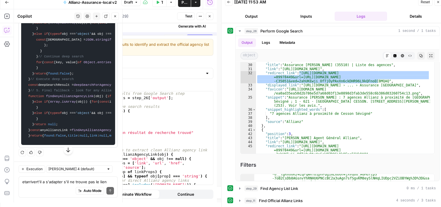
scroll to position [4683, 0]
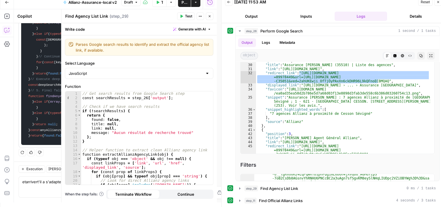
click at [184, 15] on button "Test" at bounding box center [186, 16] width 18 height 8
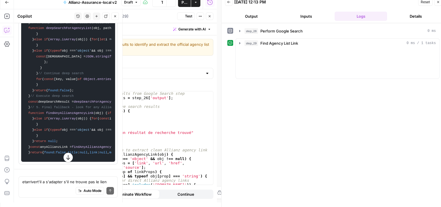
click at [115, 16] on icon "button" at bounding box center [114, 16] width 3 height 3
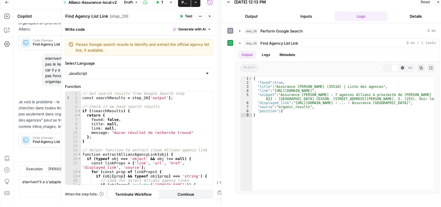
scroll to position [3808, 0]
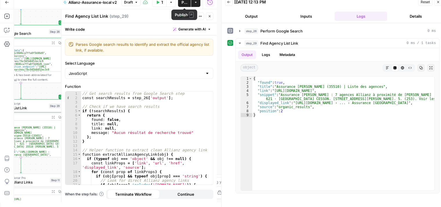
click at [184, 5] on span "Publish" at bounding box center [185, 2] width 6 height 6
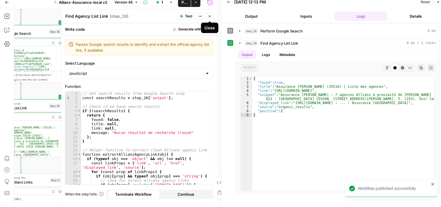
click at [211, 15] on icon "button" at bounding box center [209, 16] width 3 height 3
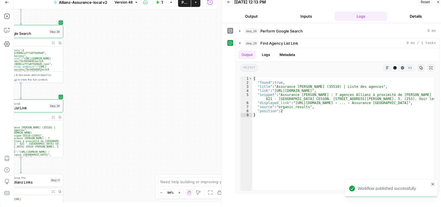
drag, startPoint x: 109, startPoint y: 91, endPoint x: 8, endPoint y: 32, distance: 117.2
click at [190, 100] on div "Workflow Set Inputs Inputs Google Search Perform Google Search Step 26 Output E…" at bounding box center [115, 105] width 203 height 193
click at [189, 67] on div "Workflow Set Inputs Inputs Google Search Perform Google Search Step 26 Output E…" at bounding box center [115, 105] width 203 height 193
click at [8, 32] on icon "button" at bounding box center [6, 30] width 5 height 5
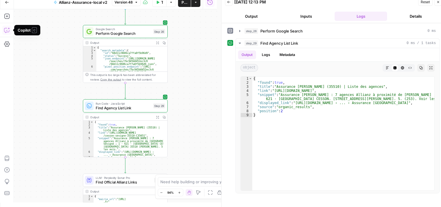
click at [6, 28] on icon "button" at bounding box center [7, 30] width 6 height 6
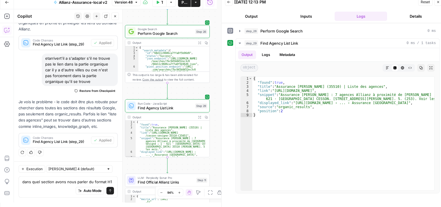
scroll to position [3813, 0]
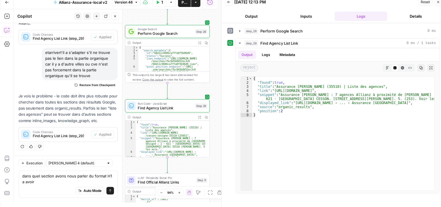
type textarea "dans quel section avons nous parler du format H1 a avoir"
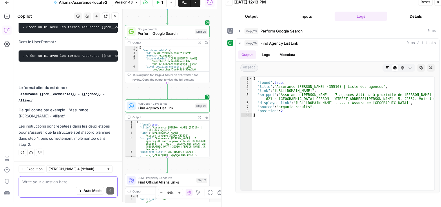
scroll to position [4071, 0]
click at [37, 185] on div "Auto Mode Send" at bounding box center [68, 191] width 92 height 13
click at [439, 1] on icon "button" at bounding box center [438, 2] width 2 height 2
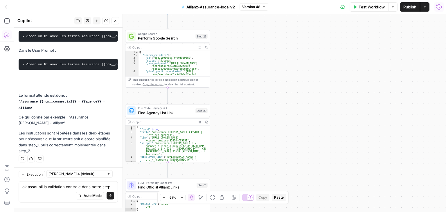
scroll to position [4067, 0]
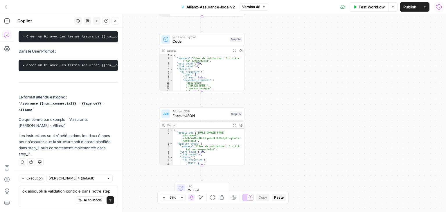
click at [110, 190] on div "ok assoupli la validation controle dans notre step ok assoupli la validation co…" at bounding box center [68, 196] width 99 height 21
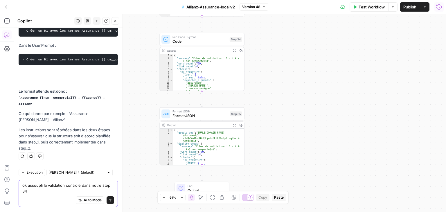
scroll to position [4073, 0]
type textarea "ok assoupli la validation controle dans notre step 34 car il a l'impression de …"
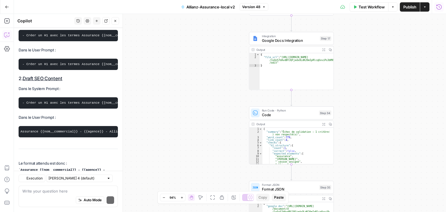
scroll to position [4125, 0]
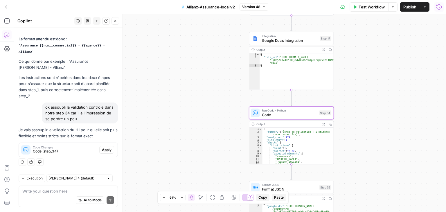
click at [102, 148] on span "Apply" at bounding box center [107, 149] width 10 height 5
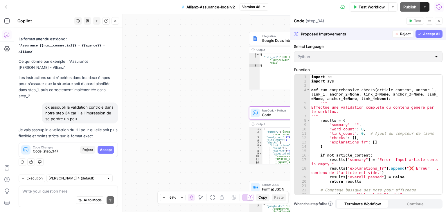
scroll to position [3921, 0]
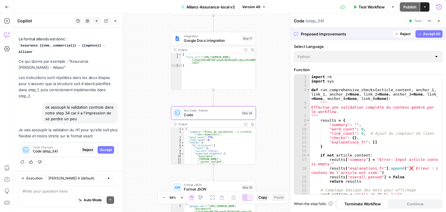
click at [101, 148] on span "Accept" at bounding box center [106, 149] width 12 height 5
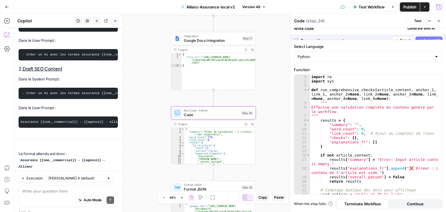
scroll to position [4143, 0]
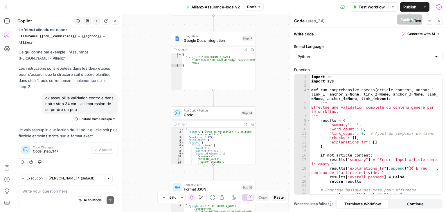
click at [406, 7] on span "Publish" at bounding box center [409, 7] width 13 height 6
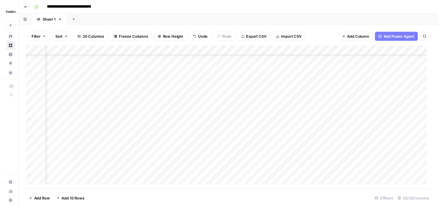
scroll to position [84, 733]
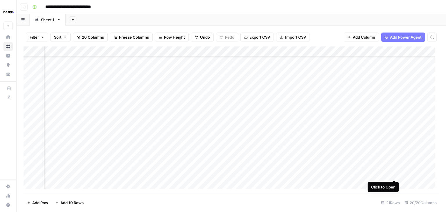
click at [393, 175] on div "Add Column" at bounding box center [230, 119] width 415 height 146
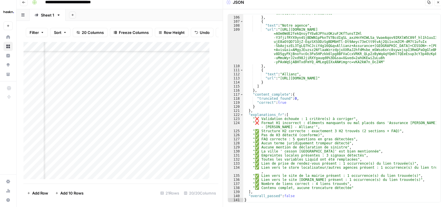
scroll to position [84, 801]
click at [170, 172] on div "Add Column" at bounding box center [118, 113] width 191 height 142
click at [170, 163] on div "Add Column" at bounding box center [118, 113] width 191 height 142
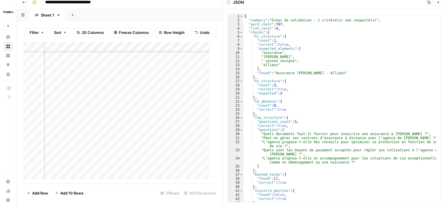
scroll to position [84, 28]
click at [129, 173] on div "Add Column" at bounding box center [118, 113] width 191 height 142
click at [142, 169] on div "Add Column" at bounding box center [118, 113] width 191 height 142
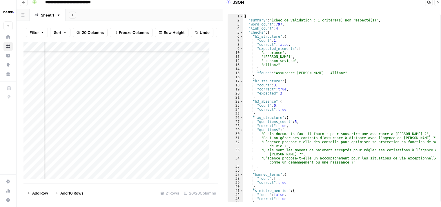
click at [167, 172] on div "Add Column" at bounding box center [118, 113] width 191 height 142
click at [101, 167] on div "Add Column" at bounding box center [118, 113] width 191 height 142
click at [119, 170] on div "Add Column" at bounding box center [118, 113] width 191 height 142
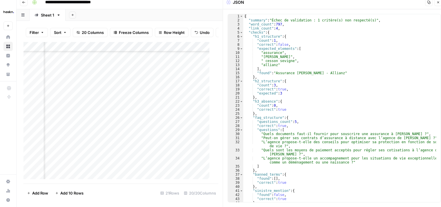
scroll to position [88, 643]
click at [107, 169] on div "Add Column" at bounding box center [118, 113] width 191 height 142
click at [440, 3] on button "Close" at bounding box center [439, 3] width 8 height 8
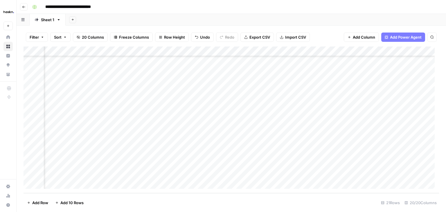
scroll to position [82, 735]
click at [131, 177] on div "Add Column" at bounding box center [230, 119] width 415 height 146
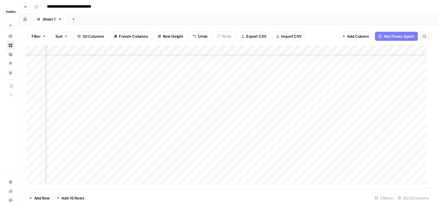
scroll to position [82, 892]
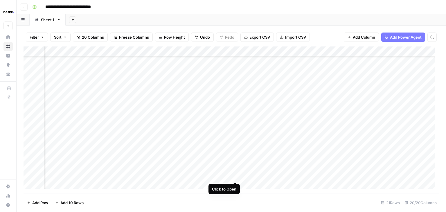
click at [236, 176] on div "Add Column" at bounding box center [230, 119] width 415 height 146
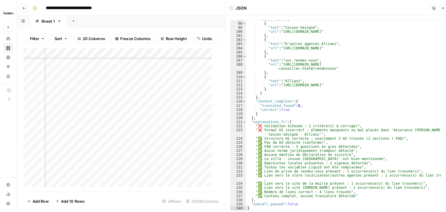
scroll to position [409, 0]
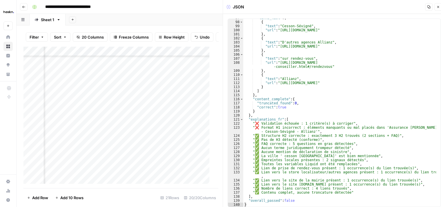
click at [437, 6] on icon "button" at bounding box center [438, 6] width 3 height 3
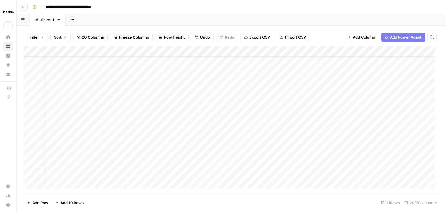
scroll to position [84, 0]
click at [31, 145] on div "Add Column" at bounding box center [230, 119] width 415 height 146
click at [29, 155] on div "Add Column" at bounding box center [230, 119] width 415 height 146
click at [30, 167] on div "Add Column" at bounding box center [230, 119] width 415 height 146
click at [36, 203] on span "Delete 3 Rows" at bounding box center [40, 203] width 26 height 6
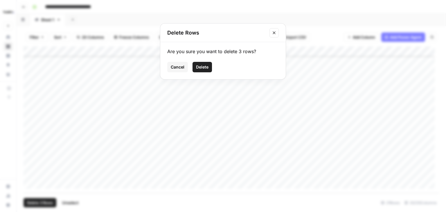
click at [203, 67] on span "Delete" at bounding box center [202, 67] width 12 height 6
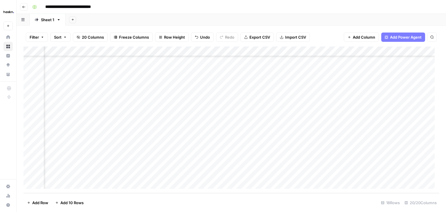
scroll to position [55, 0]
click at [32, 163] on div "Add Column" at bounding box center [230, 119] width 415 height 146
click at [36, 202] on span "Delete 1 Row" at bounding box center [38, 203] width 23 height 6
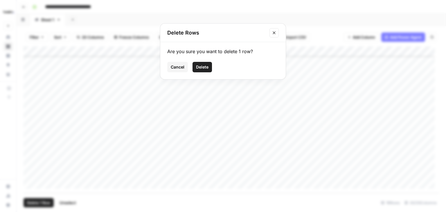
click at [203, 66] on span "Delete" at bounding box center [202, 67] width 12 height 6
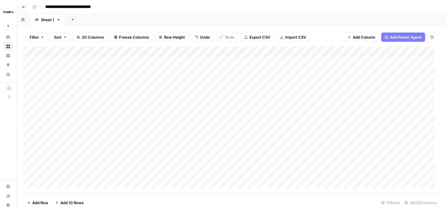
scroll to position [0, 0]
click at [64, 64] on div "Add Column" at bounding box center [230, 119] width 415 height 146
click at [308, 164] on div "Add Column" at bounding box center [230, 119] width 415 height 146
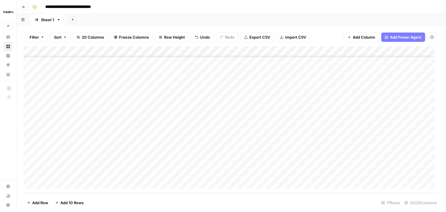
click at [78, 183] on div "Add Column" at bounding box center [230, 119] width 415 height 146
click at [163, 175] on div "Add Column" at bounding box center [230, 119] width 415 height 146
click at [100, 176] on div "Add Column" at bounding box center [230, 119] width 415 height 146
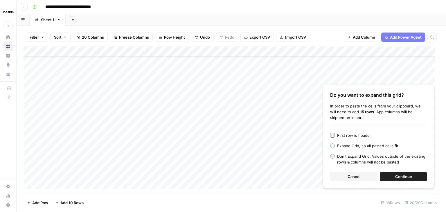
click at [400, 173] on span "Continue" at bounding box center [403, 176] width 17 height 6
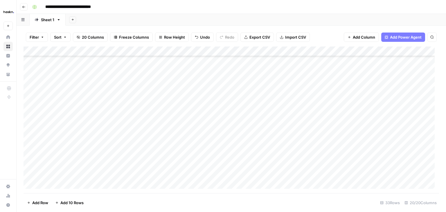
scroll to position [116, 0]
click at [70, 114] on div "Add Column" at bounding box center [230, 119] width 415 height 146
type textarea "**"
click at [71, 123] on div "Add Column" at bounding box center [230, 119] width 415 height 146
type textarea "**"
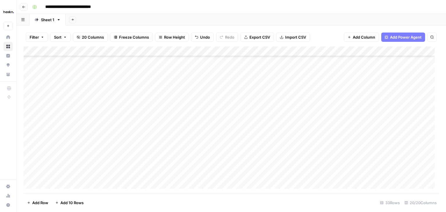
click at [73, 134] on div "Add Column" at bounding box center [230, 119] width 415 height 146
click at [78, 143] on div "Add Column" at bounding box center [230, 119] width 415 height 146
click at [84, 153] on div "Add Column" at bounding box center [230, 119] width 415 height 146
click at [83, 163] on div "Add Column" at bounding box center [230, 119] width 415 height 146
type textarea "**"
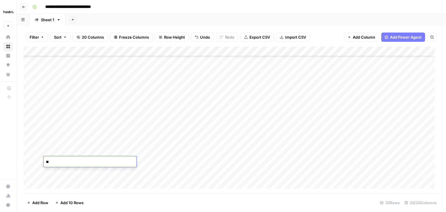
scroll to position [202, 0]
click at [66, 85] on div "Add Column" at bounding box center [230, 119] width 415 height 146
type textarea "**"
click at [78, 95] on div "Add Column" at bounding box center [230, 119] width 415 height 146
click at [76, 108] on div "Add Column" at bounding box center [230, 119] width 415 height 146
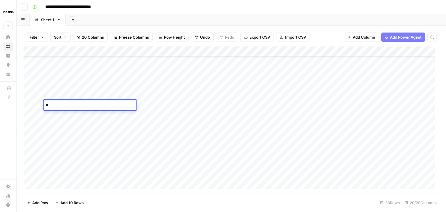
type textarea "**"
click at [72, 114] on div "Add Column" at bounding box center [230, 119] width 415 height 146
type textarea "***"
click at [71, 125] on div "Add Column" at bounding box center [230, 119] width 415 height 146
type textarea "***"
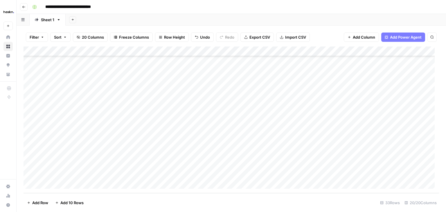
click at [74, 136] on div "Add Column" at bounding box center [230, 119] width 415 height 146
type textarea "***"
click at [74, 147] on div "Add Column" at bounding box center [230, 119] width 415 height 146
type textarea "***"
click at [70, 152] on div "Add Column" at bounding box center [230, 119] width 415 height 146
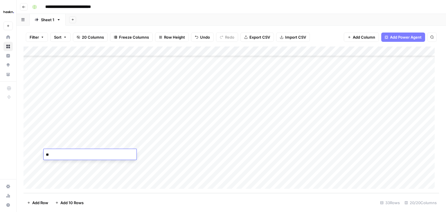
type textarea "***"
click at [71, 164] on div "Add Column" at bounding box center [230, 119] width 415 height 146
type textarea "***"
click at [64, 172] on div "Add Column" at bounding box center [230, 119] width 415 height 146
type textarea "***"
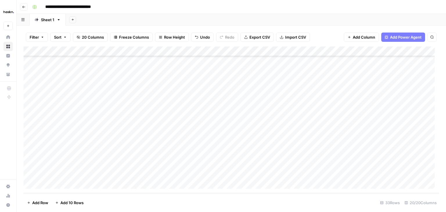
click at [82, 138] on div "Add Column" at bounding box center [230, 119] width 415 height 146
click at [233, 51] on div "Add Column" at bounding box center [230, 119] width 415 height 146
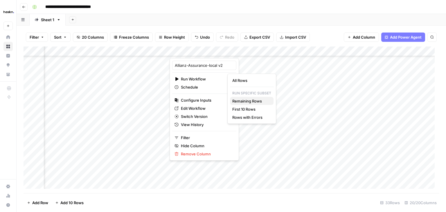
click at [256, 101] on span "Remaining Rows" at bounding box center [250, 101] width 37 height 6
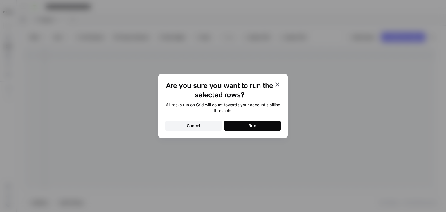
click at [262, 126] on button "Run" at bounding box center [252, 125] width 57 height 10
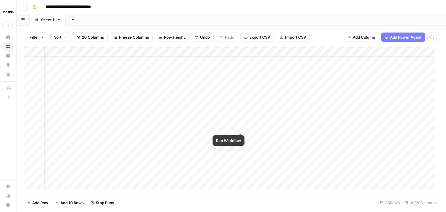
click at [239, 127] on div "Add Column" at bounding box center [230, 119] width 415 height 146
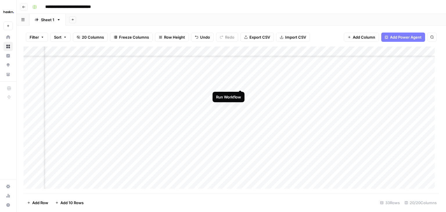
click at [238, 84] on div "Add Column" at bounding box center [230, 119] width 415 height 146
click at [238, 95] on div "Add Column" at bounding box center [230, 119] width 415 height 146
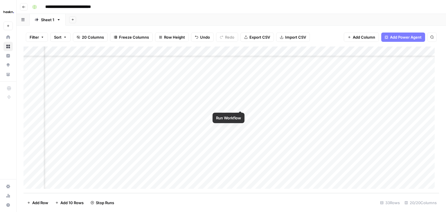
click at [239, 104] on div "Add Column" at bounding box center [230, 119] width 415 height 146
click at [241, 124] on div "Add Column" at bounding box center [230, 119] width 415 height 146
click at [241, 135] on div "Add Column" at bounding box center [230, 119] width 415 height 146
click at [242, 153] on div "Add Column" at bounding box center [230, 119] width 415 height 146
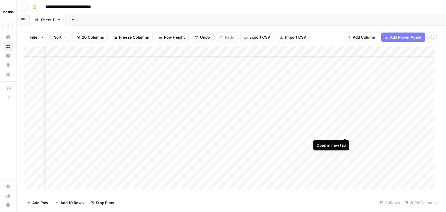
click at [343, 131] on div "Add Column" at bounding box center [230, 119] width 415 height 146
click at [343, 132] on div "Add Column" at bounding box center [230, 119] width 415 height 146
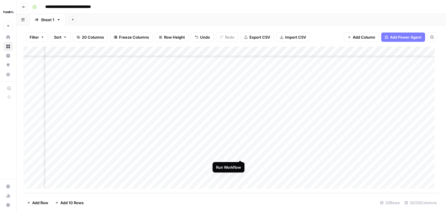
click at [240, 151] on div "Add Column" at bounding box center [230, 119] width 415 height 146
click at [345, 94] on div "Add Column" at bounding box center [230, 119] width 415 height 146
click at [343, 172] on div "Add Column" at bounding box center [230, 119] width 415 height 146
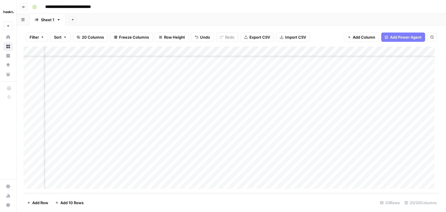
scroll to position [202, 719]
